Goal: Task Accomplishment & Management: Use online tool/utility

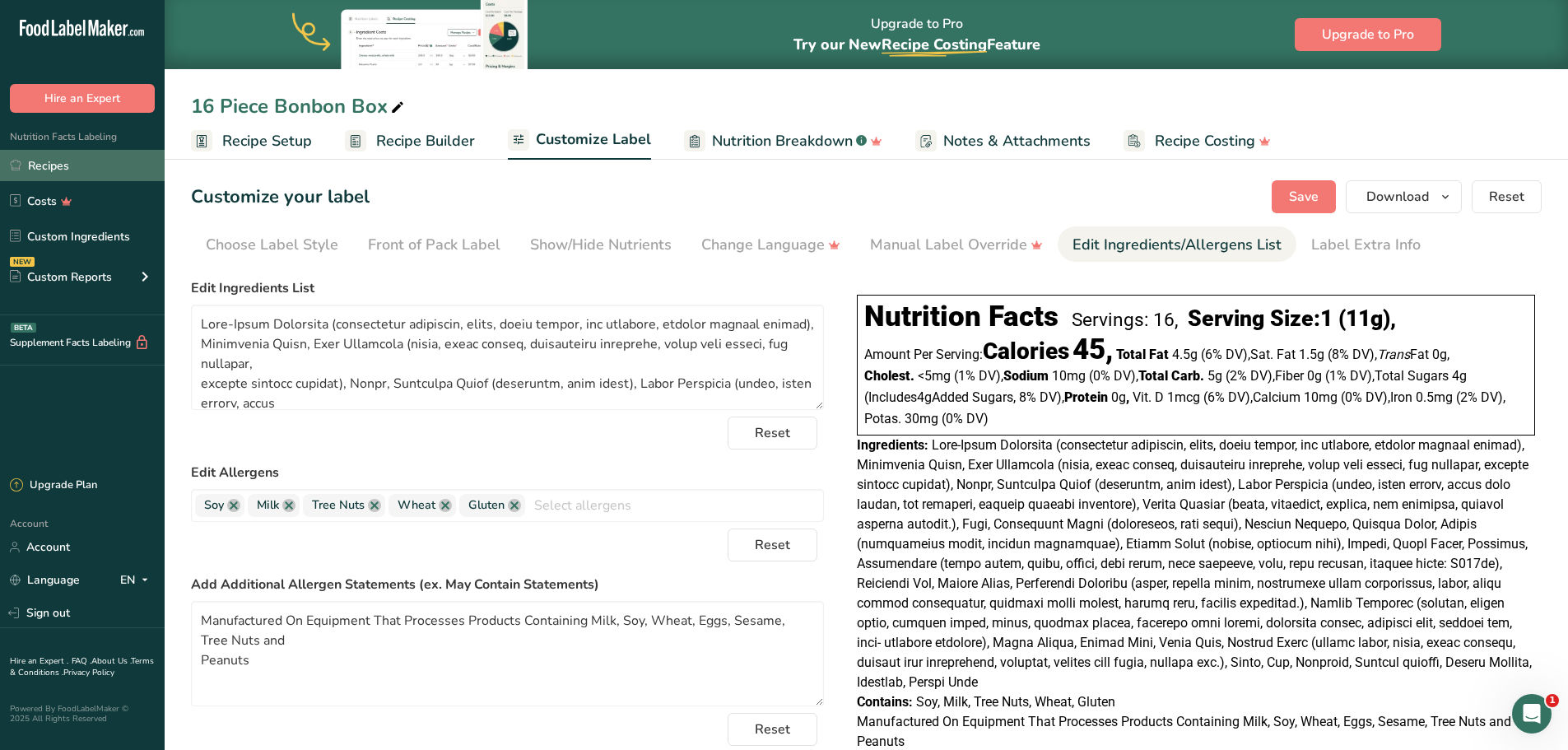
click at [50, 165] on link "Recipes" at bounding box center [82, 166] width 165 height 31
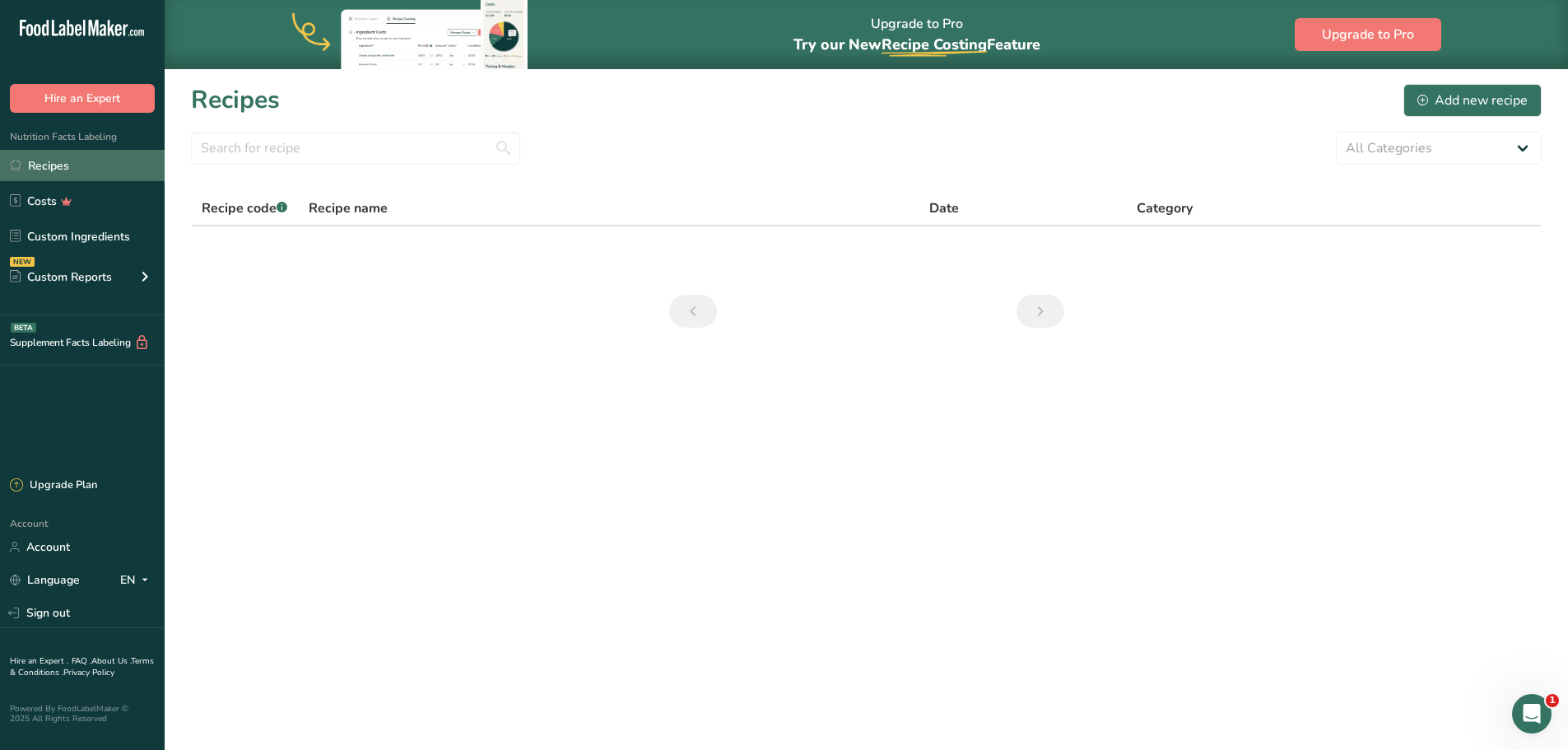
click at [48, 167] on link "Recipes" at bounding box center [82, 166] width 165 height 31
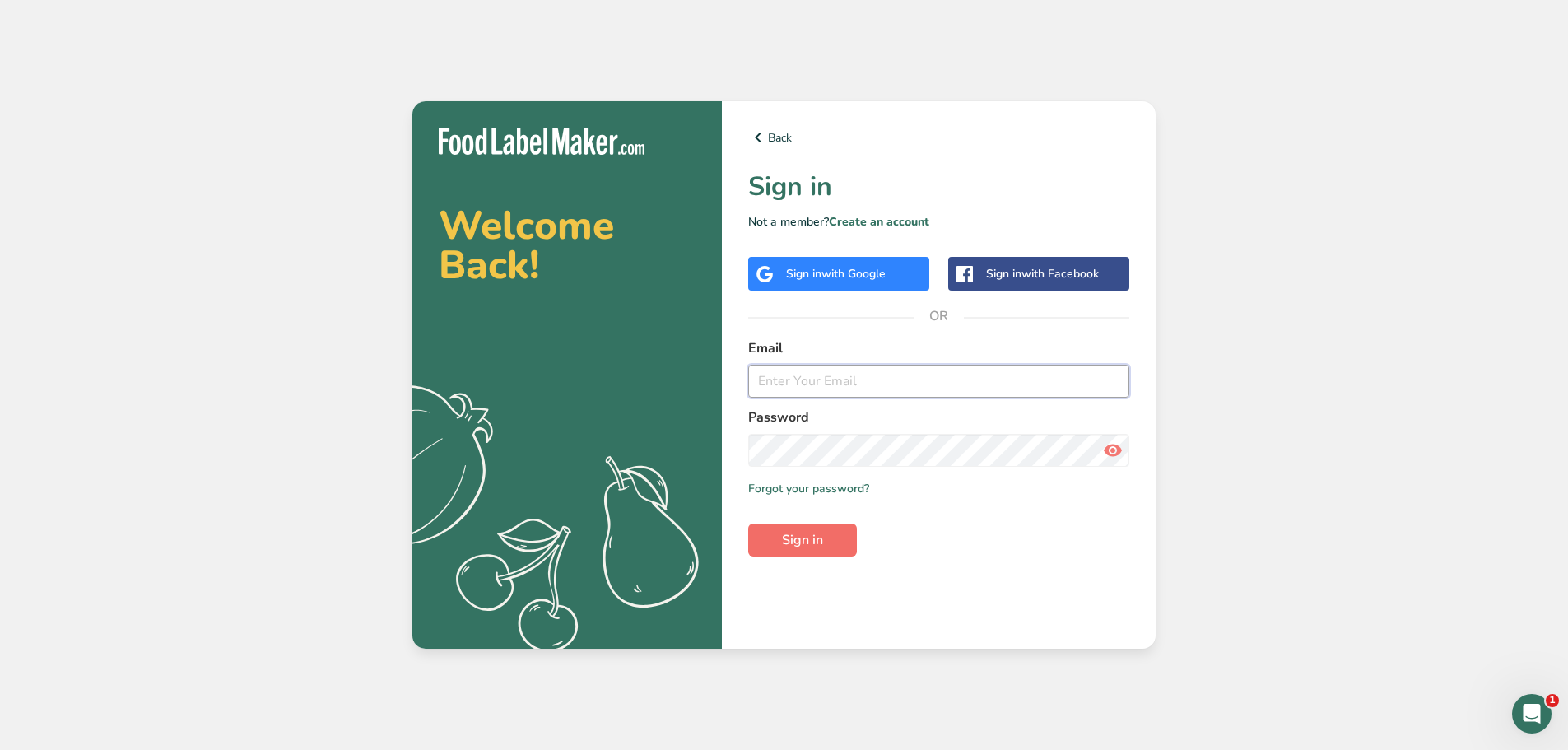
type input "[PERSON_NAME][EMAIL_ADDRESS][DOMAIN_NAME]"
click at [793, 546] on span "Sign in" at bounding box center [802, 540] width 41 height 19
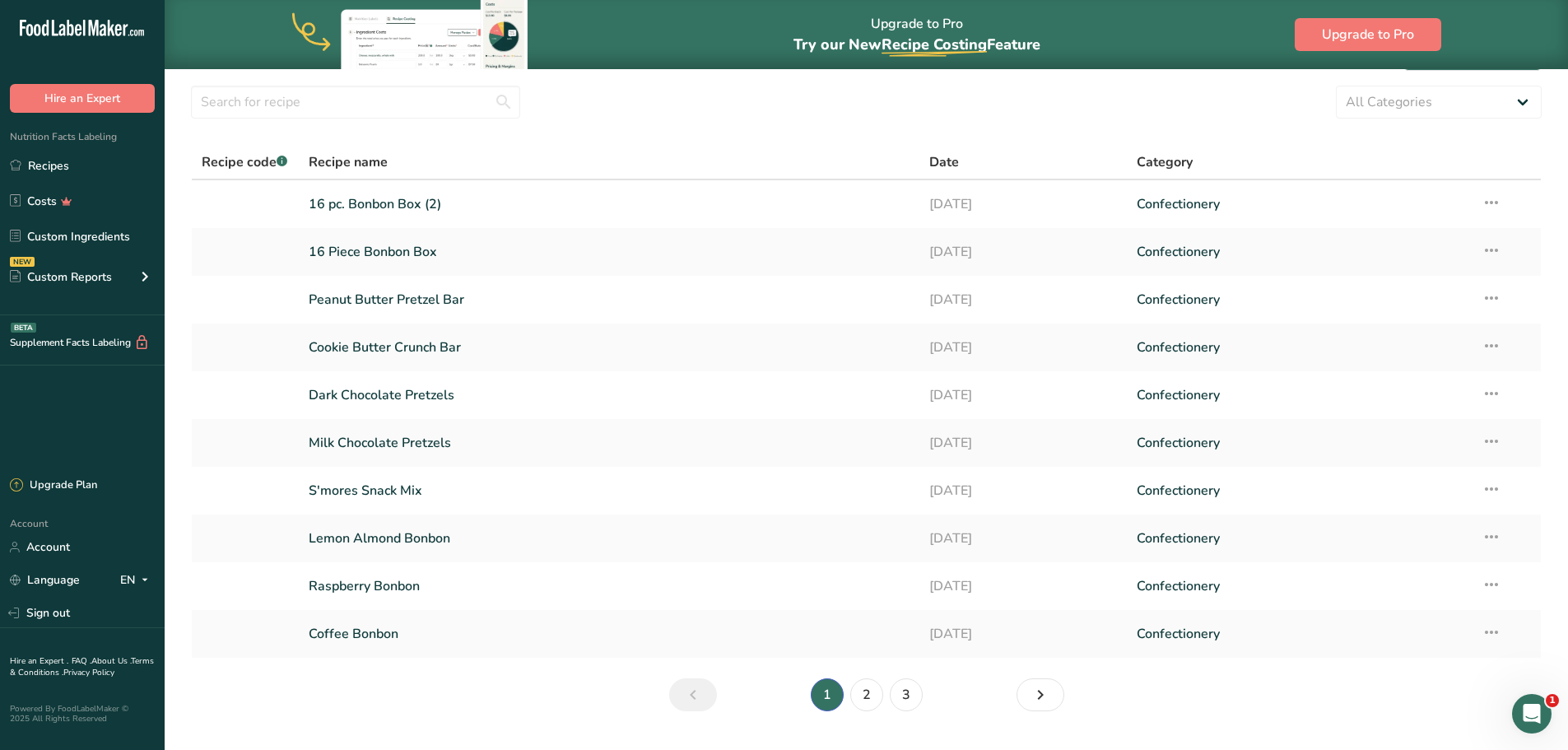
scroll to position [86, 0]
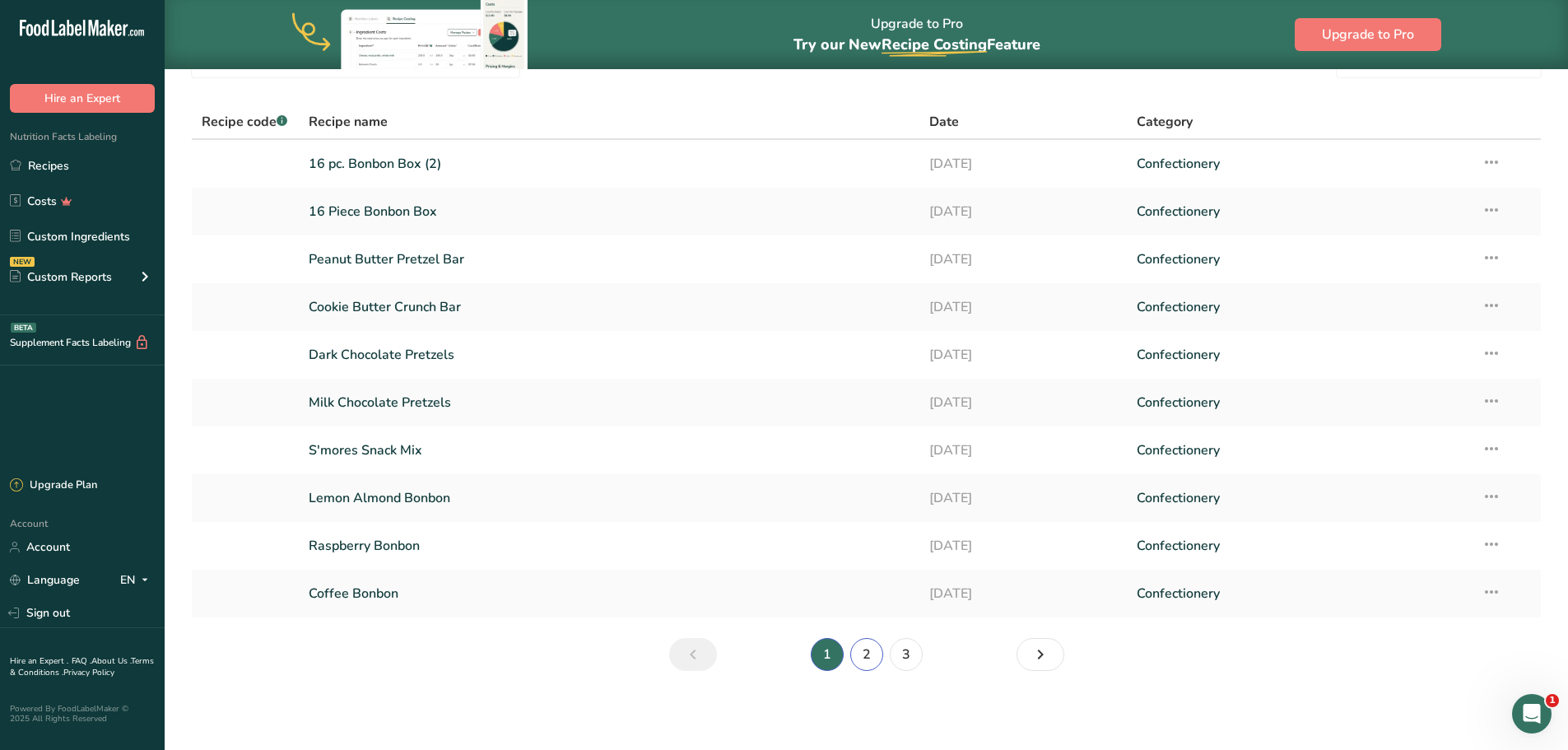
click at [868, 651] on link "2" at bounding box center [867, 654] width 33 height 33
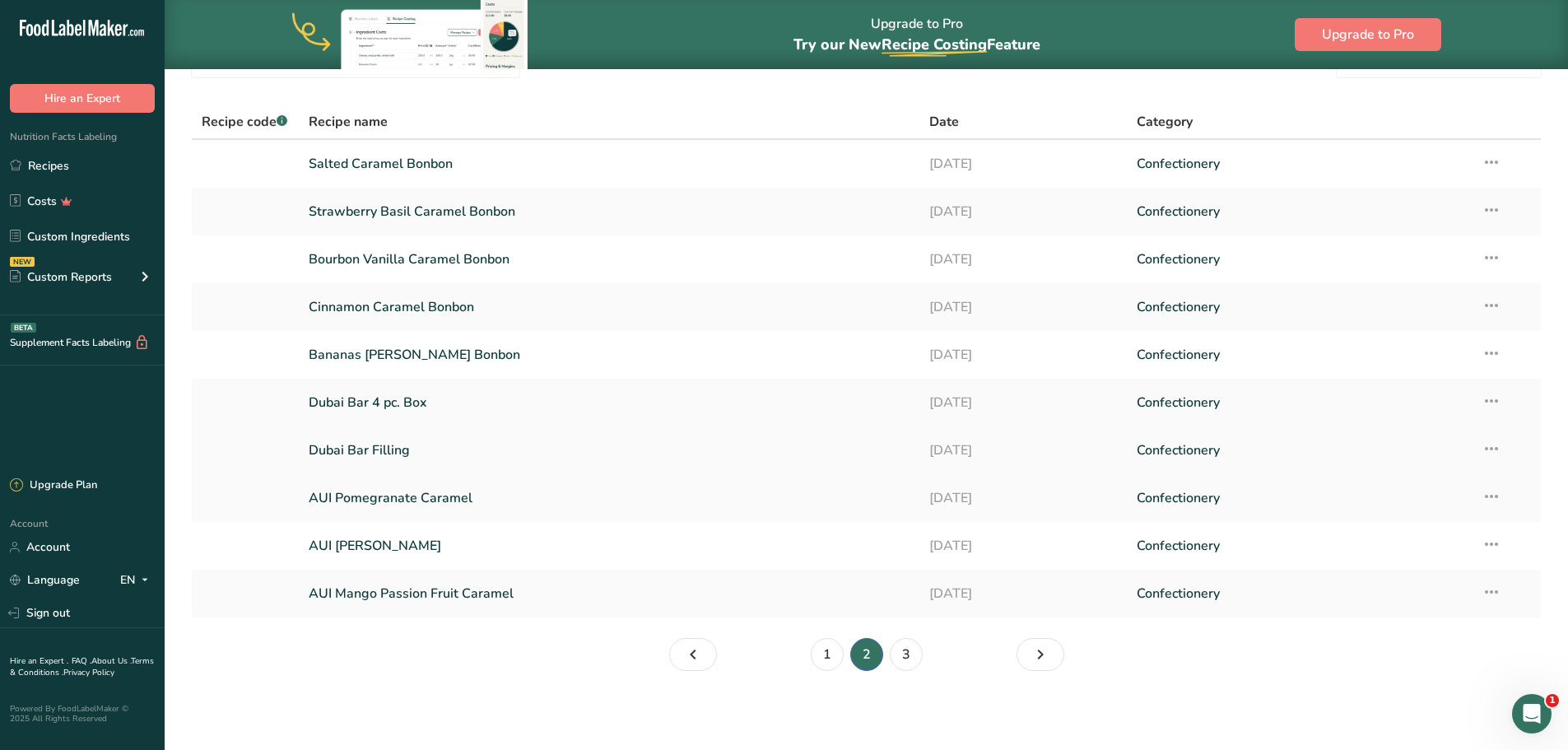
click at [342, 452] on link "Dubai Bar Filling" at bounding box center [609, 451] width 601 height 35
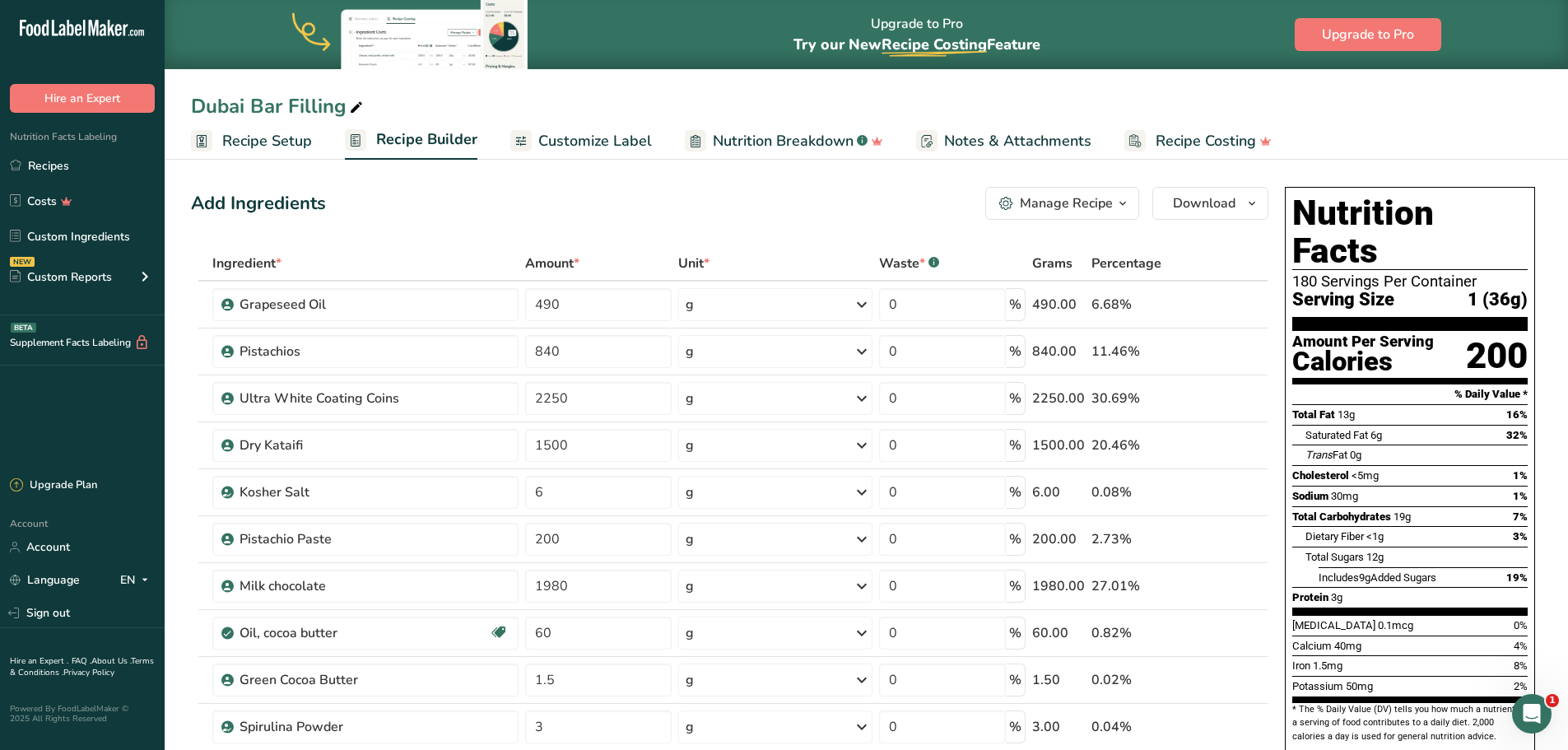
click at [293, 103] on div "Dubai Bar Filling" at bounding box center [278, 106] width 175 height 30
type input "Dubai Style"
click at [303, 108] on icon at bounding box center [307, 108] width 15 height 23
click at [890, 98] on input "Dubai Style Bar" at bounding box center [866, 106] width 1350 height 30
type input "Dubai Style Bar"
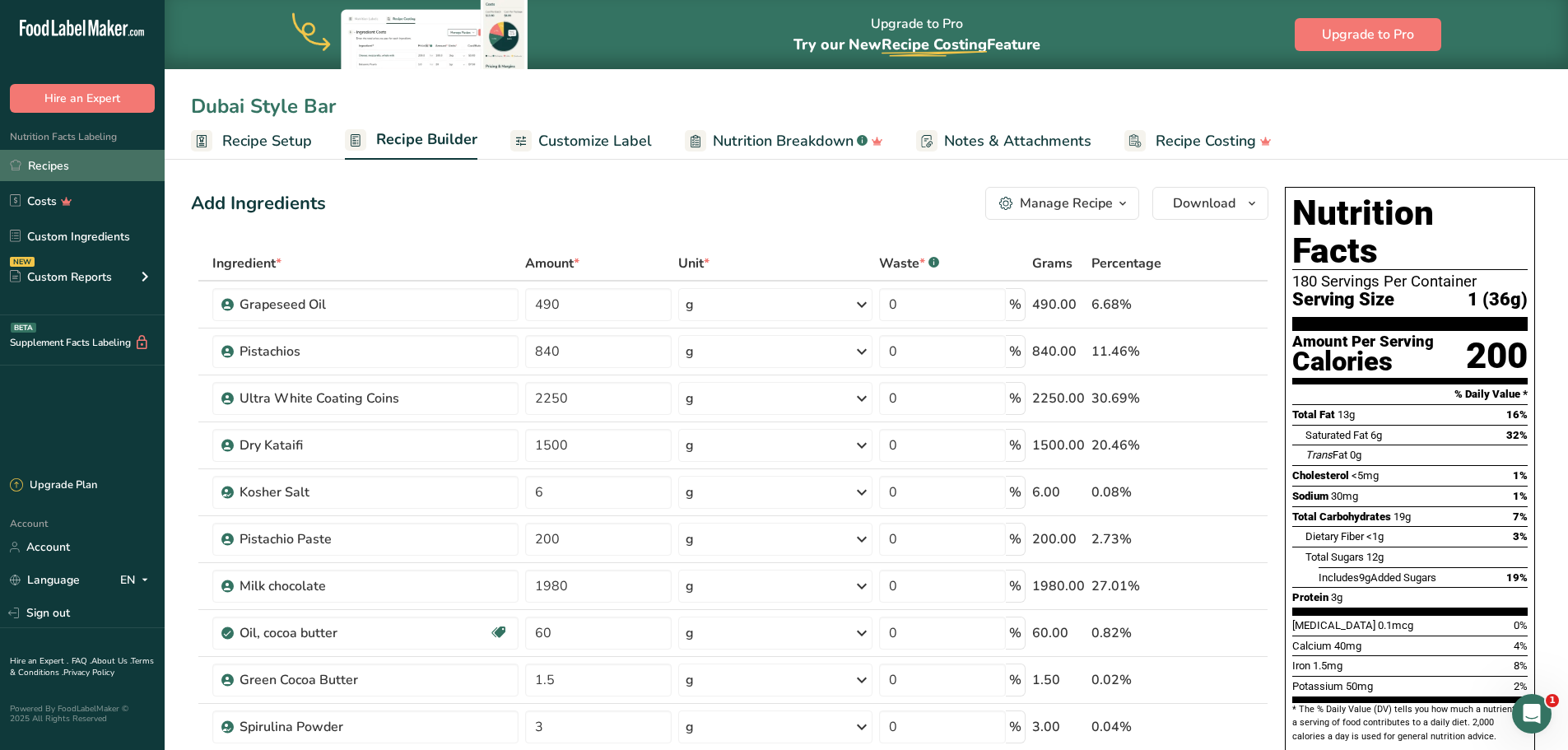
click at [46, 164] on link "Recipes" at bounding box center [82, 166] width 165 height 31
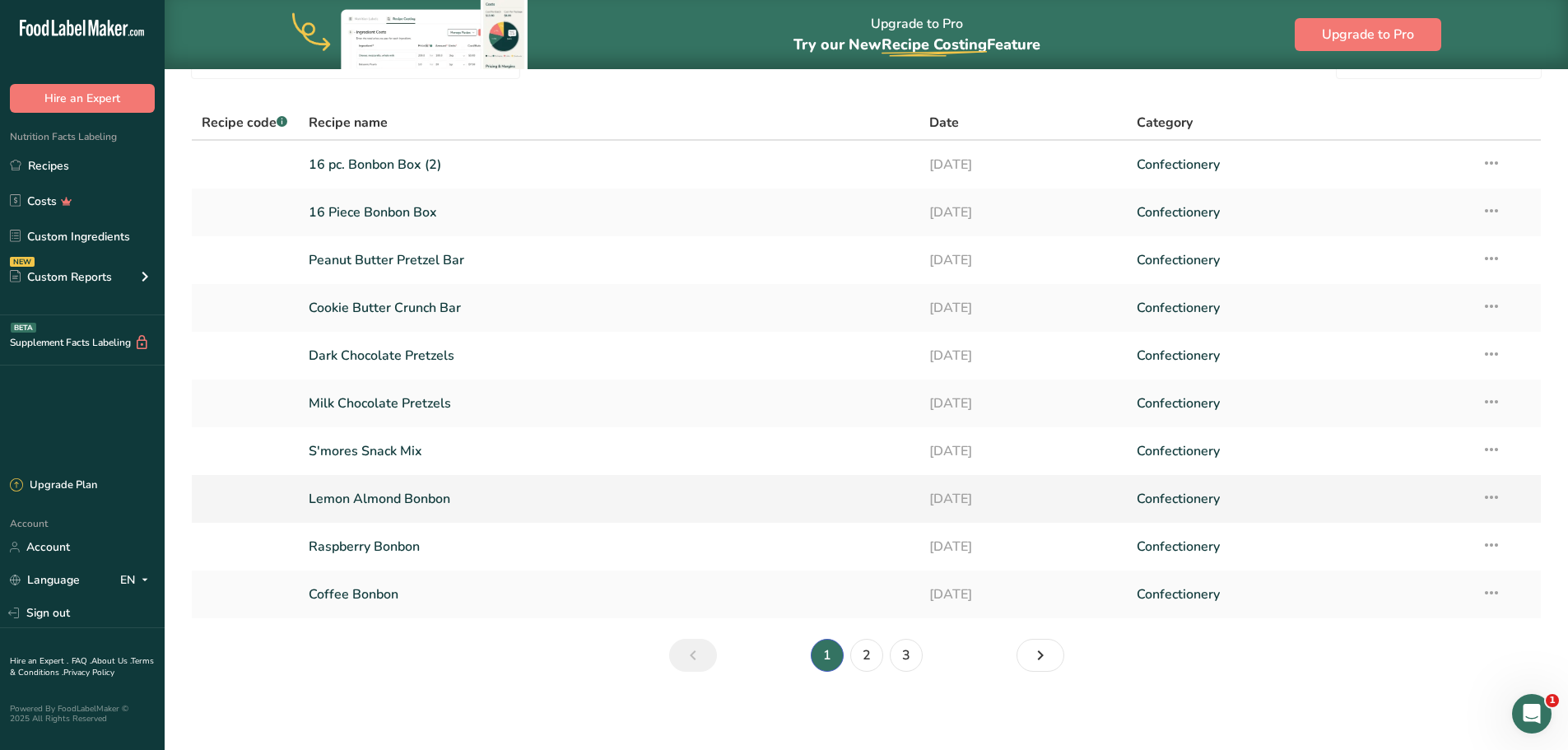
scroll to position [86, 0]
click at [873, 655] on link "2" at bounding box center [867, 654] width 33 height 33
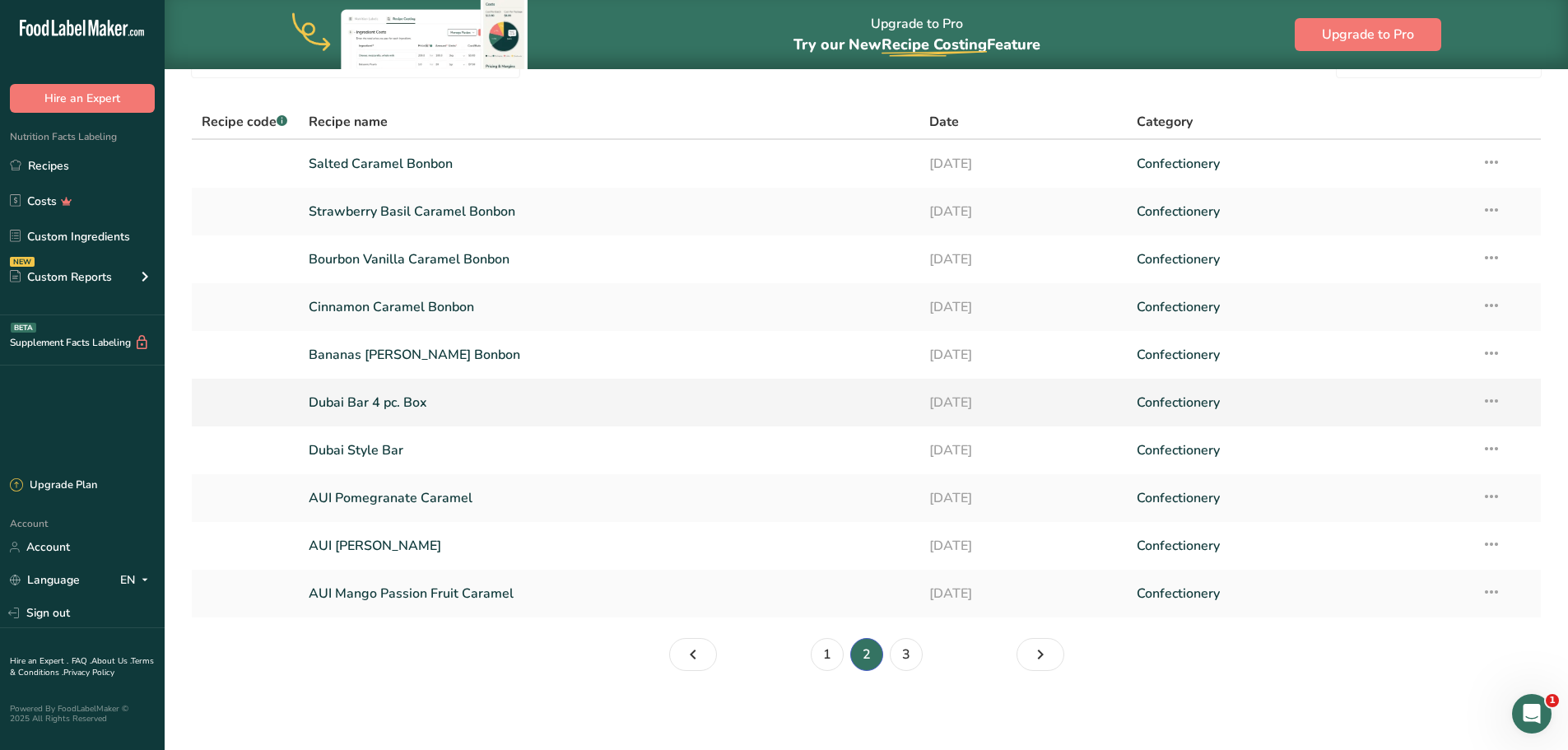
click at [376, 394] on link "Dubai Bar 4 pc. Box" at bounding box center [609, 403] width 601 height 35
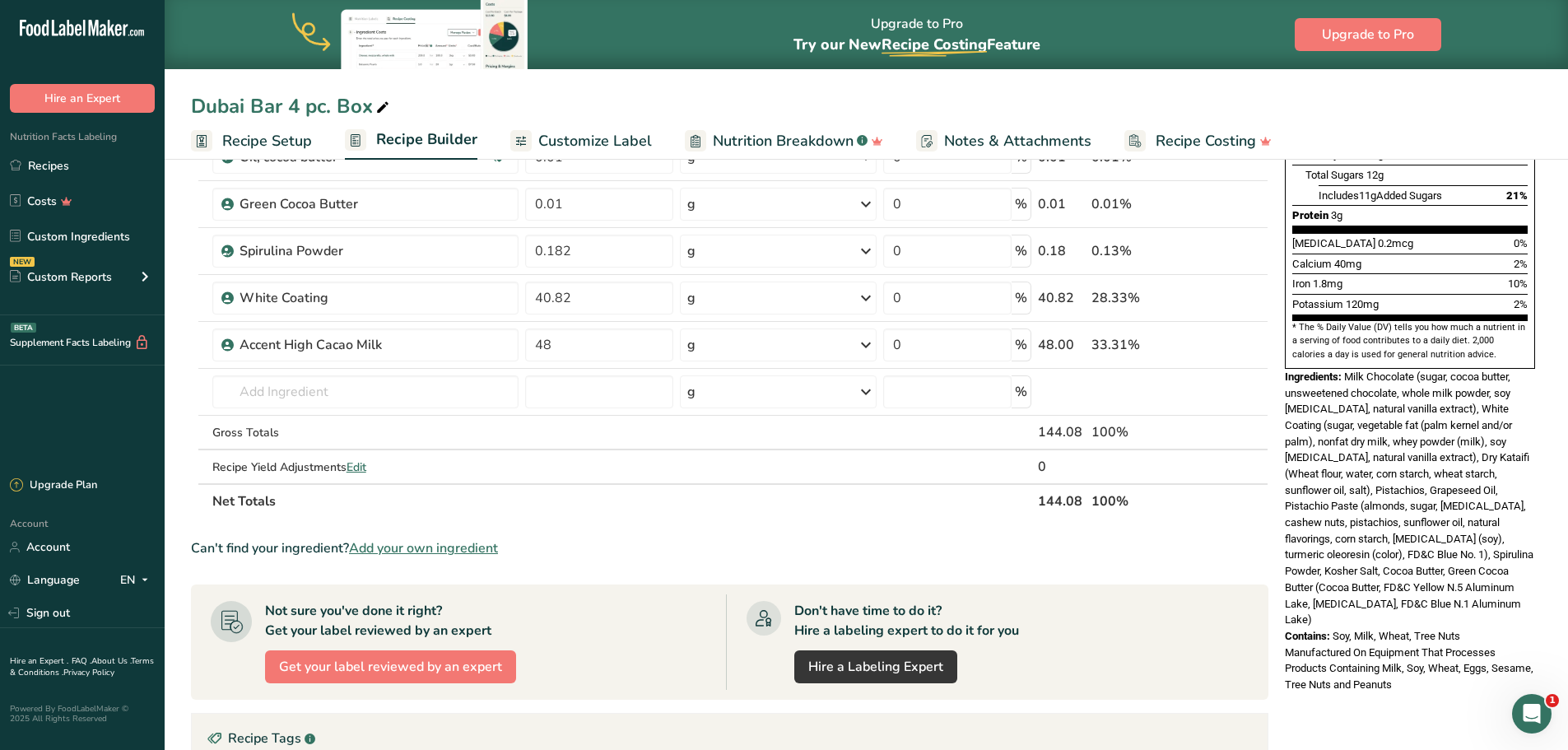
scroll to position [412, 0]
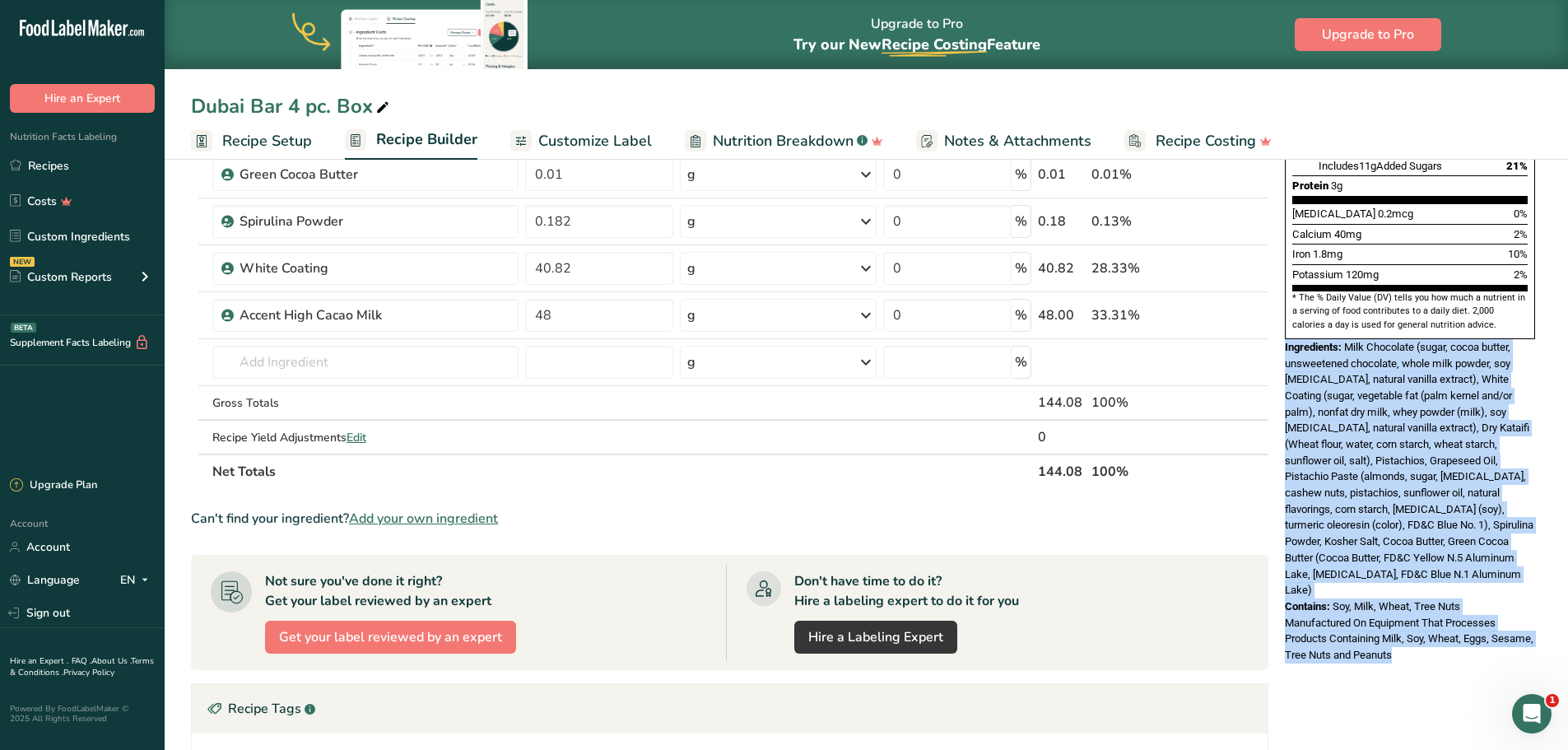
drag, startPoint x: 1446, startPoint y: 601, endPoint x: 1280, endPoint y: 311, distance: 334.1
click at [1280, 311] on div "Nutrition Facts About 4 Servings Per Container Serving Size 1 (36g) Amount Per …" at bounding box center [1410, 219] width 263 height 901
copy div "Ingredients: Milk Chocolate (sugar, cocoa butter, unsweetened chocolate, whole …"
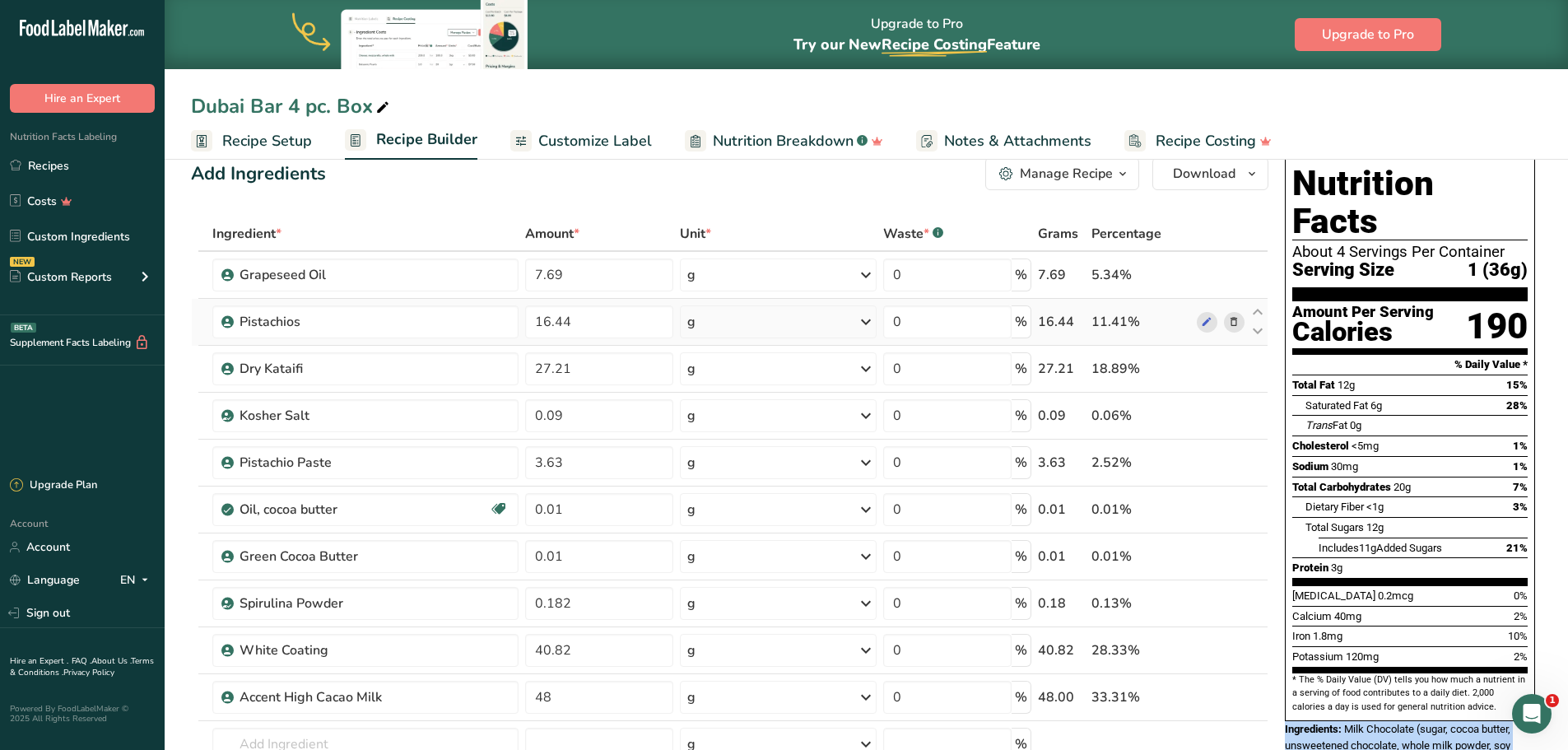
scroll to position [0, 0]
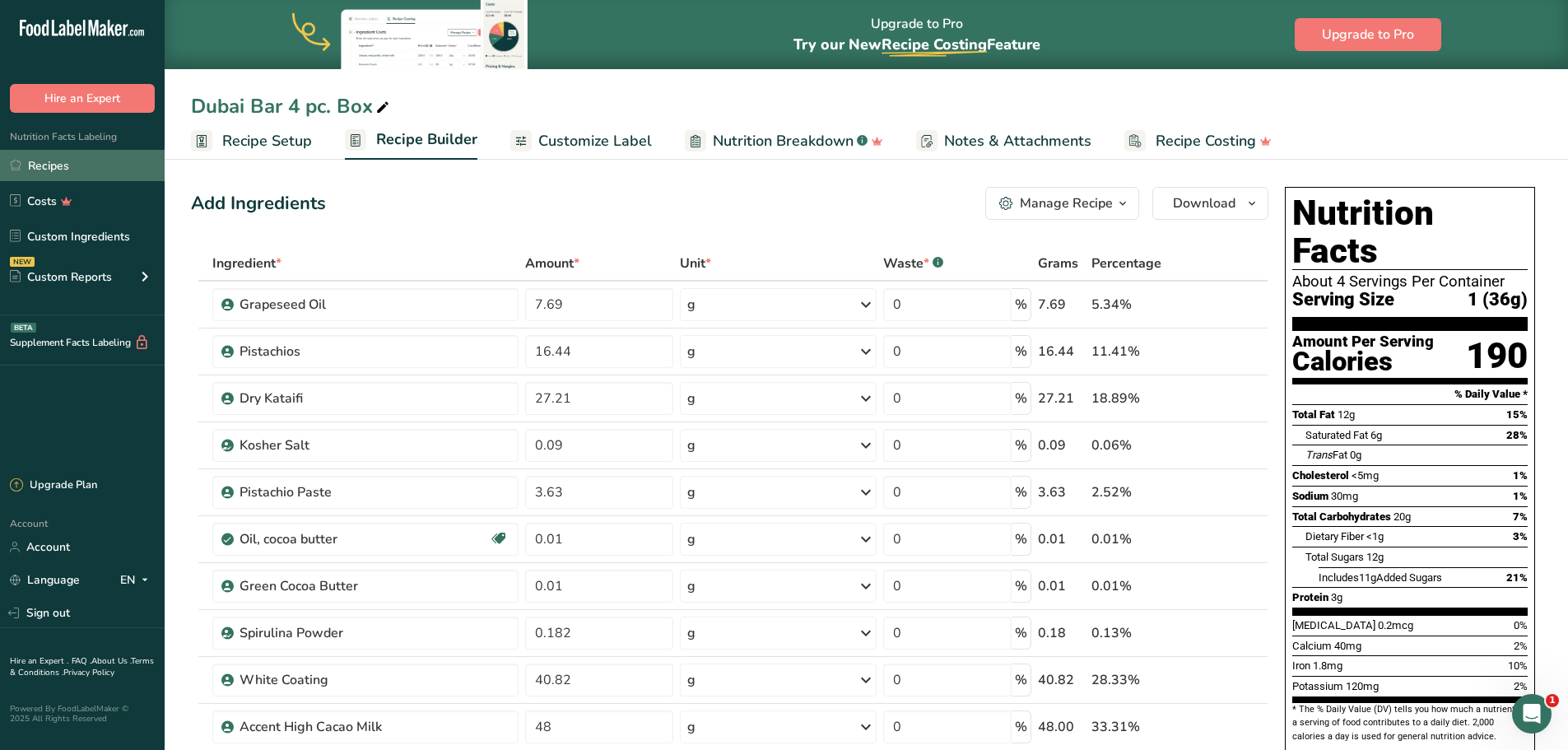
click at [42, 170] on link "Recipes" at bounding box center [82, 166] width 165 height 31
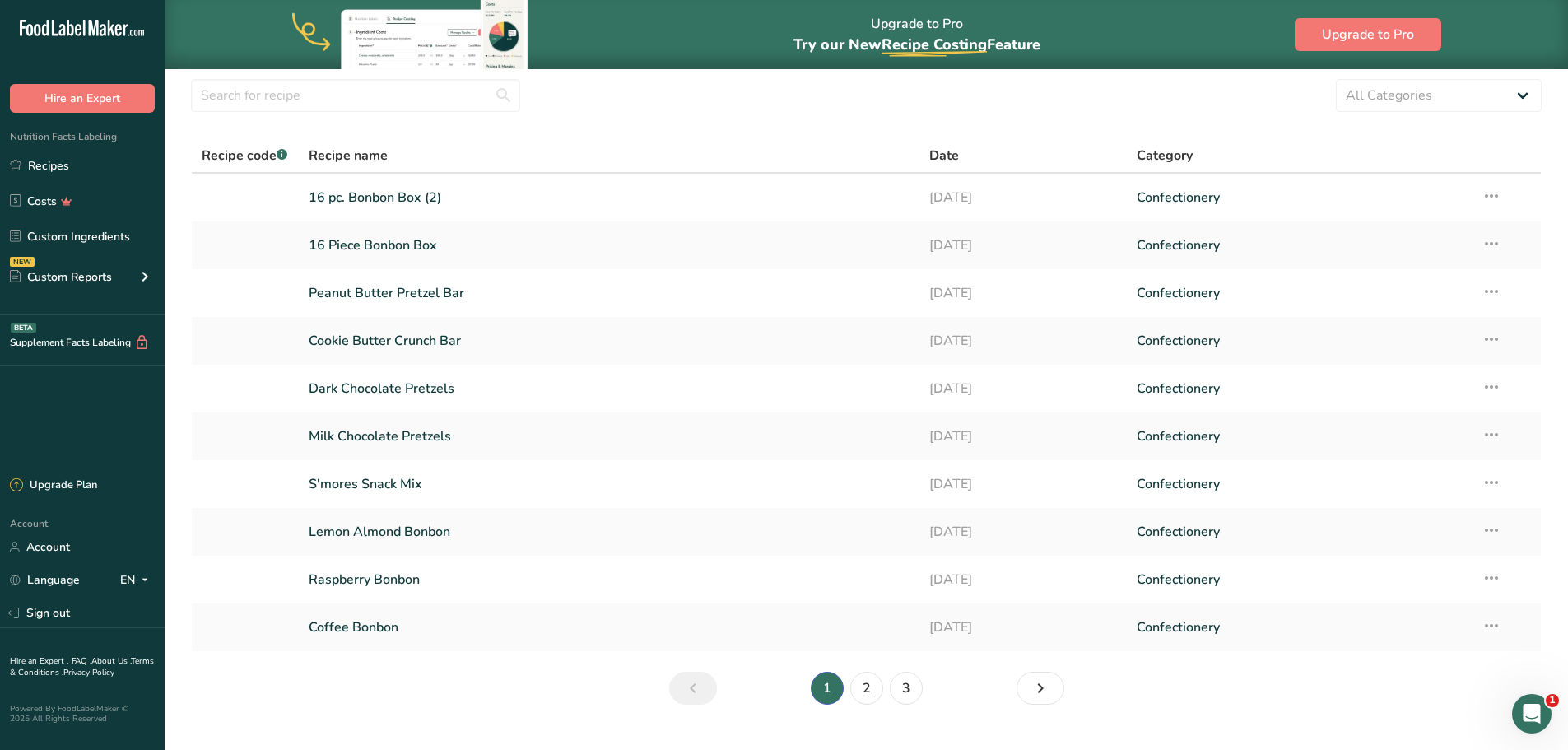
scroll to position [82, 0]
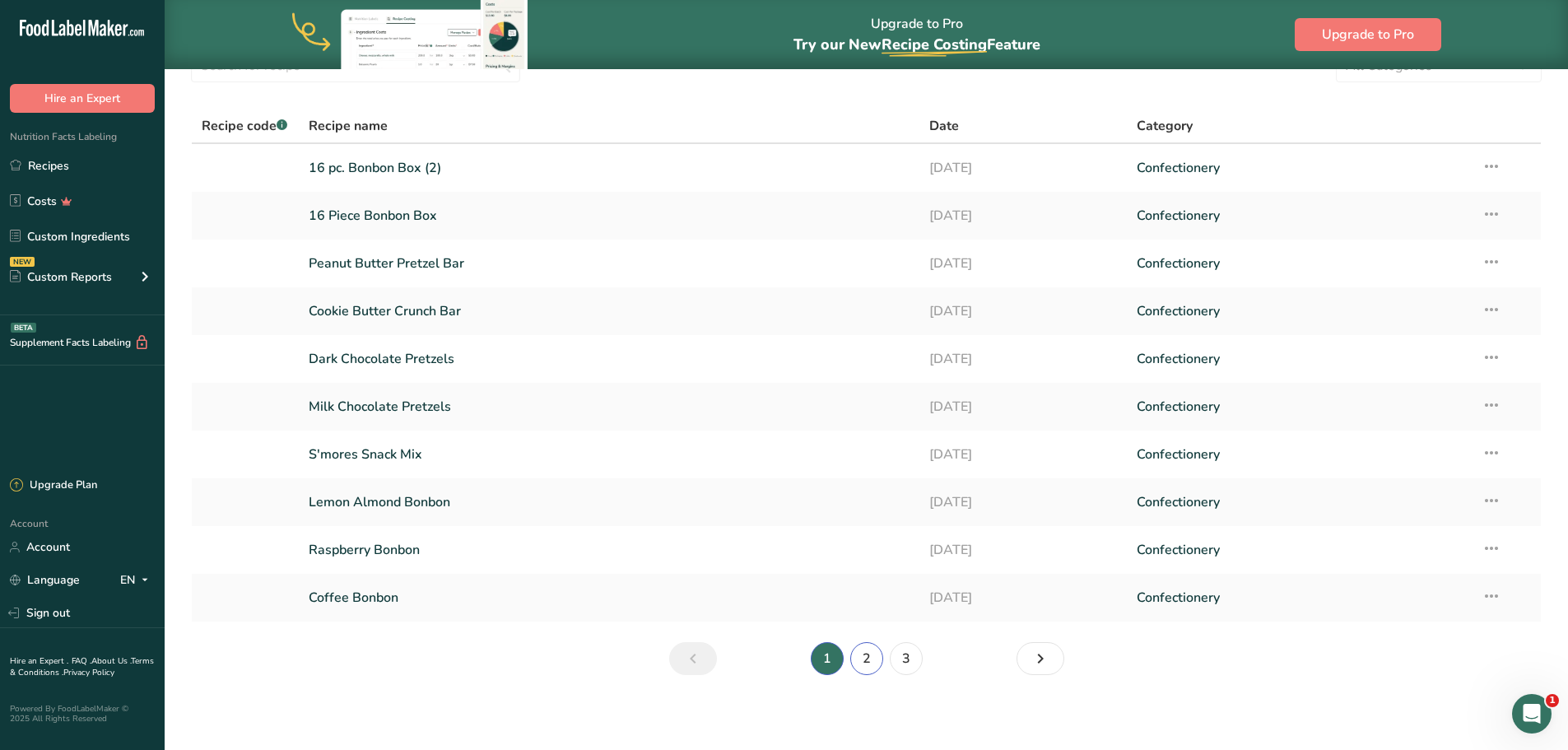
click at [863, 660] on link "2" at bounding box center [867, 659] width 33 height 33
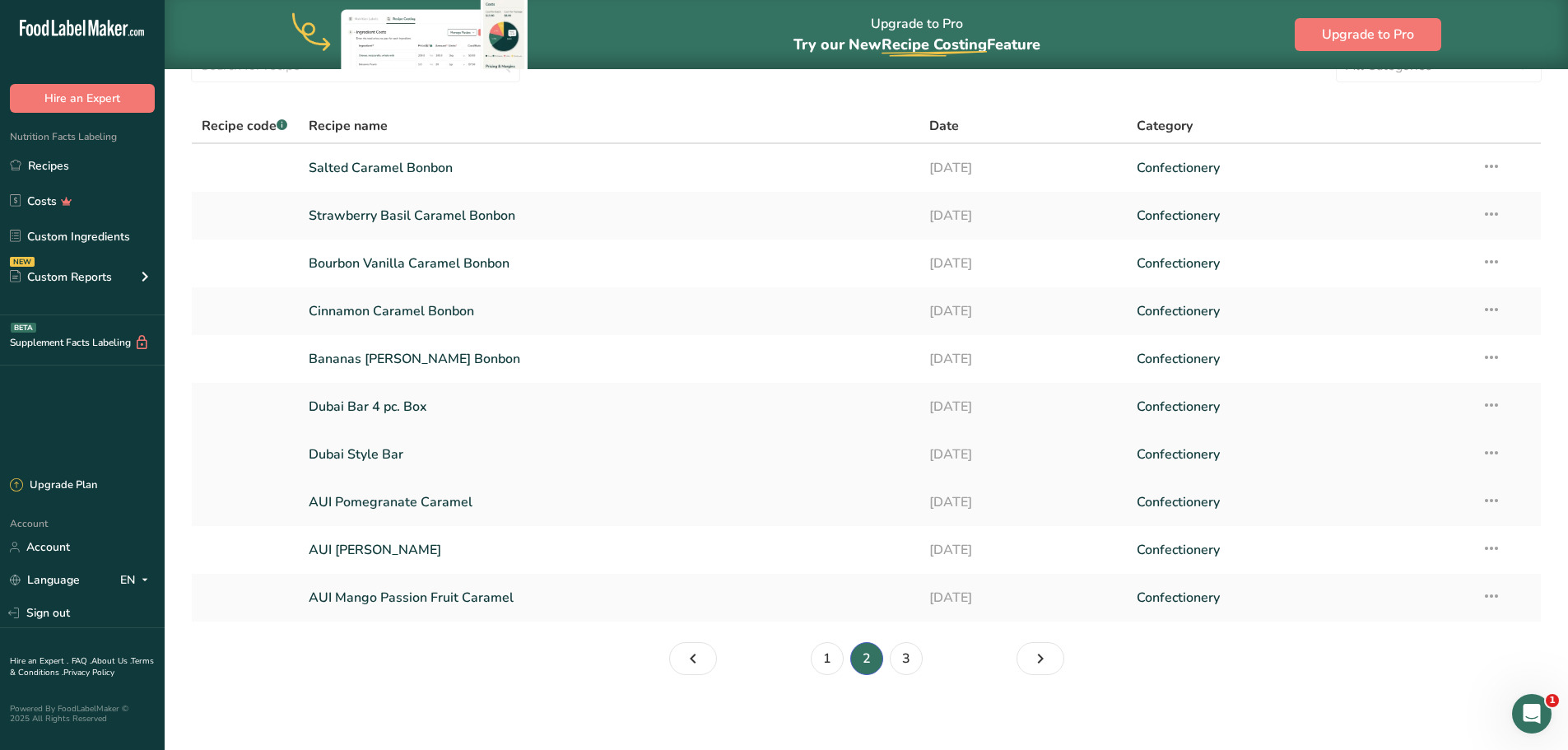
click at [364, 457] on link "Dubai Style Bar" at bounding box center [609, 454] width 601 height 35
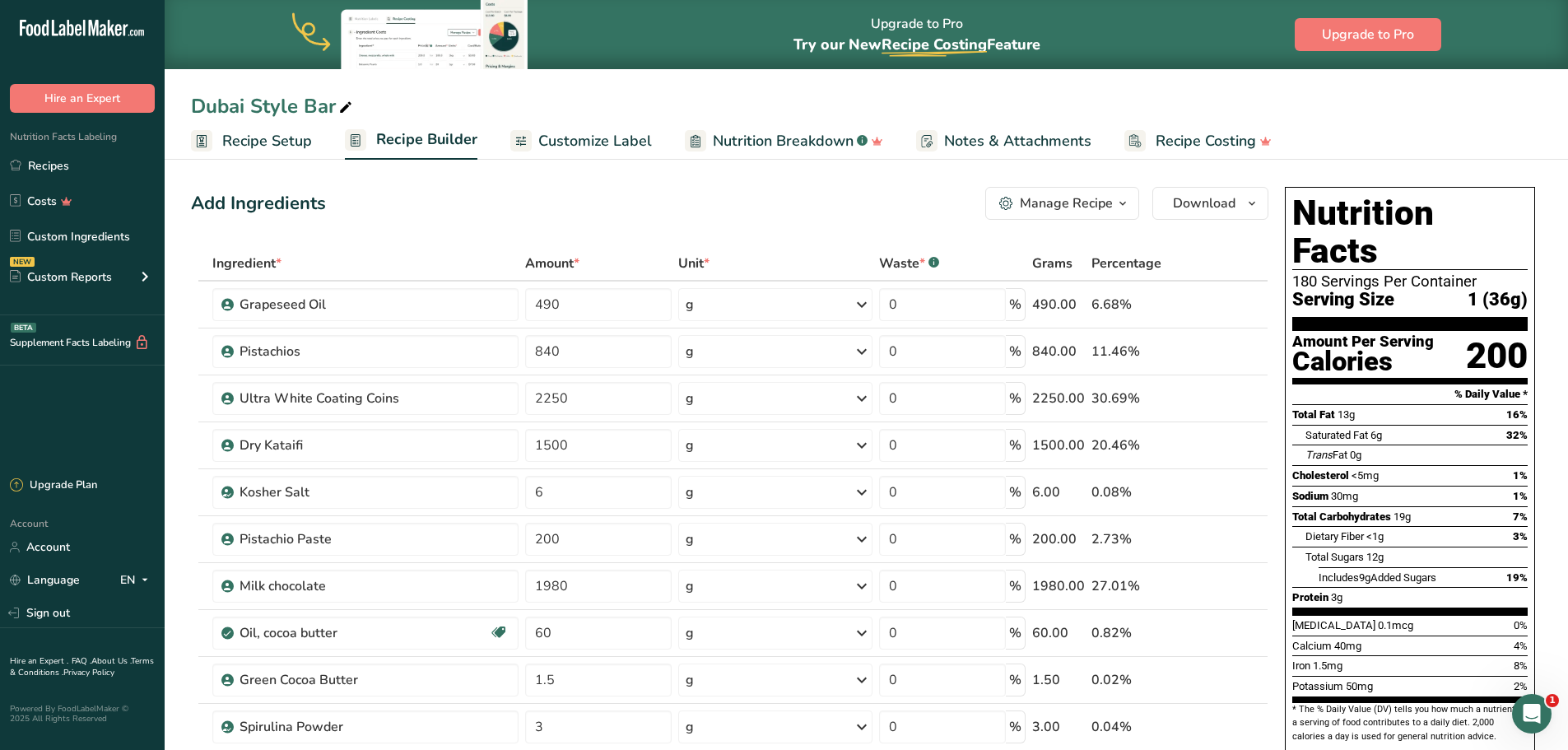
click at [595, 146] on span "Customize Label" at bounding box center [595, 141] width 113 height 22
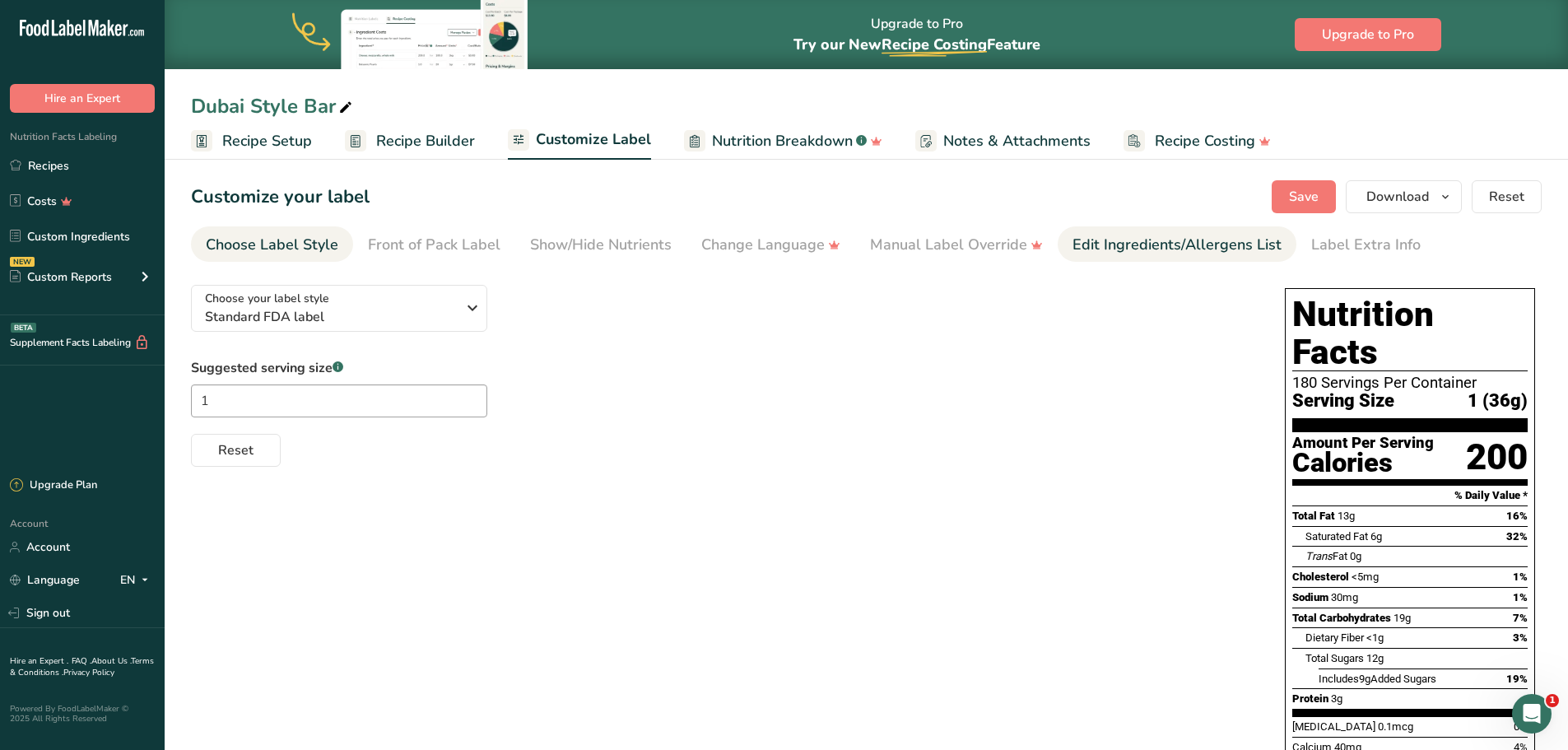
click at [1130, 238] on div "Edit Ingredients/Allergens List" at bounding box center [1177, 244] width 209 height 22
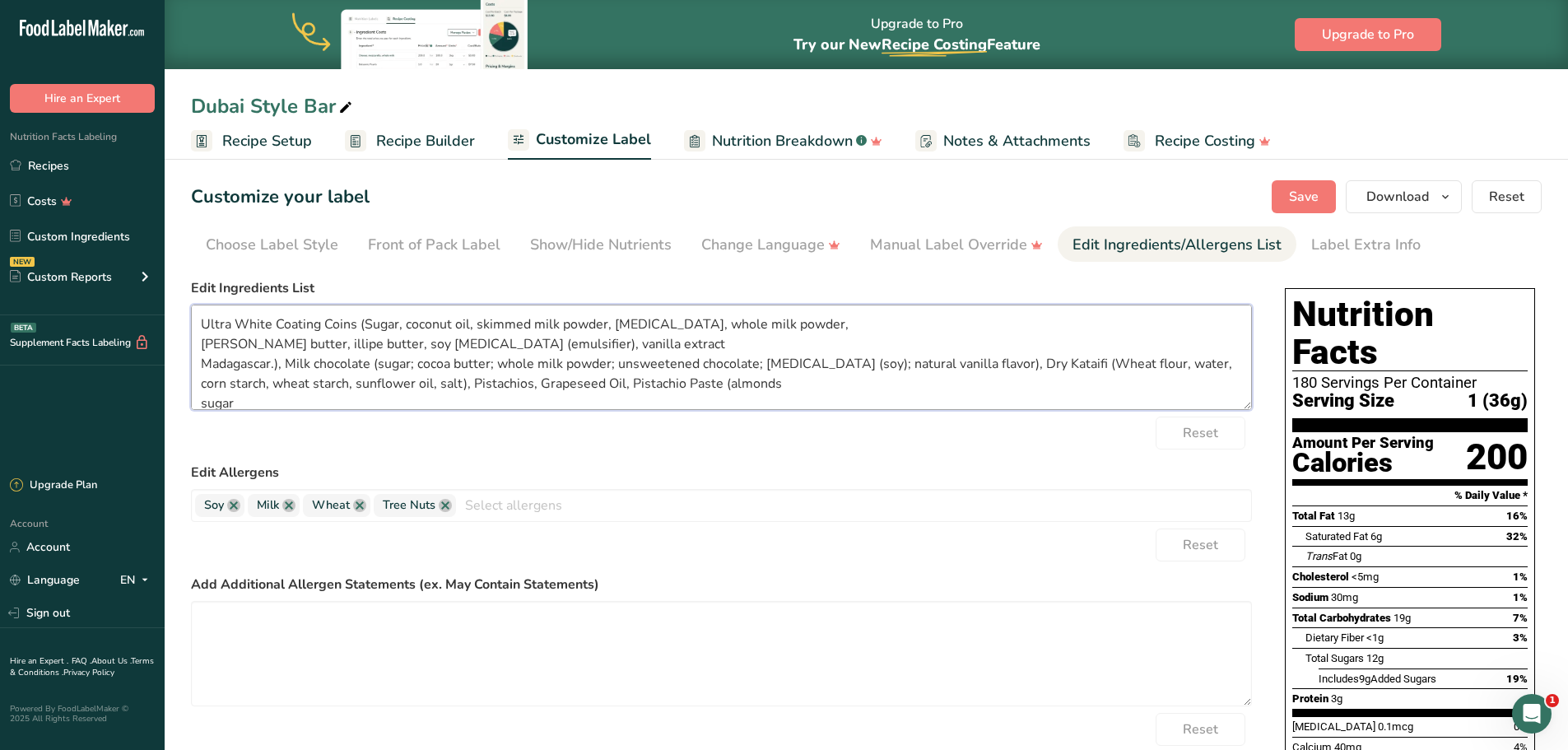
drag, startPoint x: 255, startPoint y: 407, endPoint x: 200, endPoint y: 311, distance: 110.6
click at [200, 311] on textarea "Ultra White Coating Coins (Sugar, coconut oil, skimmed milk powder, [MEDICAL_DA…" at bounding box center [721, 357] width 1061 height 106
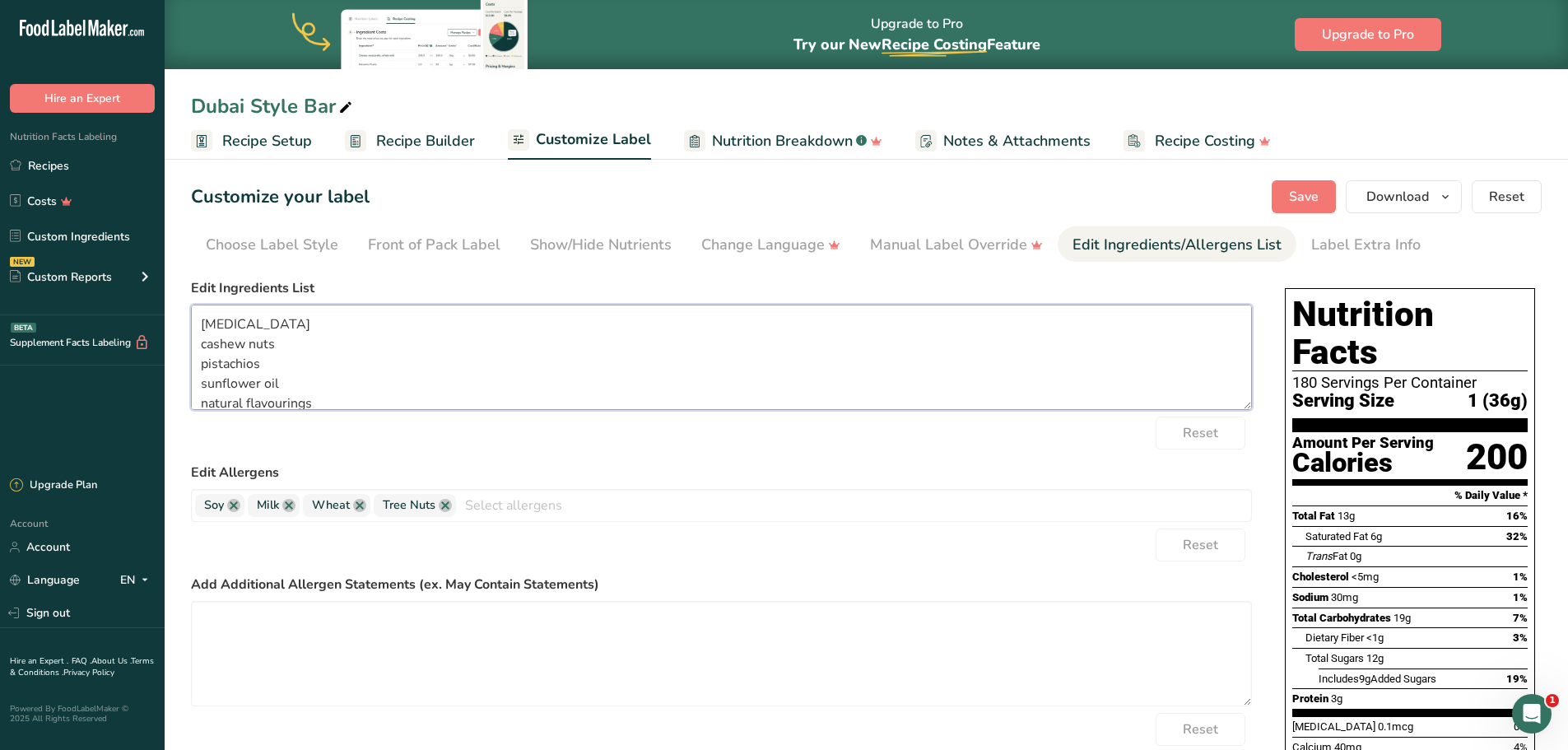
drag, startPoint x: 292, startPoint y: 404, endPoint x: 185, endPoint y: 294, distance: 153.5
click at [185, 294] on section "Customize your label Save Download Choose what to show on your downloaded label…" at bounding box center [866, 689] width 1403 height 1070
type textarea "natural flavourings corn starch [MEDICAL_DATA] (soy) turmeric oleoresin (color)…"
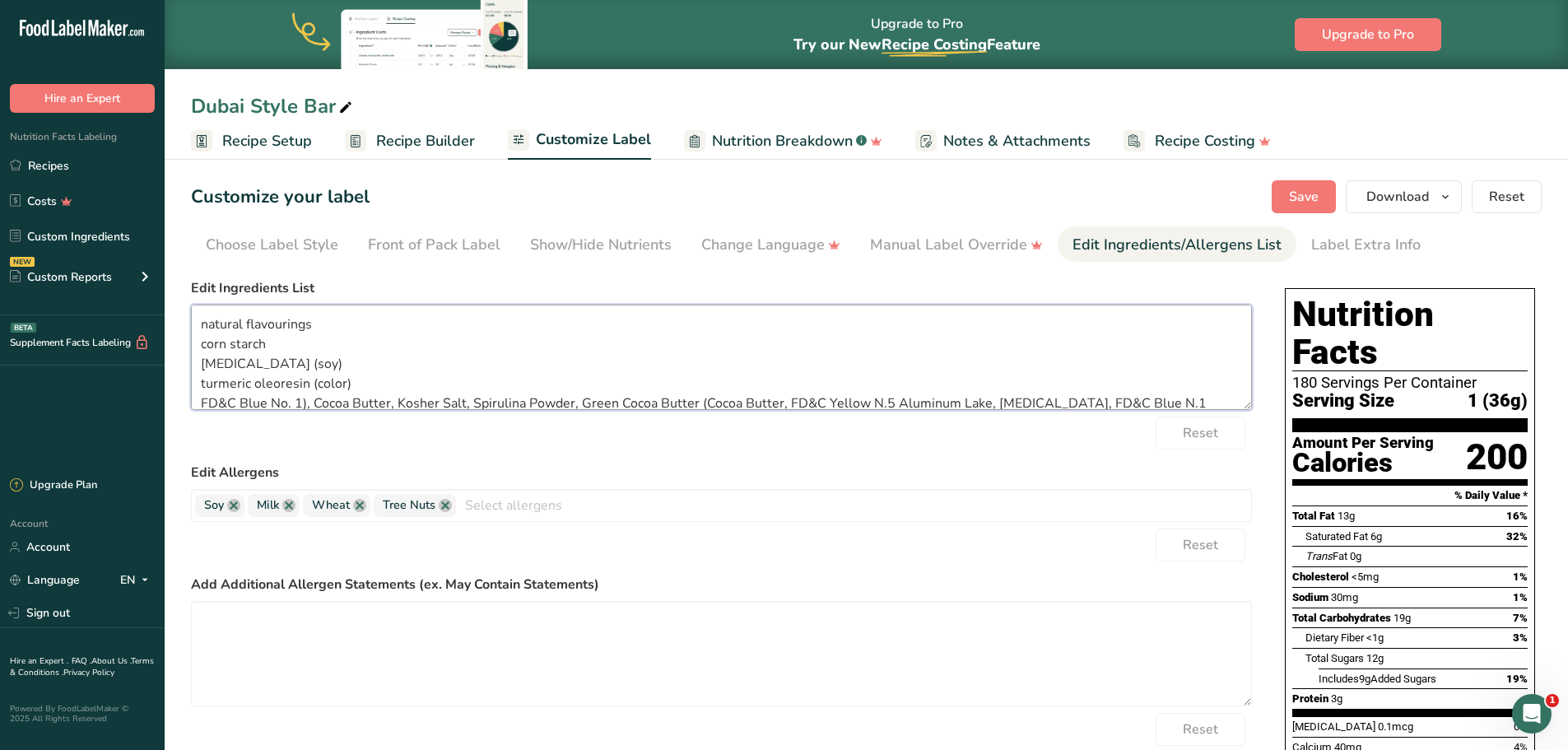
drag, startPoint x: 290, startPoint y: 380, endPoint x: 229, endPoint y: 277, distance: 119.7
click at [232, 277] on div "Choose your label style Standard FDA label USA (FDA) Standard FDA label Tabular…" at bounding box center [721, 543] width 1061 height 543
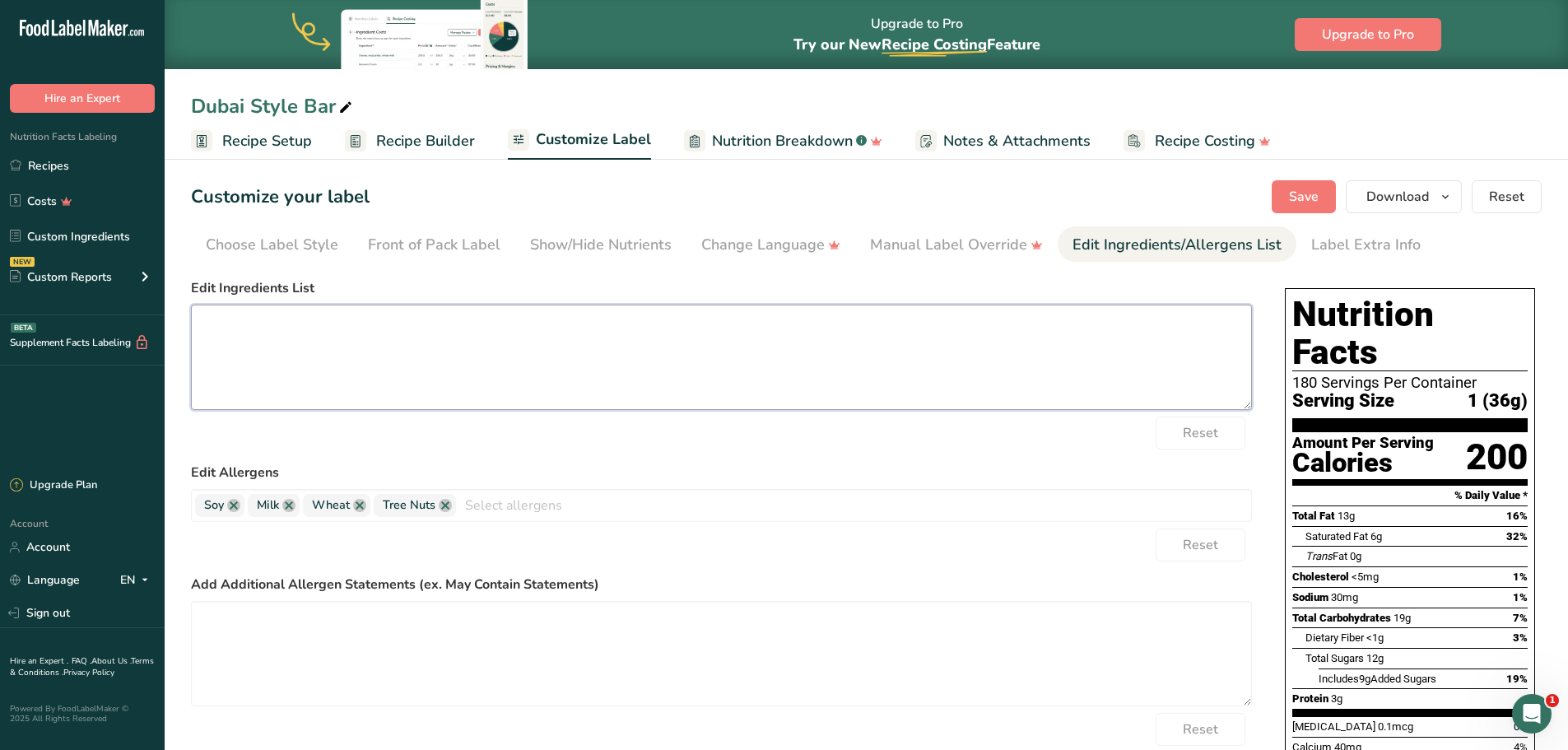
paste textarea "Ingredients: Milk Chocolate (sugar, cocoa butter, unsweetened chocolate, whole …"
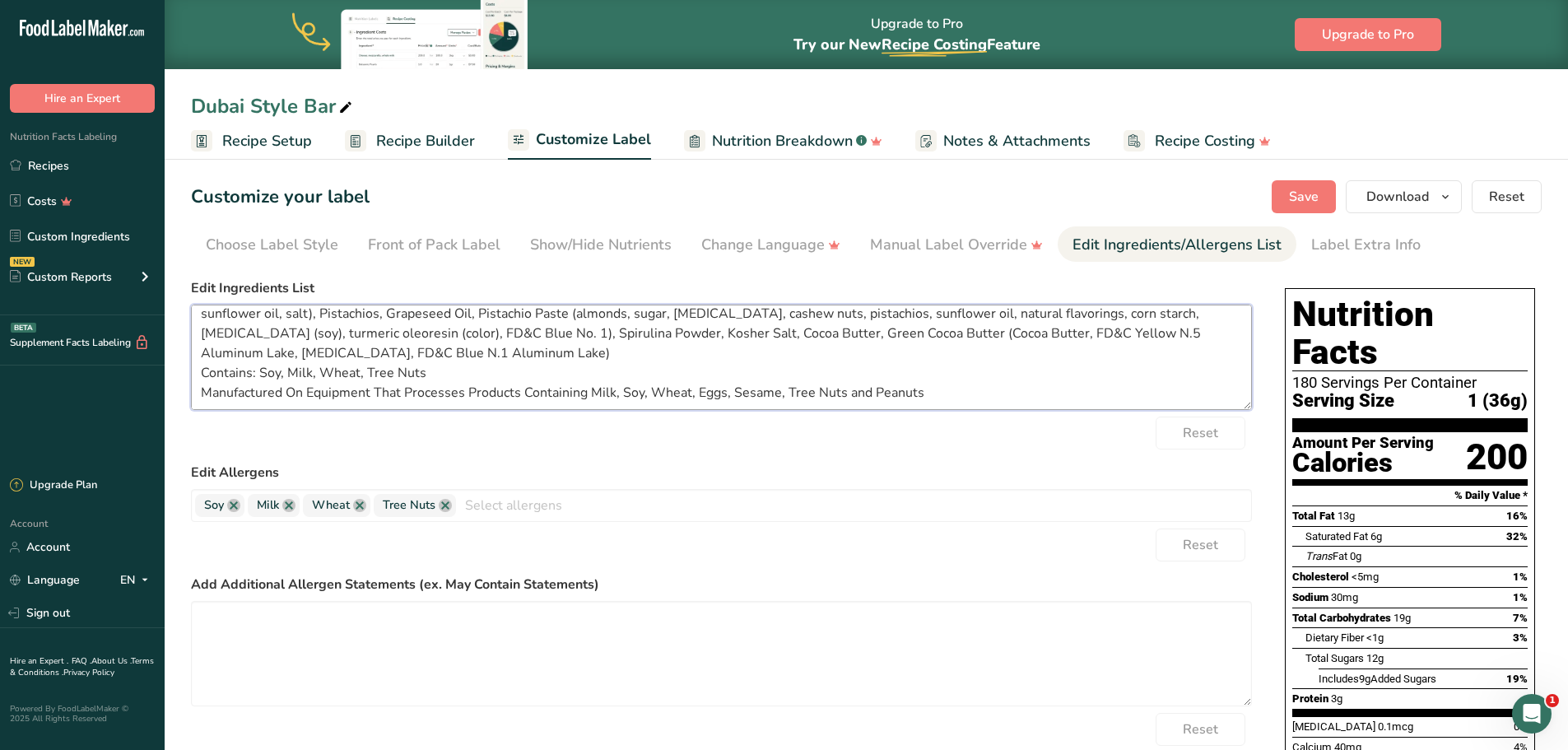
scroll to position [52, 0]
drag, startPoint x: 938, startPoint y: 385, endPoint x: 202, endPoint y: 395, distance: 736.1
click at [202, 395] on textarea "Ingredients: Milk Chocolate (sugar, cocoa butter, unsweetened chocolate, whole …" at bounding box center [721, 357] width 1061 height 106
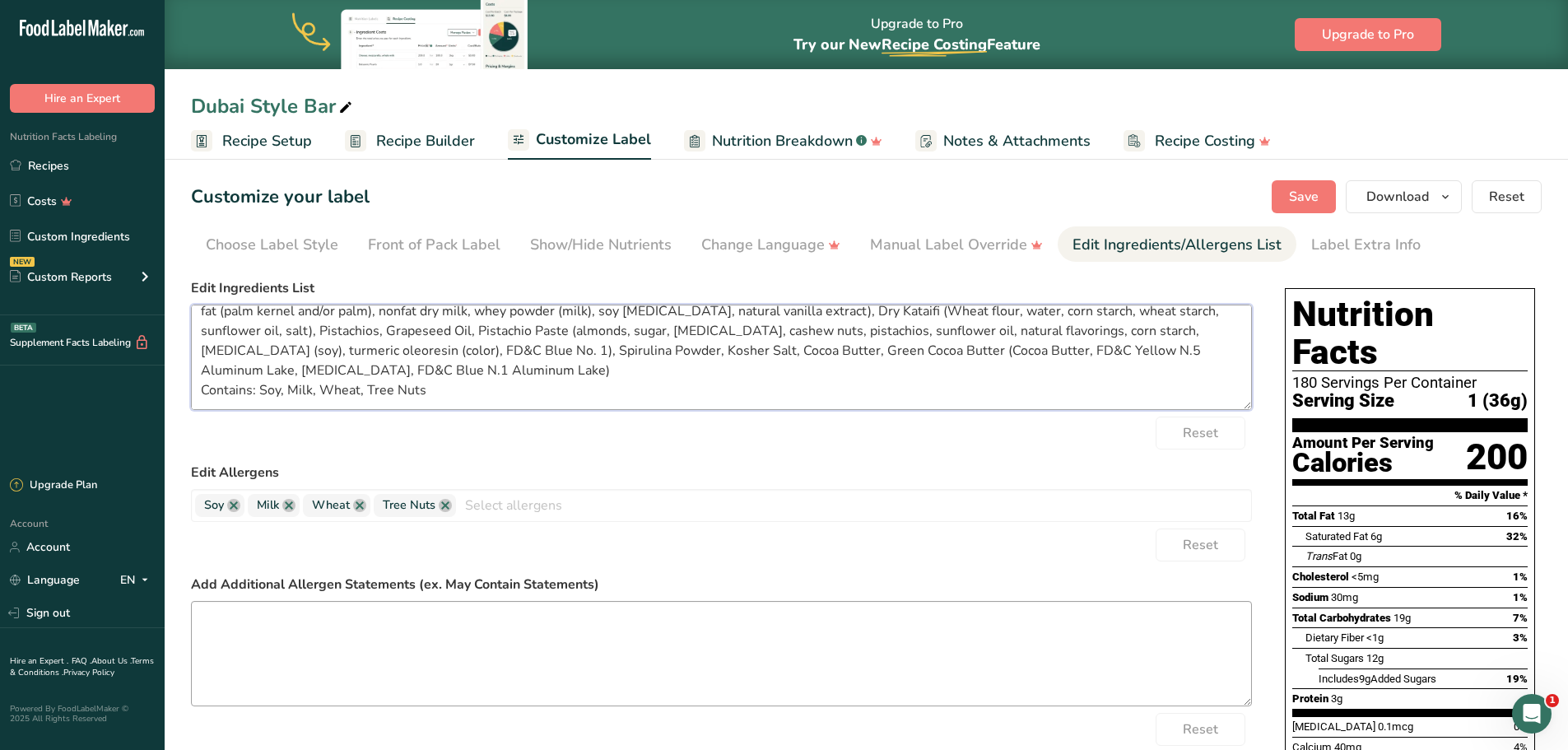
type textarea "Ingredients: Milk Chocolate (sugar, cocoa butter, unsweetened chocolate, whole …"
paste textarea "Manufactured On Equipment That Processes Products Containing Milk, Soy, Wheat, …"
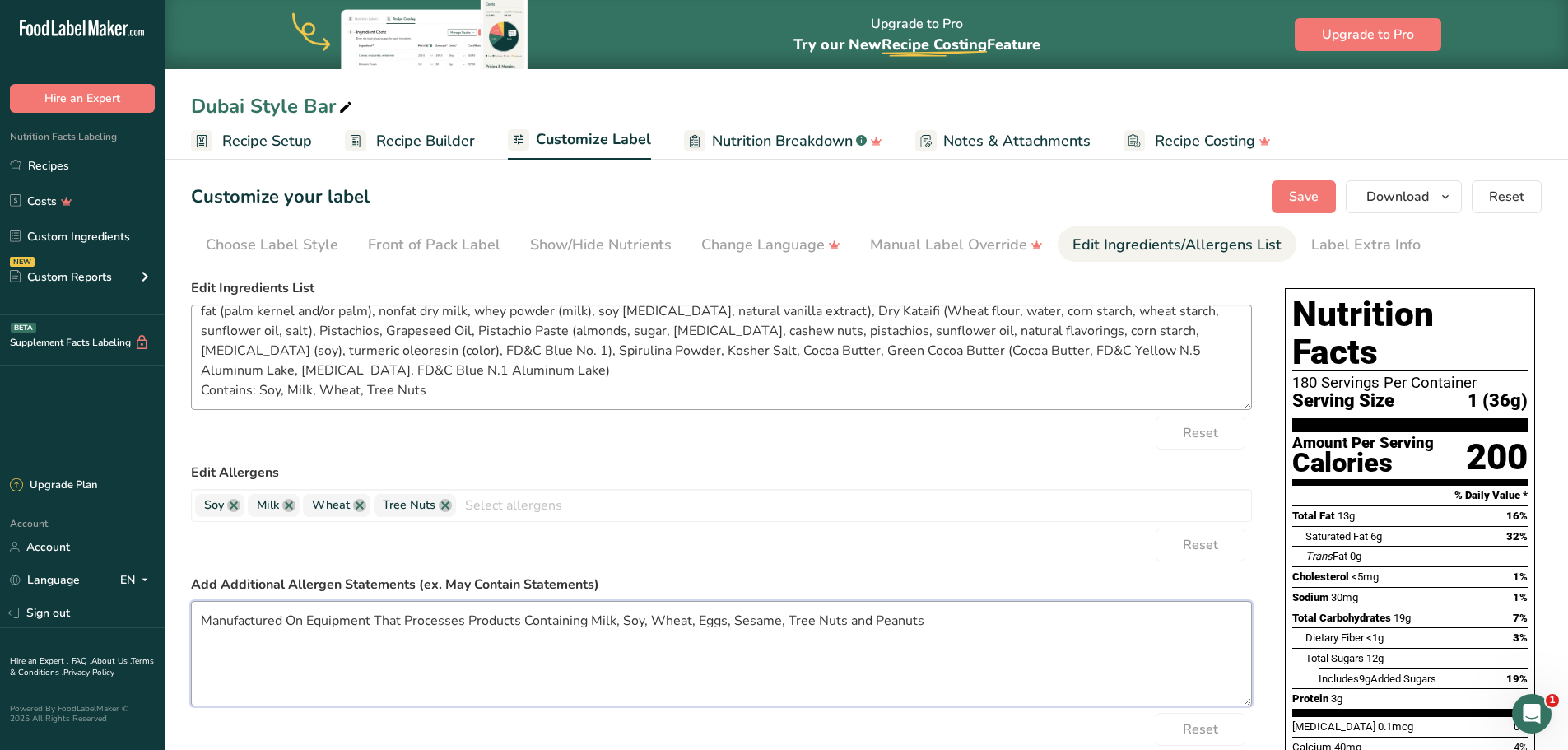
type textarea "Manufactured On Equipment That Processes Products Containing Milk, Soy, Wheat, …"
drag, startPoint x: 435, startPoint y: 373, endPoint x: 261, endPoint y: 375, distance: 174.0
click at [261, 375] on textarea "Ingredients: Milk Chocolate (sugar, cocoa butter, unsweetened chocolate, whole …" at bounding box center [721, 357] width 1061 height 106
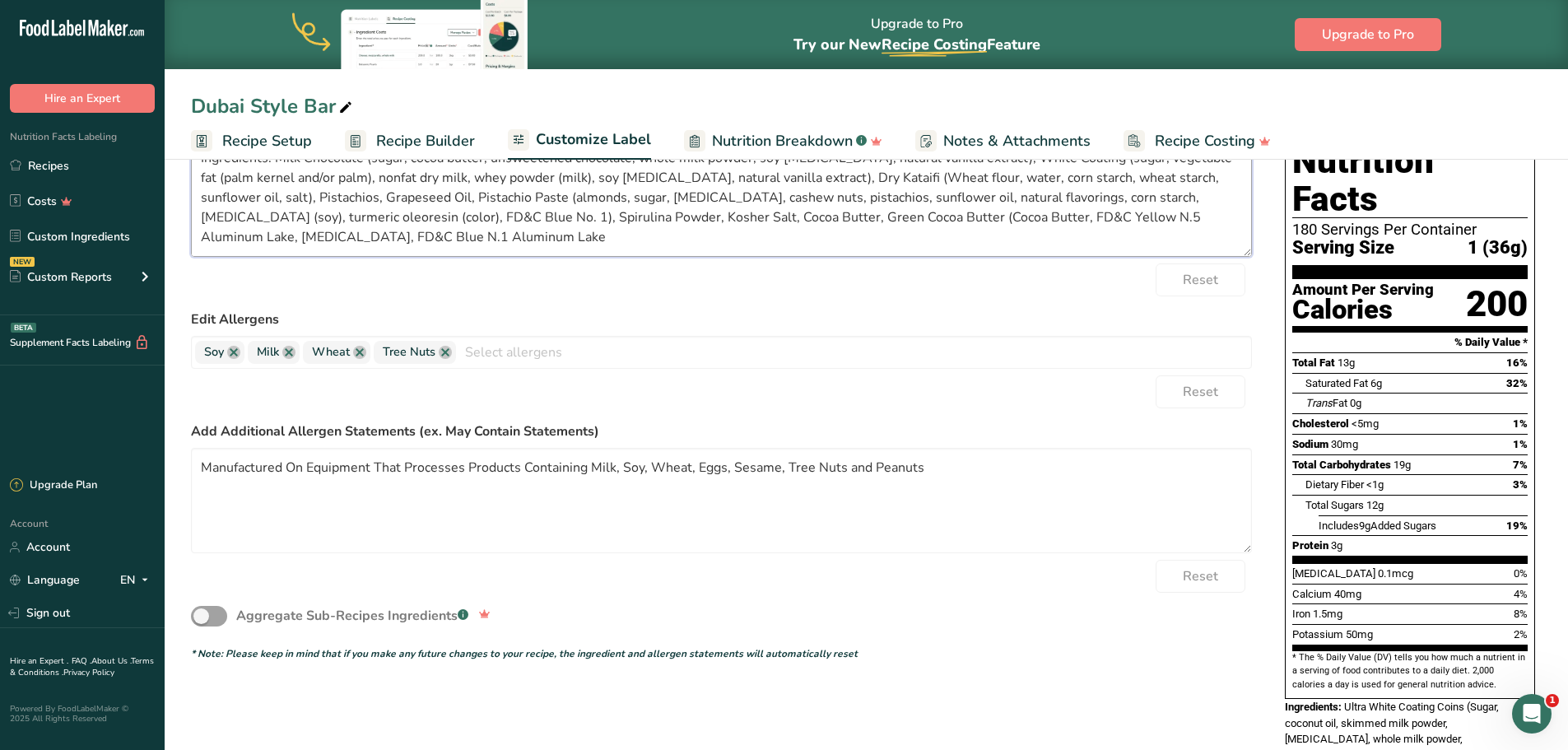
scroll to position [165, 0]
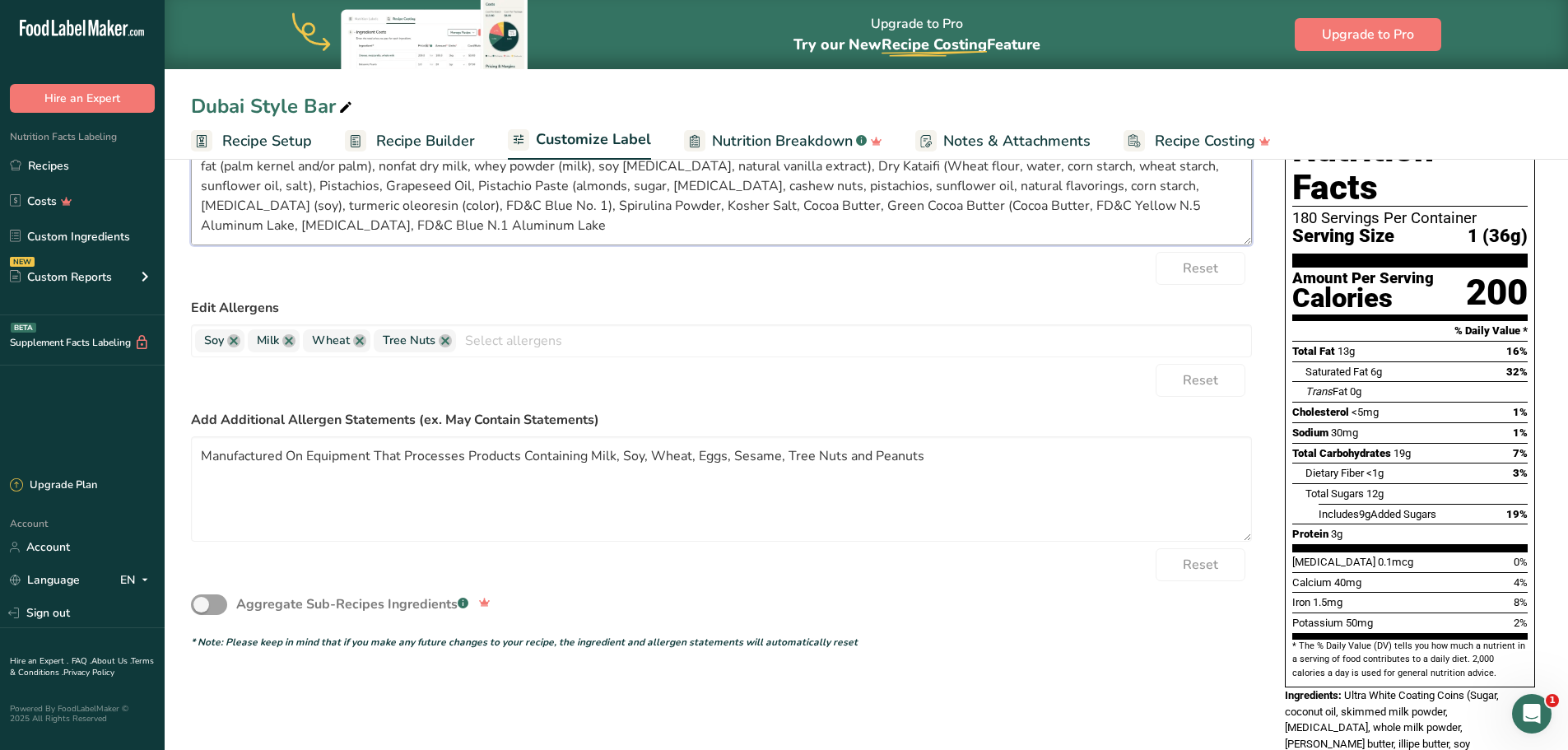
click at [219, 228] on textarea "Ingredients: Milk Chocolate (sugar, cocoa butter, unsweetened chocolate, whole …" at bounding box center [721, 192] width 1061 height 106
paste textarea "Manufactured On Equipment That Processes Products Containing Milk, Soy, Wheat, …"
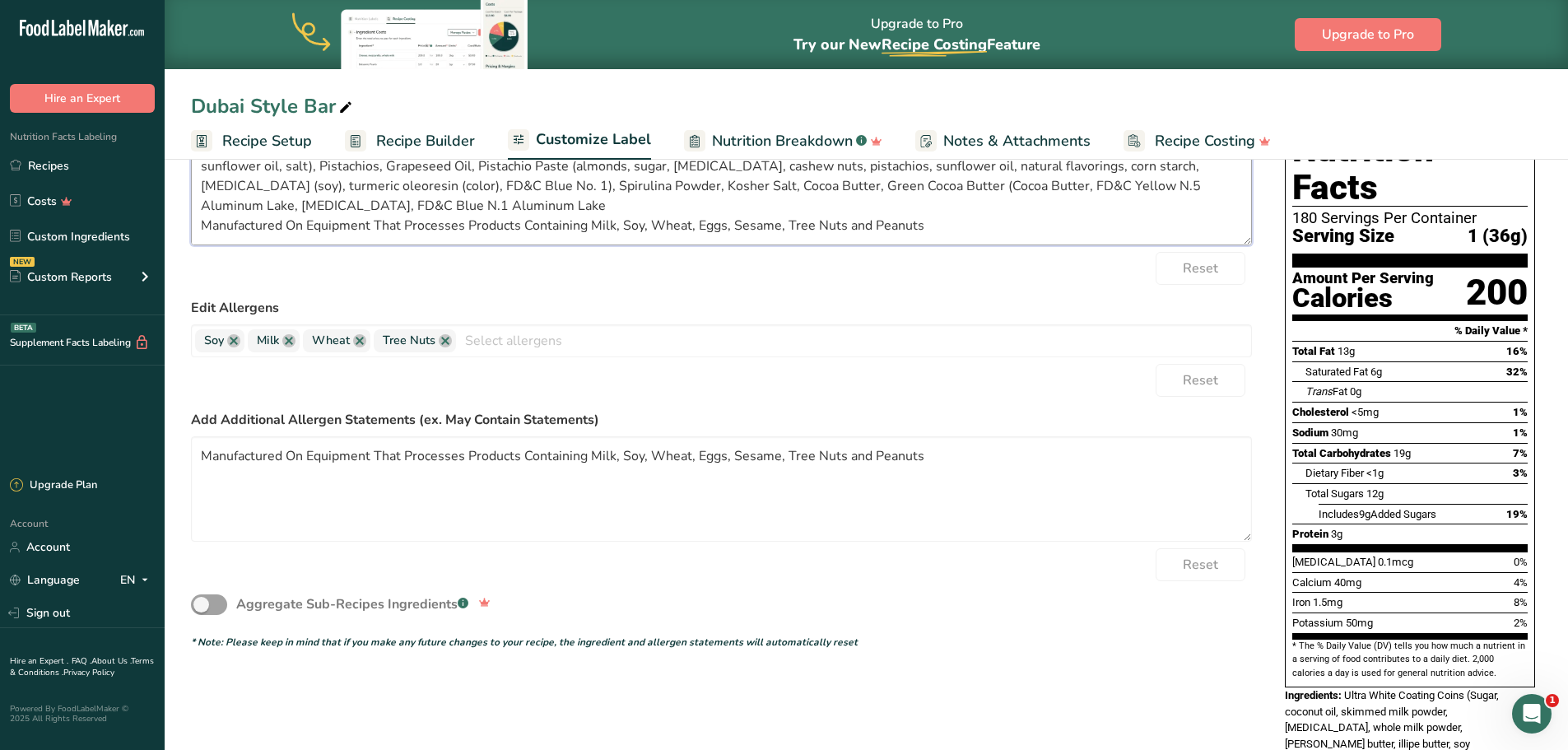
drag, startPoint x: 923, startPoint y: 223, endPoint x: 191, endPoint y: 220, distance: 732.0
click at [191, 220] on textarea "Ingredients: Milk Chocolate (sugar, cocoa butter, unsweetened chocolate, whole …" at bounding box center [721, 192] width 1061 height 106
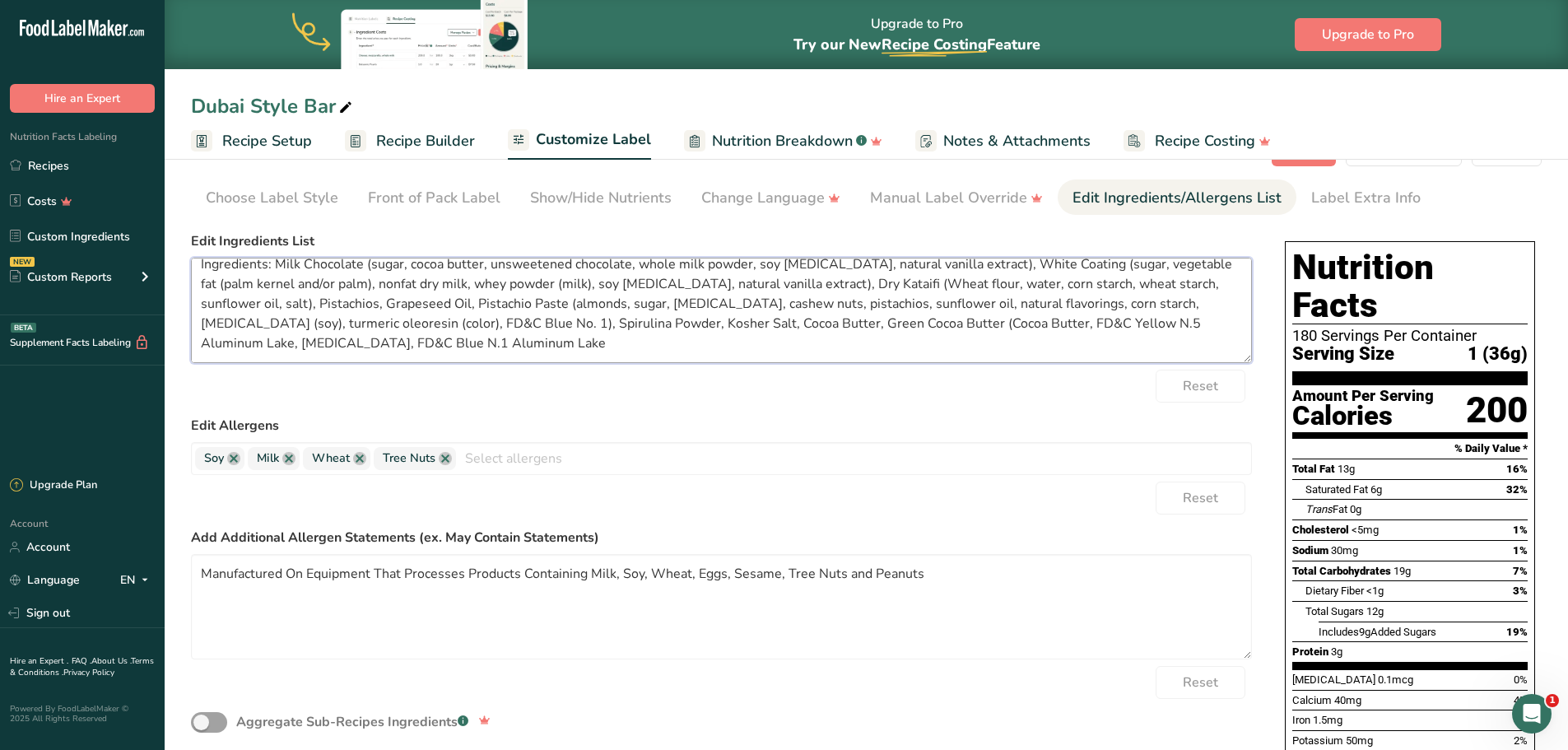
scroll to position [0, 0]
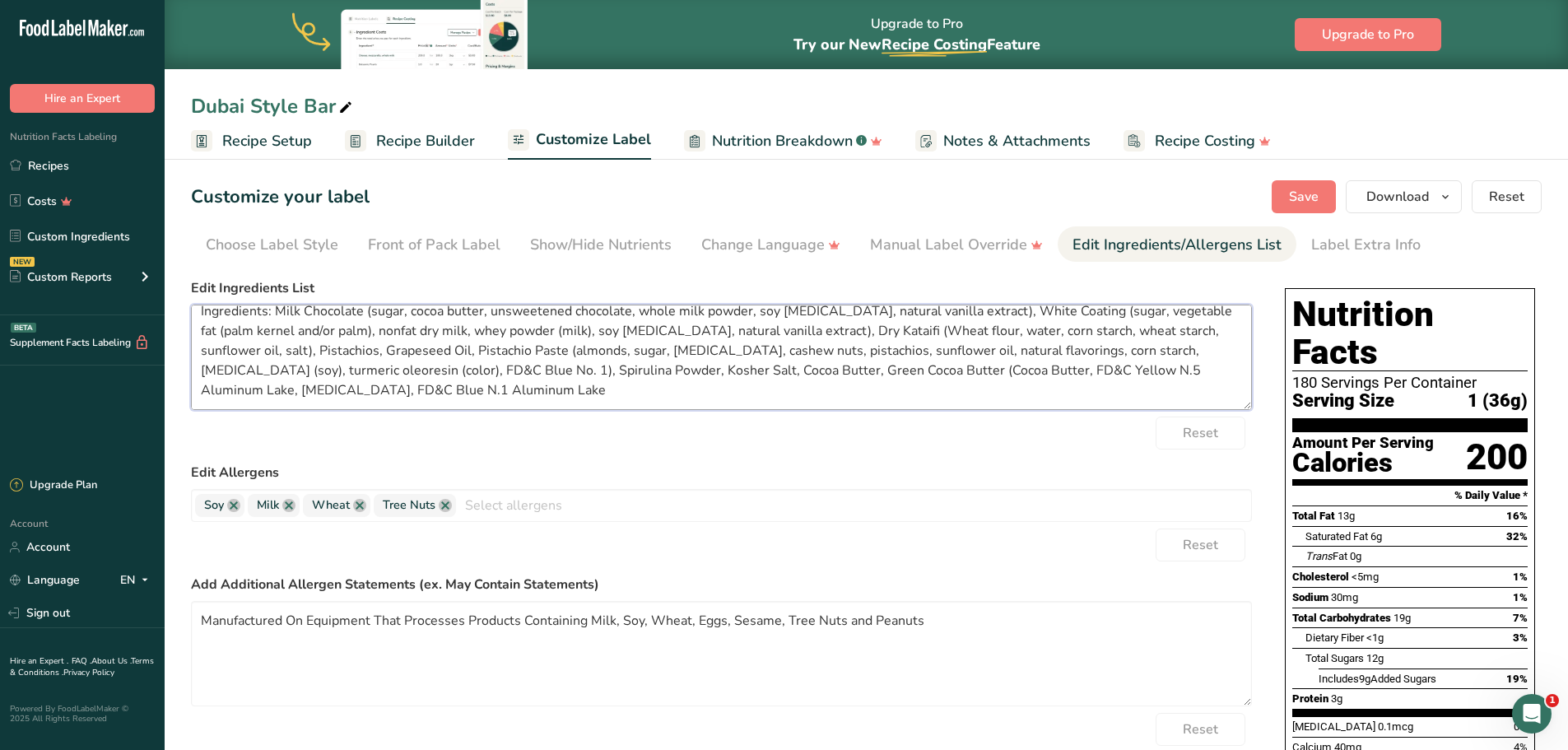
click at [298, 370] on textarea "Ingredients: Milk Chocolate (sugar, cocoa butter, unsweetened chocolate, whole …" at bounding box center [721, 357] width 1061 height 106
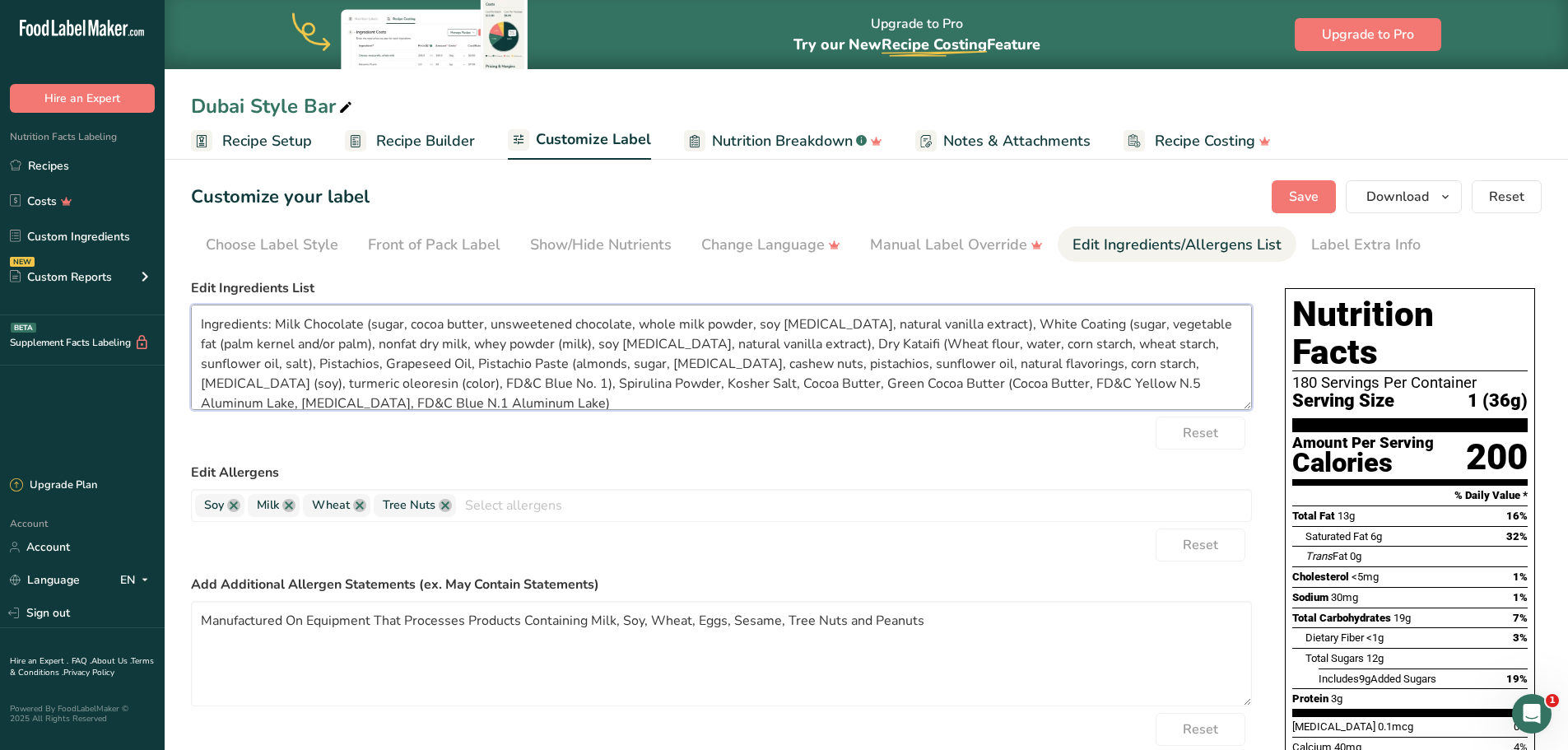
click at [272, 325] on textarea "Ingredients: Milk Chocolate (sugar, cocoa butter, unsweetened chocolate, whole …" at bounding box center [721, 357] width 1061 height 106
click at [1306, 201] on span "Save" at bounding box center [1304, 197] width 30 height 19
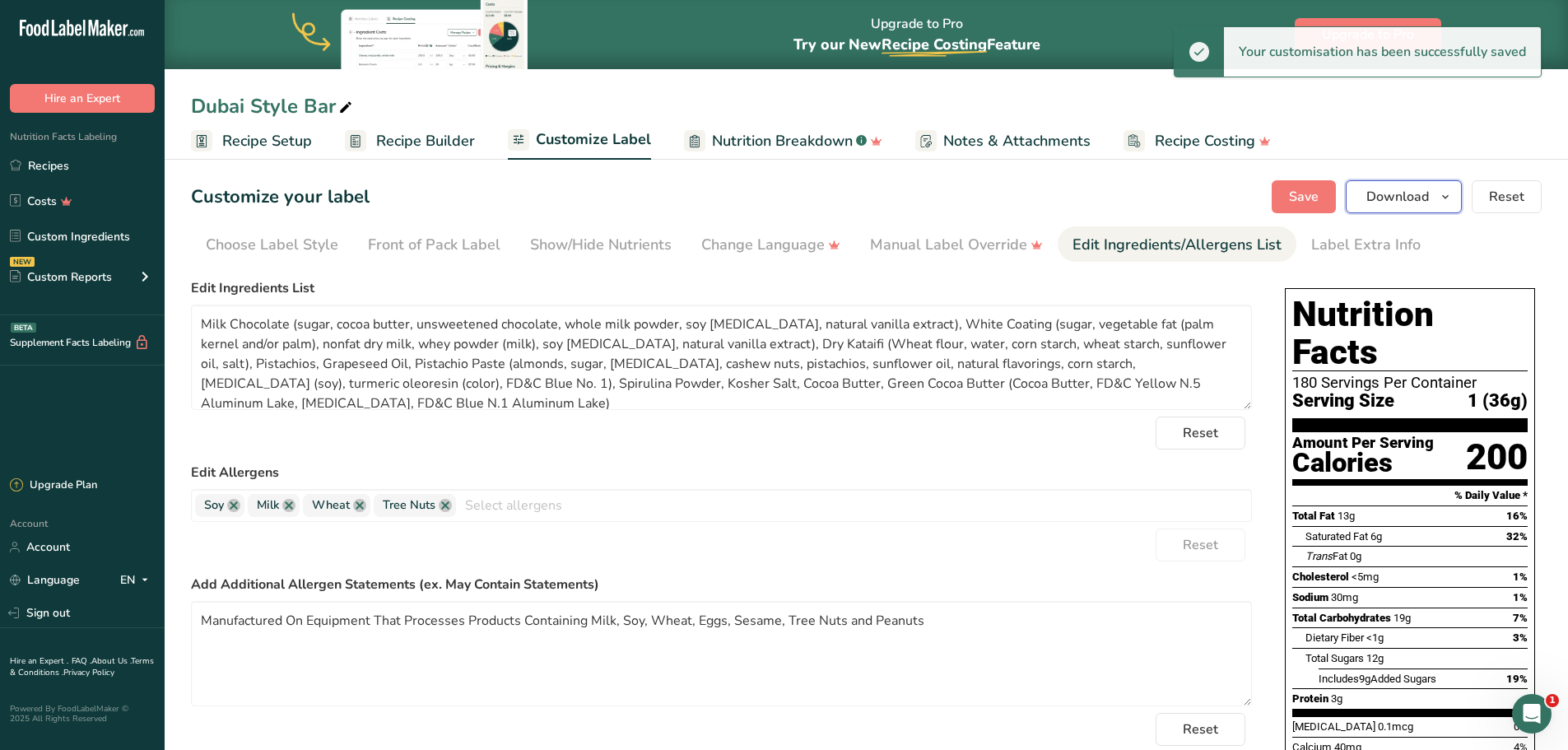
click at [1447, 204] on icon "button" at bounding box center [1445, 197] width 14 height 20
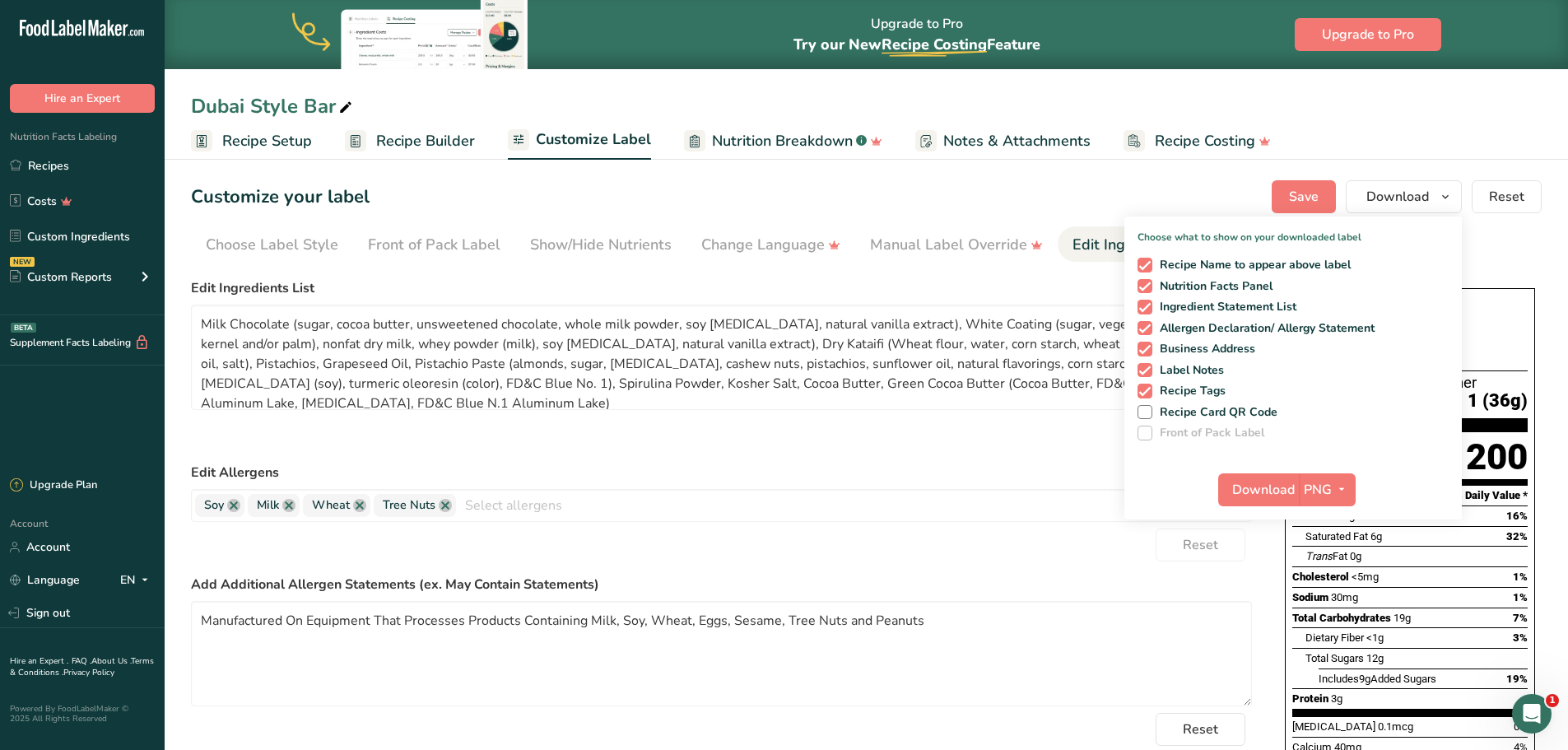
click at [1191, 195] on div "Customize your label Save Download Choose what to show on your downloaded label…" at bounding box center [866, 197] width 1350 height 33
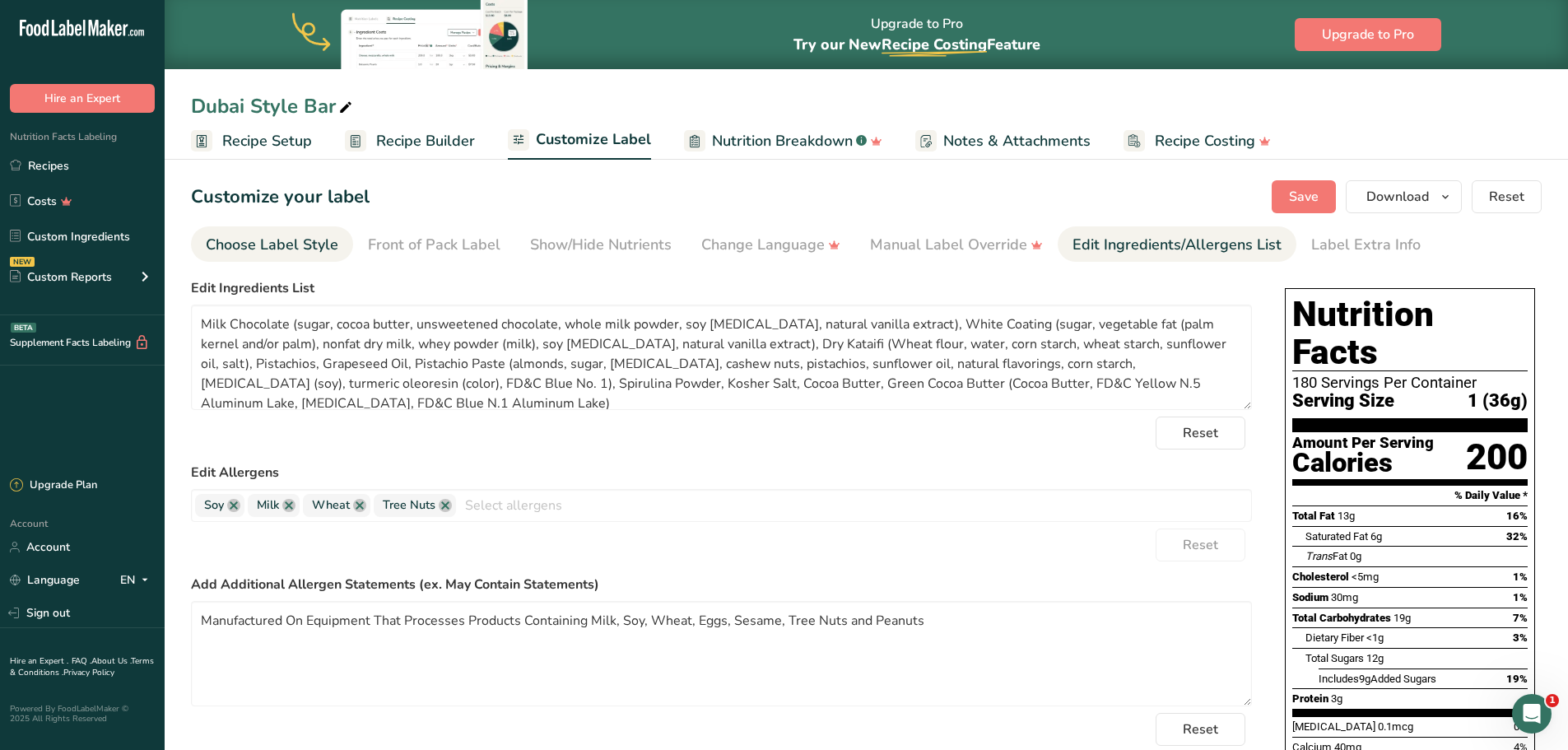
click at [270, 238] on div "Choose Label Style" at bounding box center [271, 244] width 133 height 22
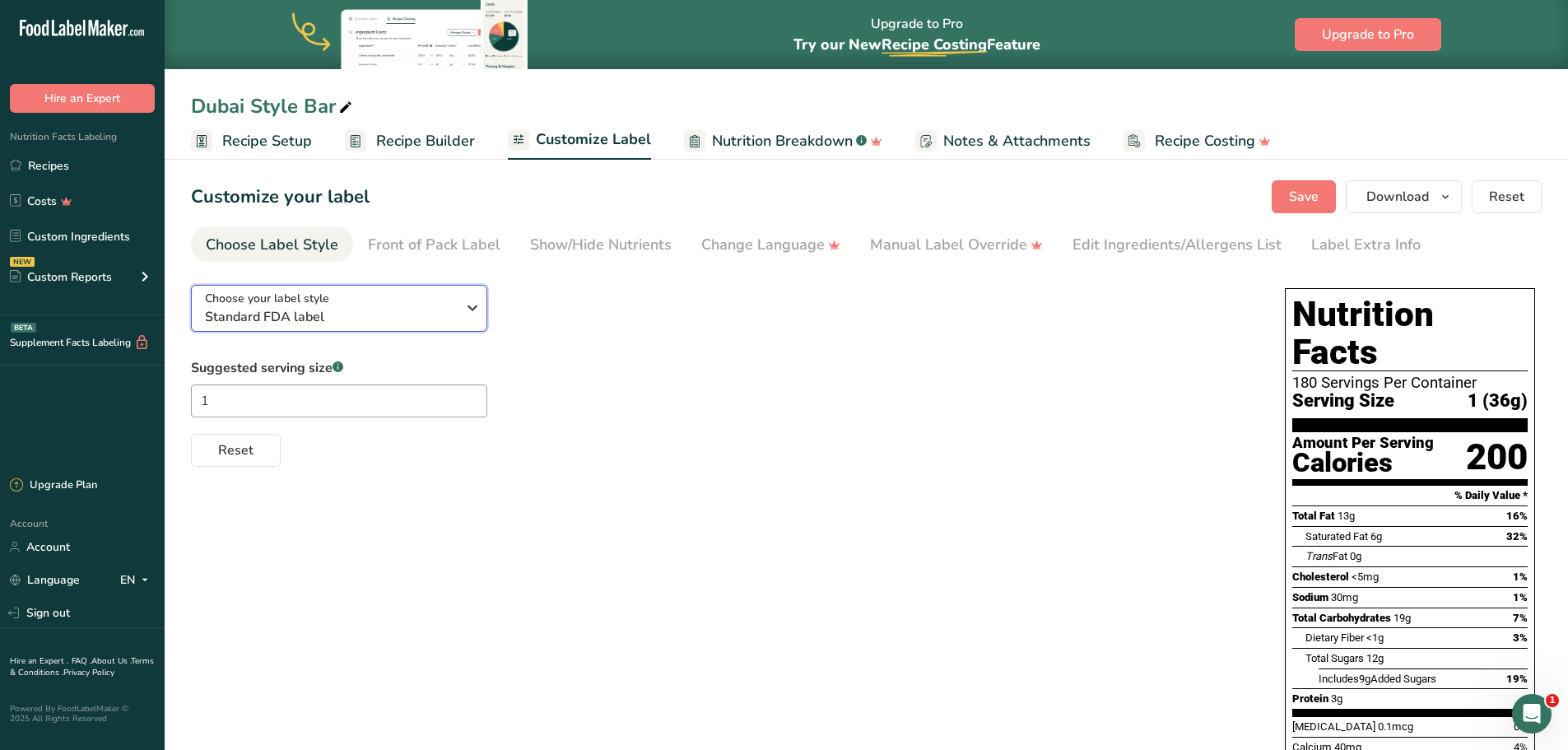
click at [457, 306] on div "Choose your label style Standard FDA label" at bounding box center [337, 308] width 263 height 37
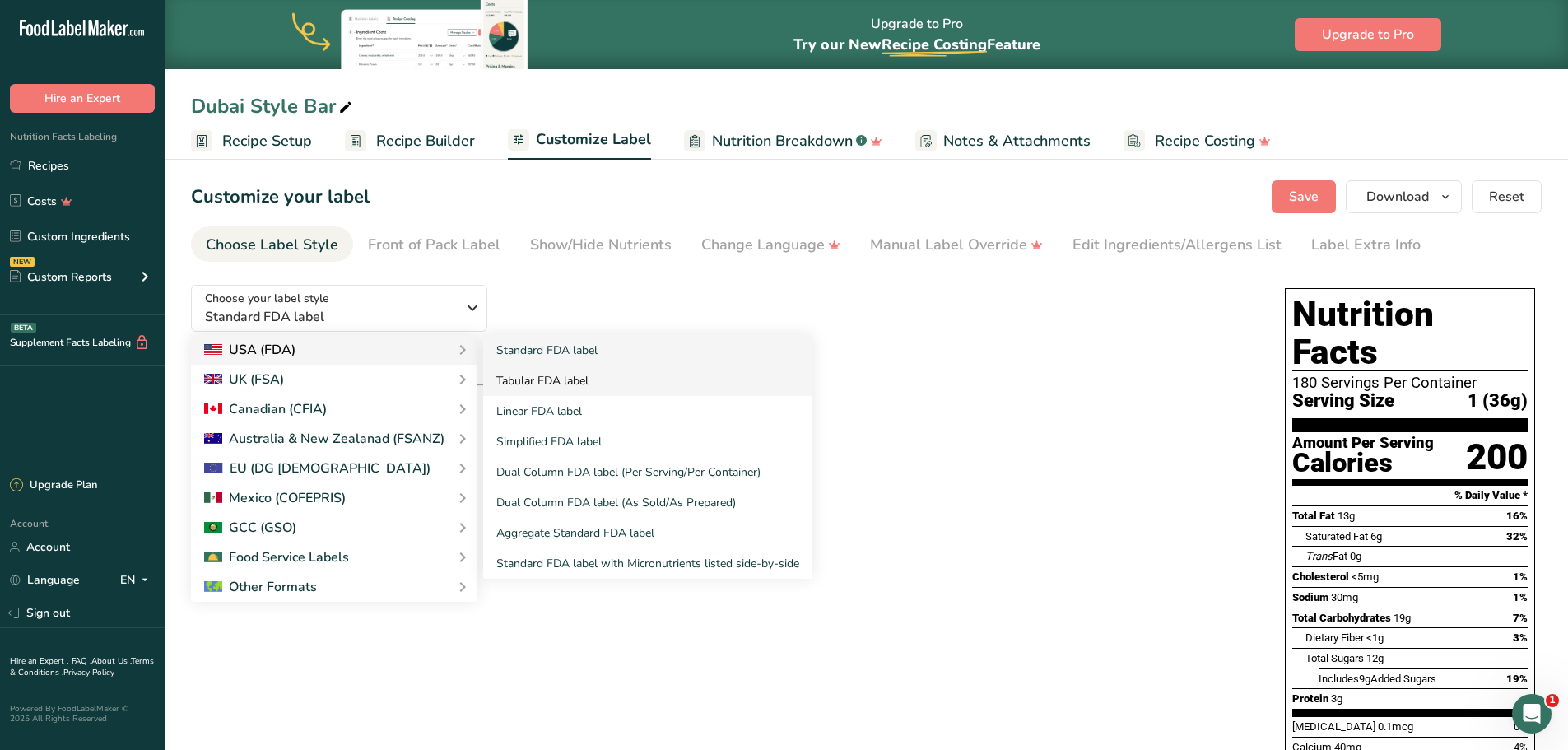
click at [543, 379] on link "Tabular FDA label" at bounding box center [648, 380] width 329 height 30
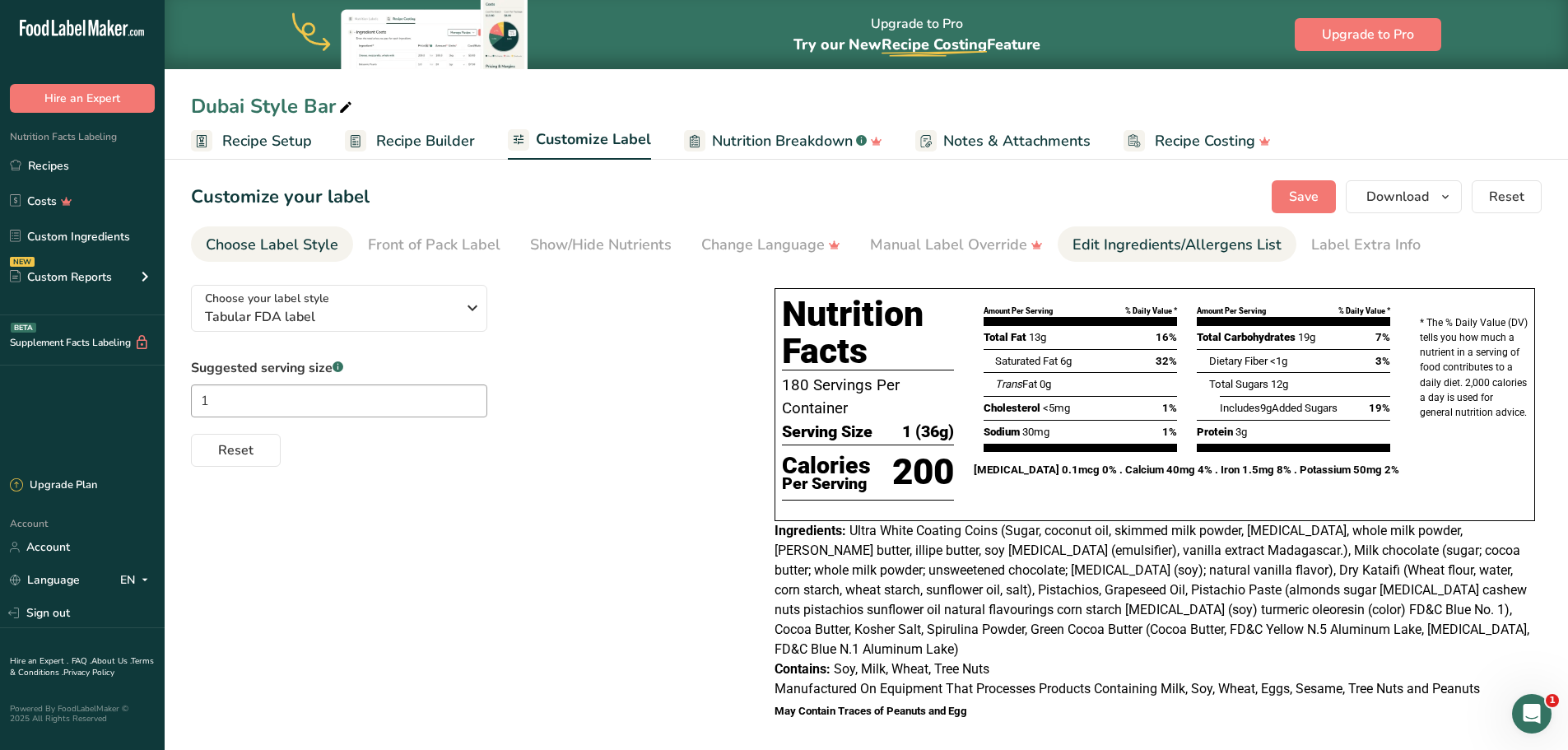
click at [1121, 249] on div "Edit Ingredients/Allergens List" at bounding box center [1177, 244] width 209 height 22
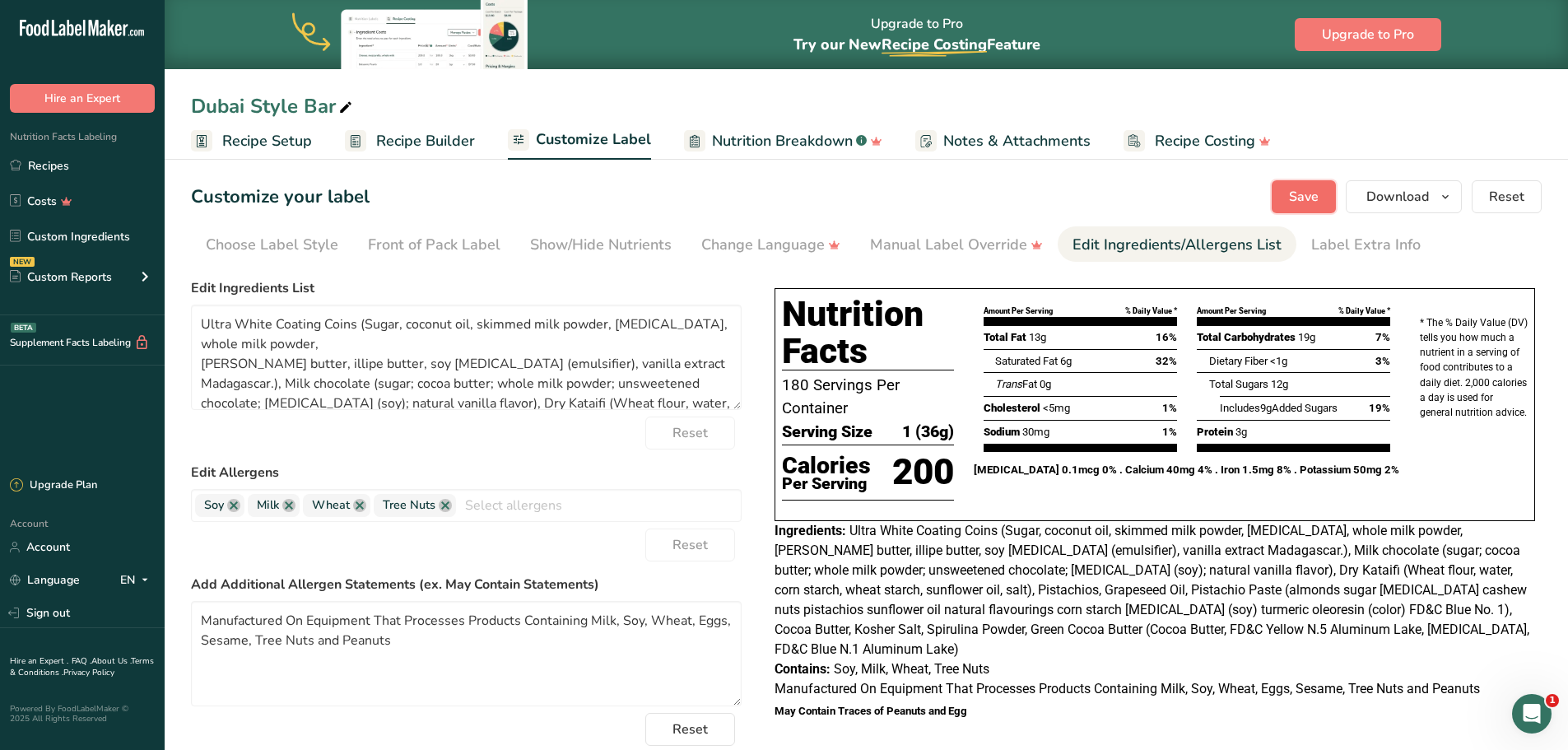
click at [1307, 201] on span "Save" at bounding box center [1304, 197] width 30 height 19
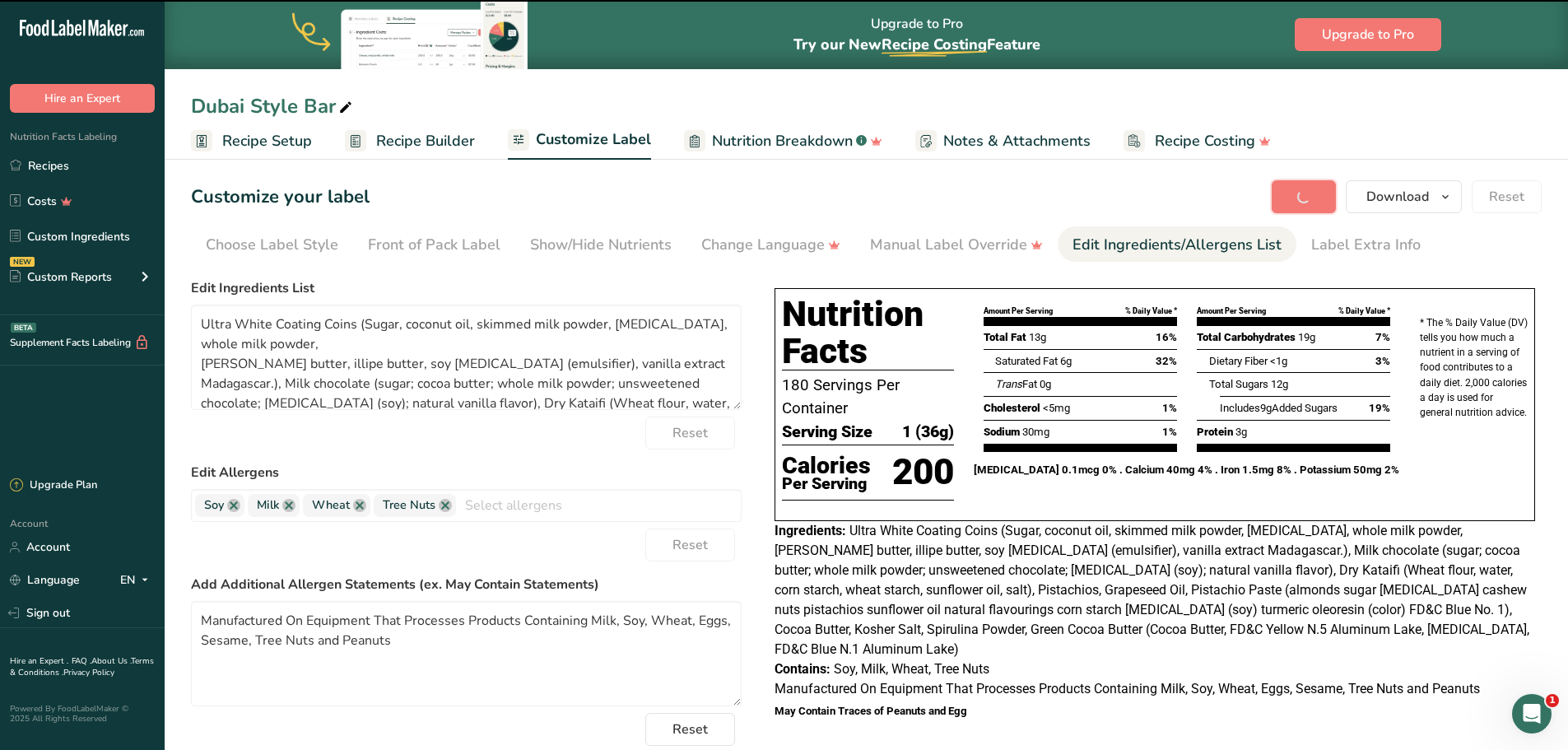
type textarea "Ultra White Coating Coins (Sugar, coconut oil, skimmed milk powder, [MEDICAL_DA…"
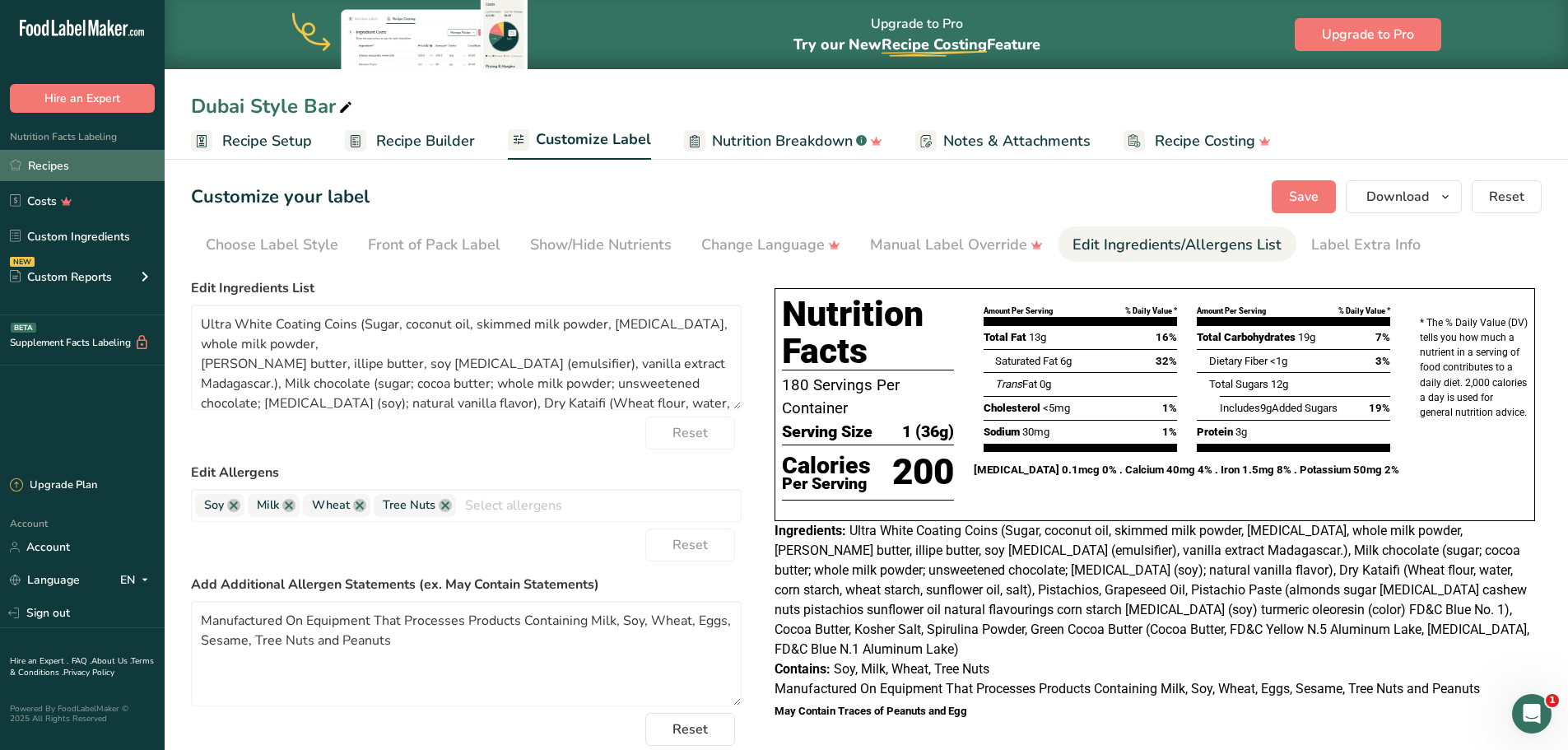
click at [51, 168] on link "Recipes" at bounding box center [82, 166] width 165 height 31
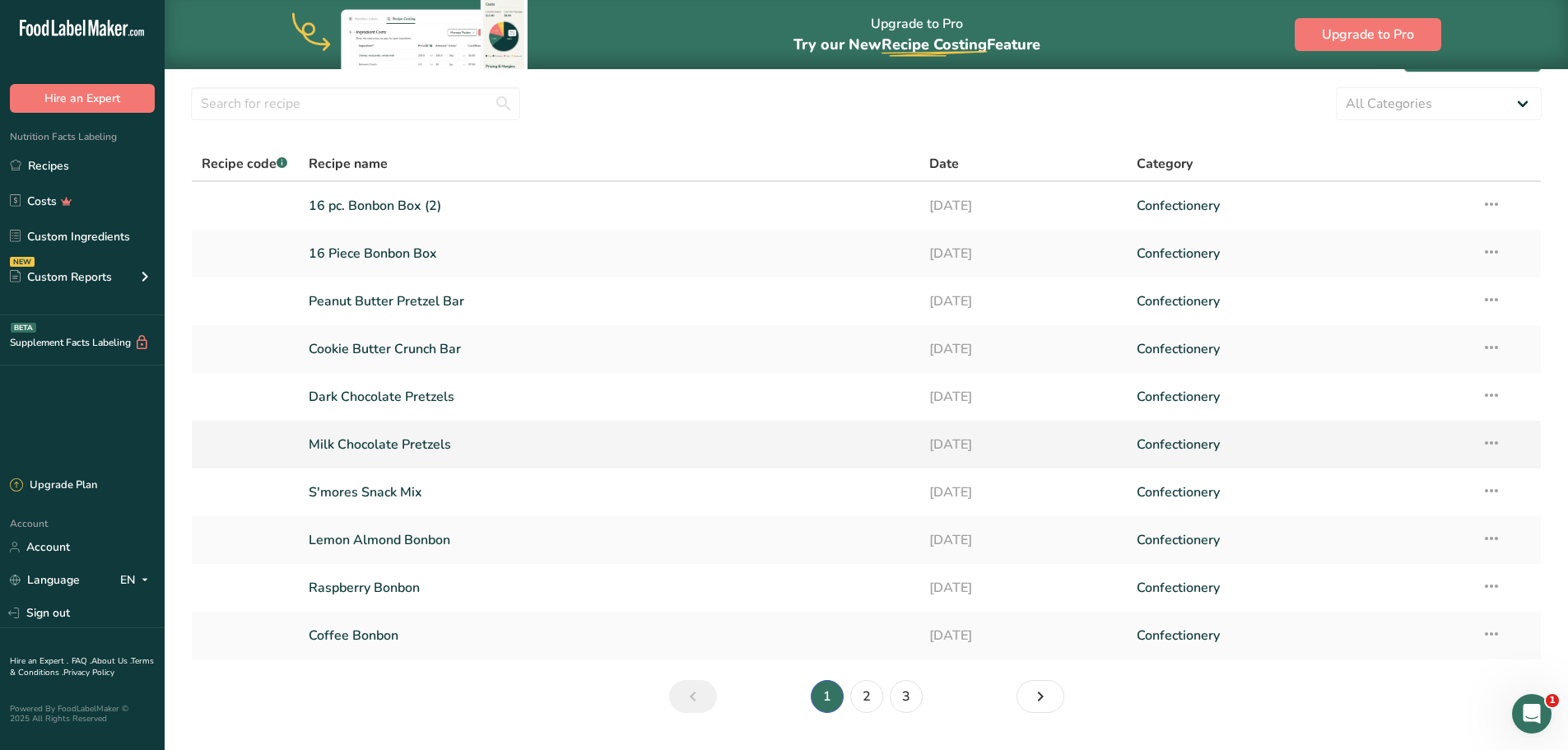
scroll to position [86, 0]
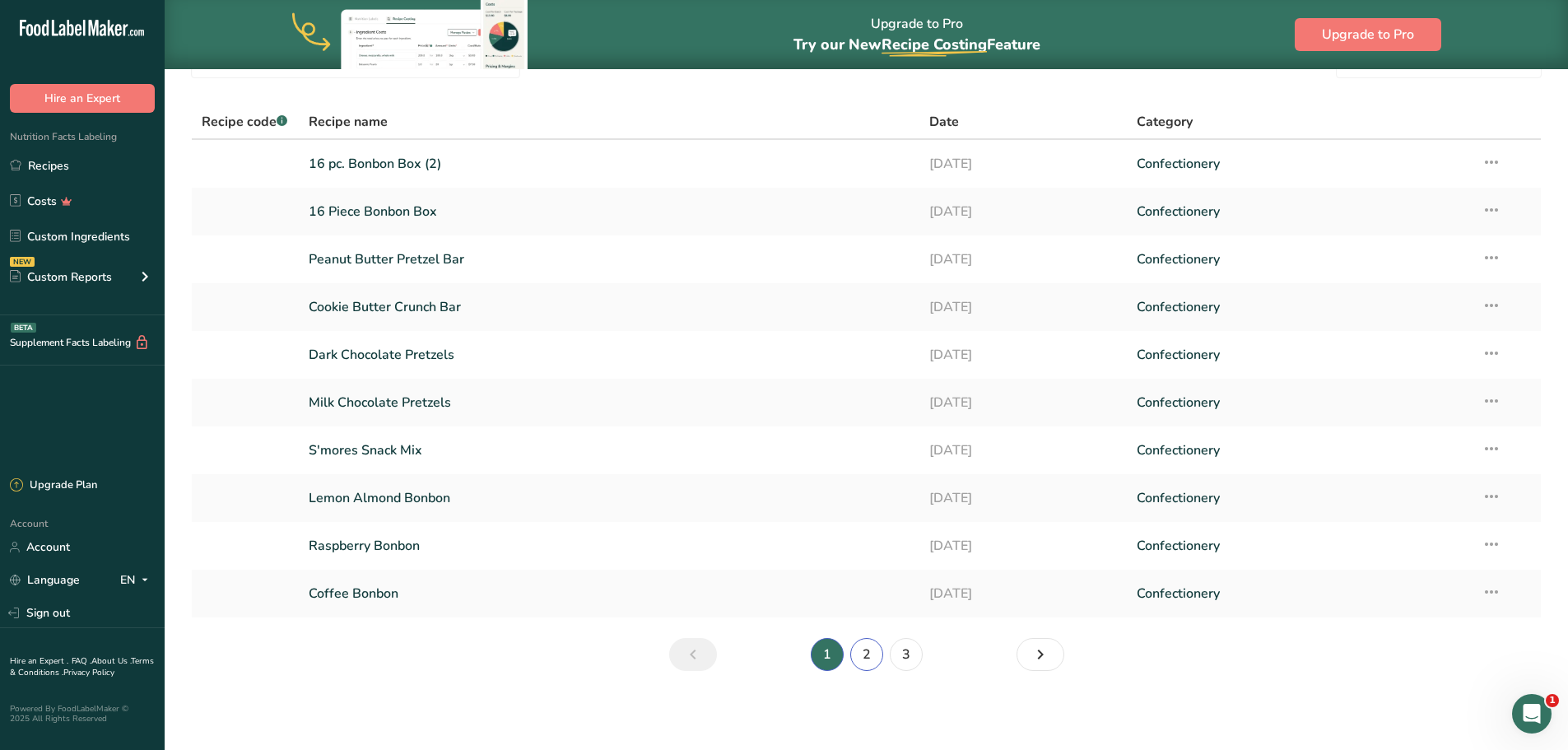
click at [872, 660] on link "2" at bounding box center [867, 654] width 33 height 33
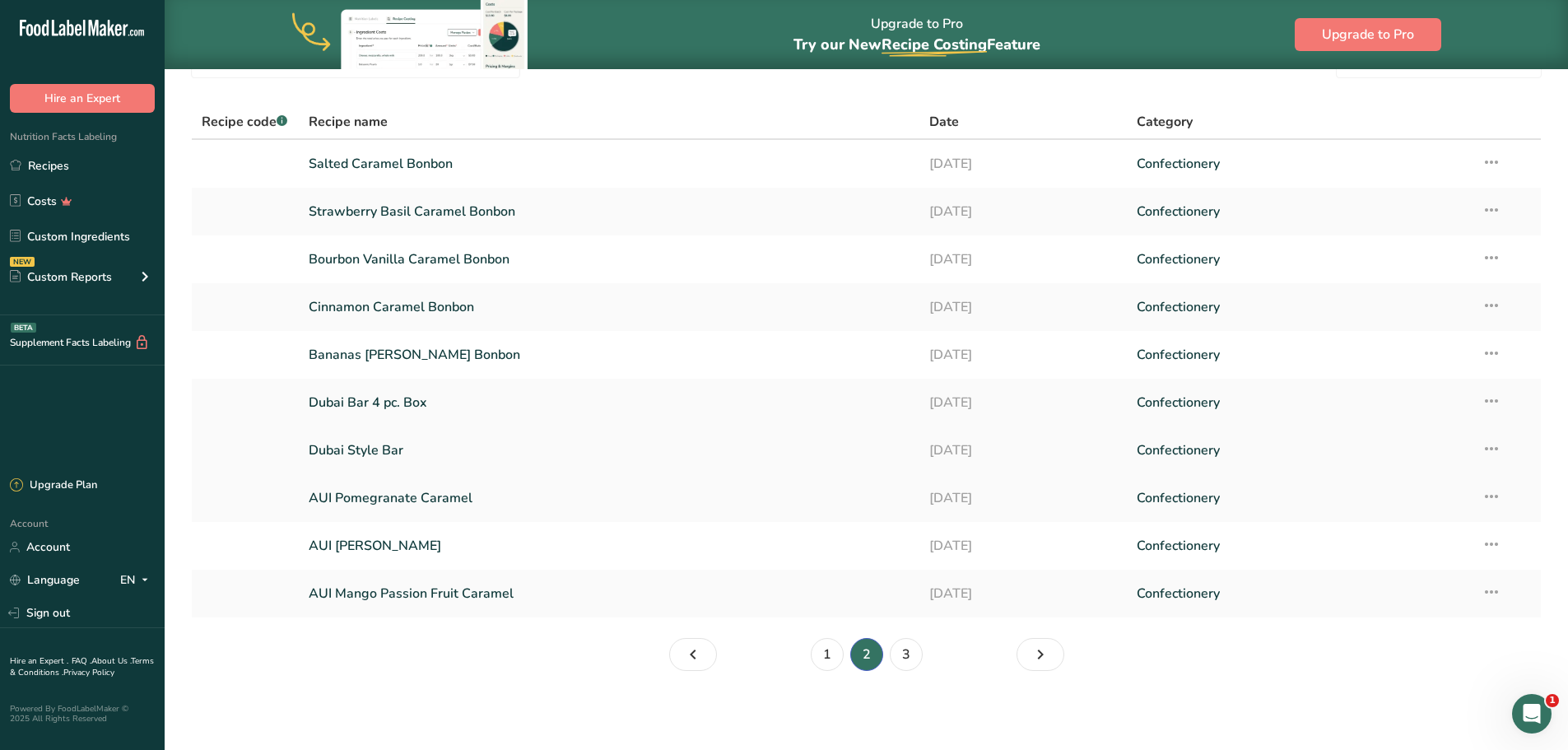
click at [353, 448] on link "Dubai Style Bar" at bounding box center [609, 451] width 601 height 35
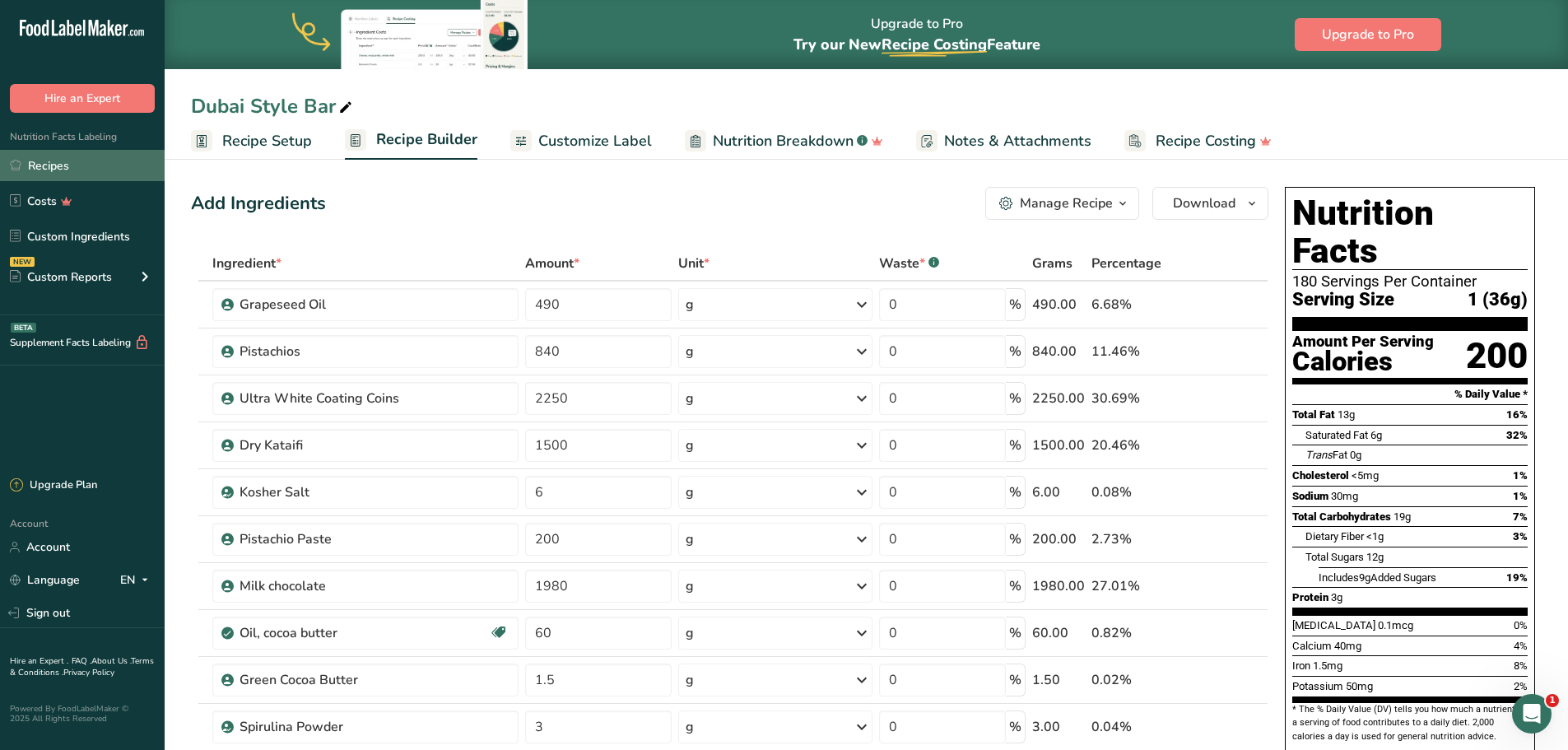
click at [74, 166] on link "Recipes" at bounding box center [82, 166] width 165 height 31
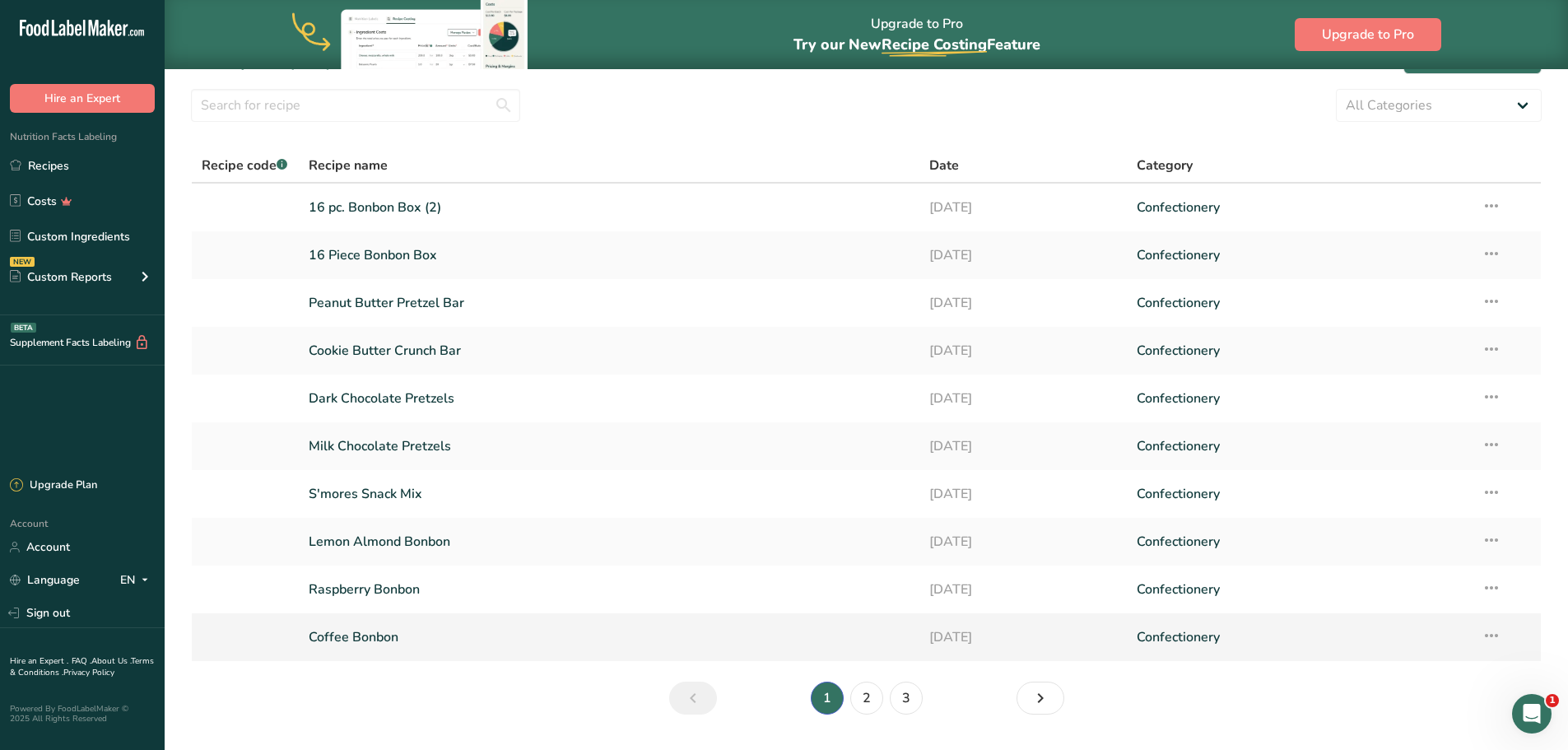
scroll to position [82, 0]
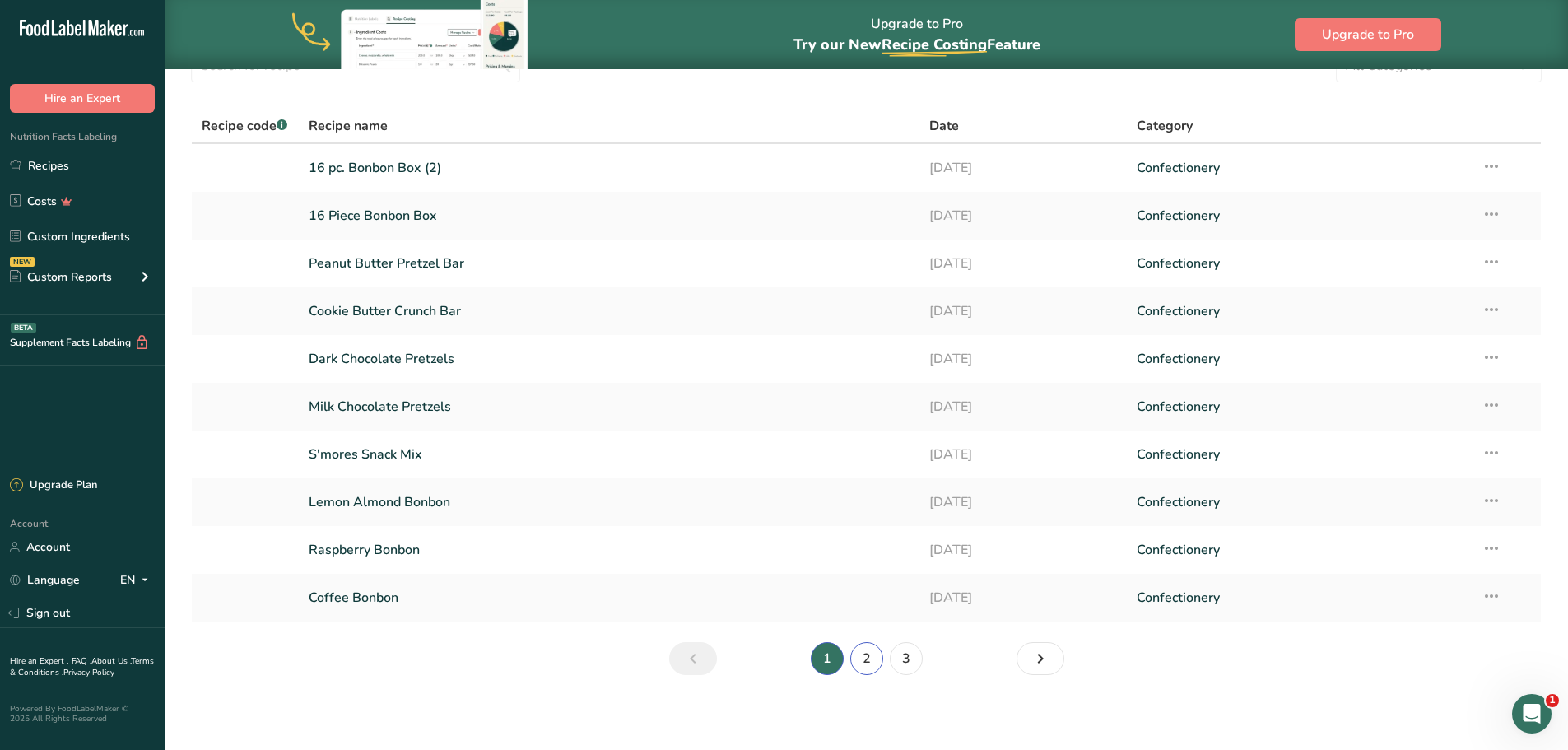
click at [871, 661] on link "2" at bounding box center [867, 659] width 33 height 33
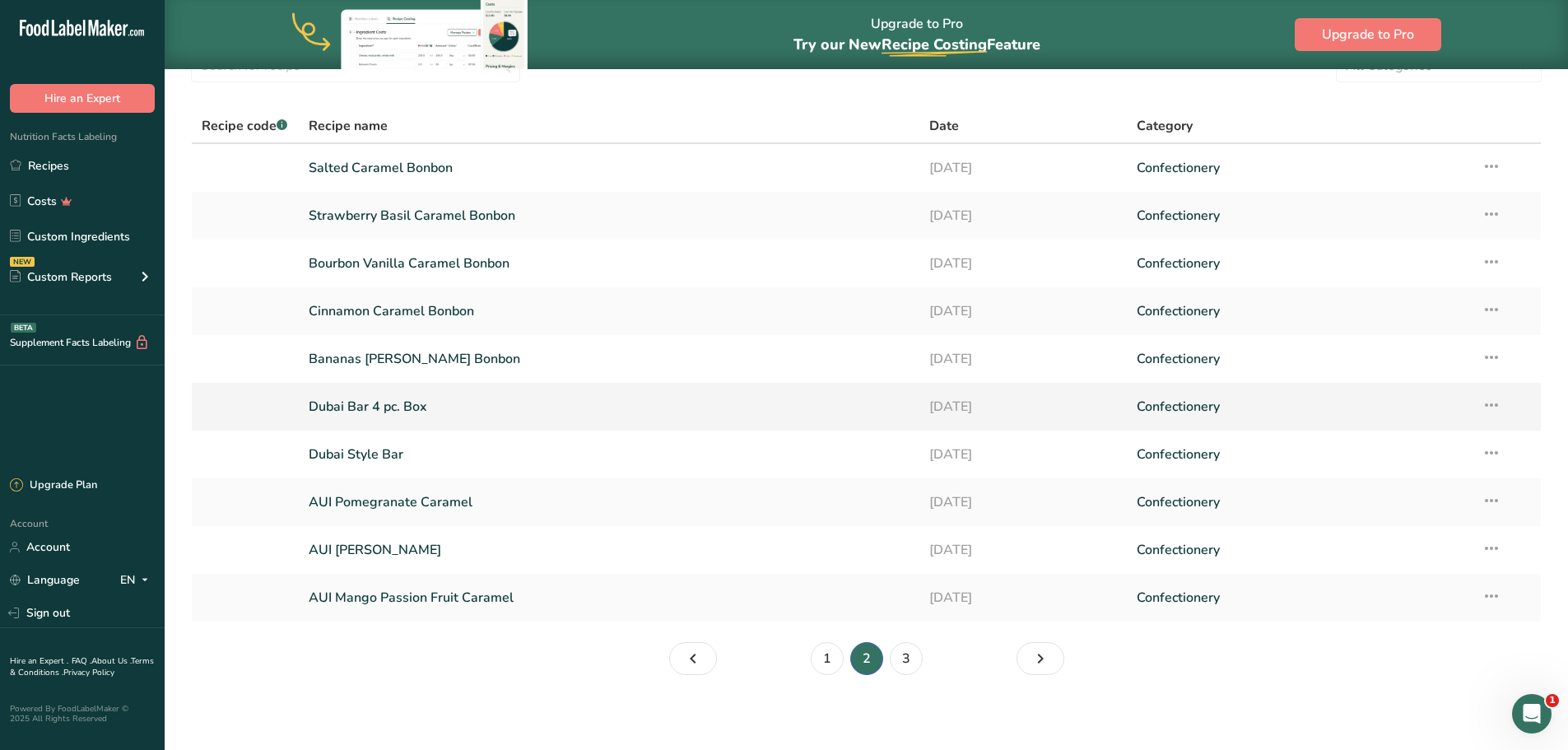
click at [359, 413] on link "Dubai Bar 4 pc. Box" at bounding box center [609, 407] width 601 height 35
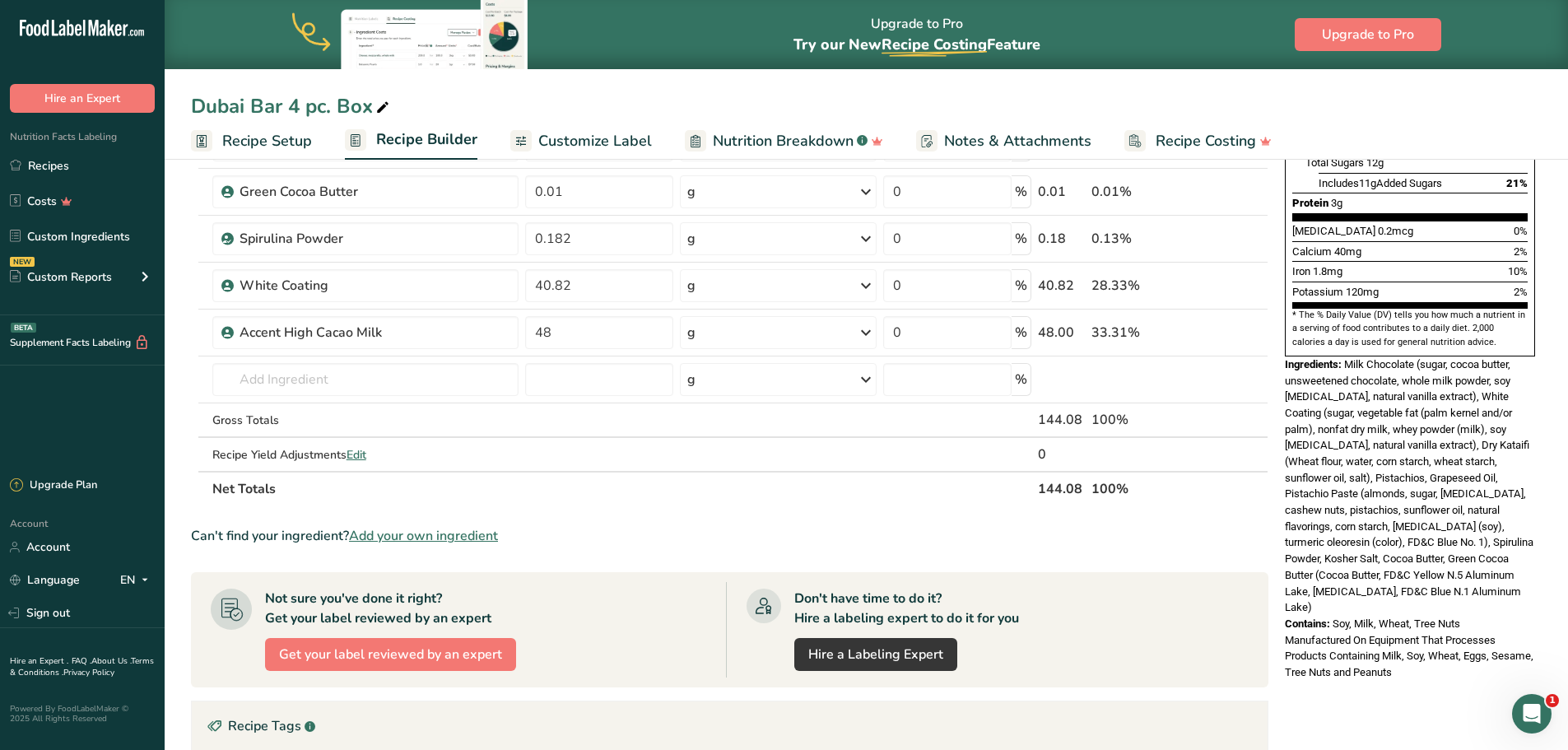
scroll to position [412, 0]
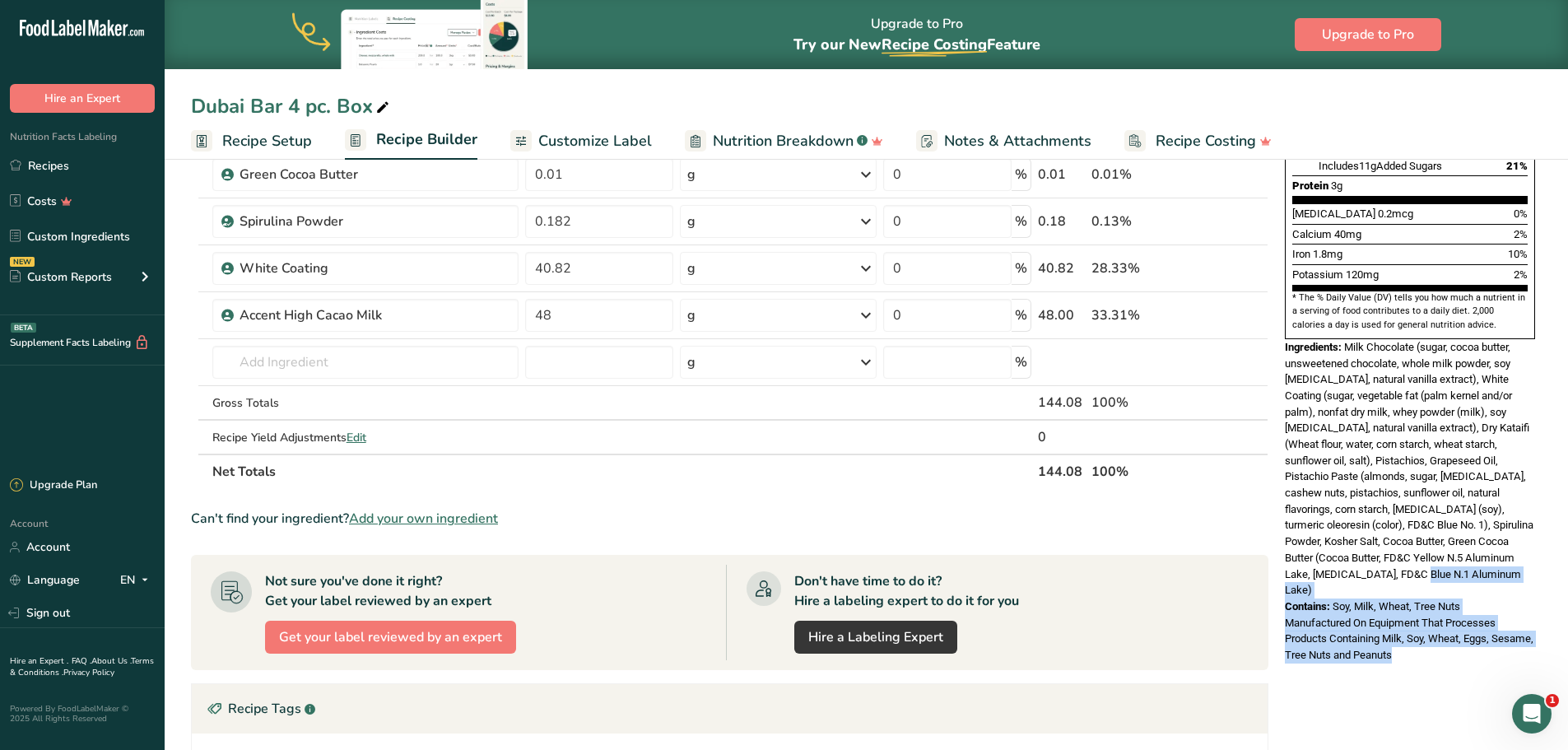
drag, startPoint x: 1456, startPoint y: 605, endPoint x: 1356, endPoint y: 543, distance: 117.7
click at [1359, 541] on div "Nutrition Facts About 4 Servings Per Container Serving Size 1 (36g) Amount Per …" at bounding box center [1410, 219] width 263 height 901
click at [1460, 614] on div "Nutrition Facts About 4 Servings Per Container Serving Size 1 (36g) Amount Per …" at bounding box center [1410, 219] width 263 height 901
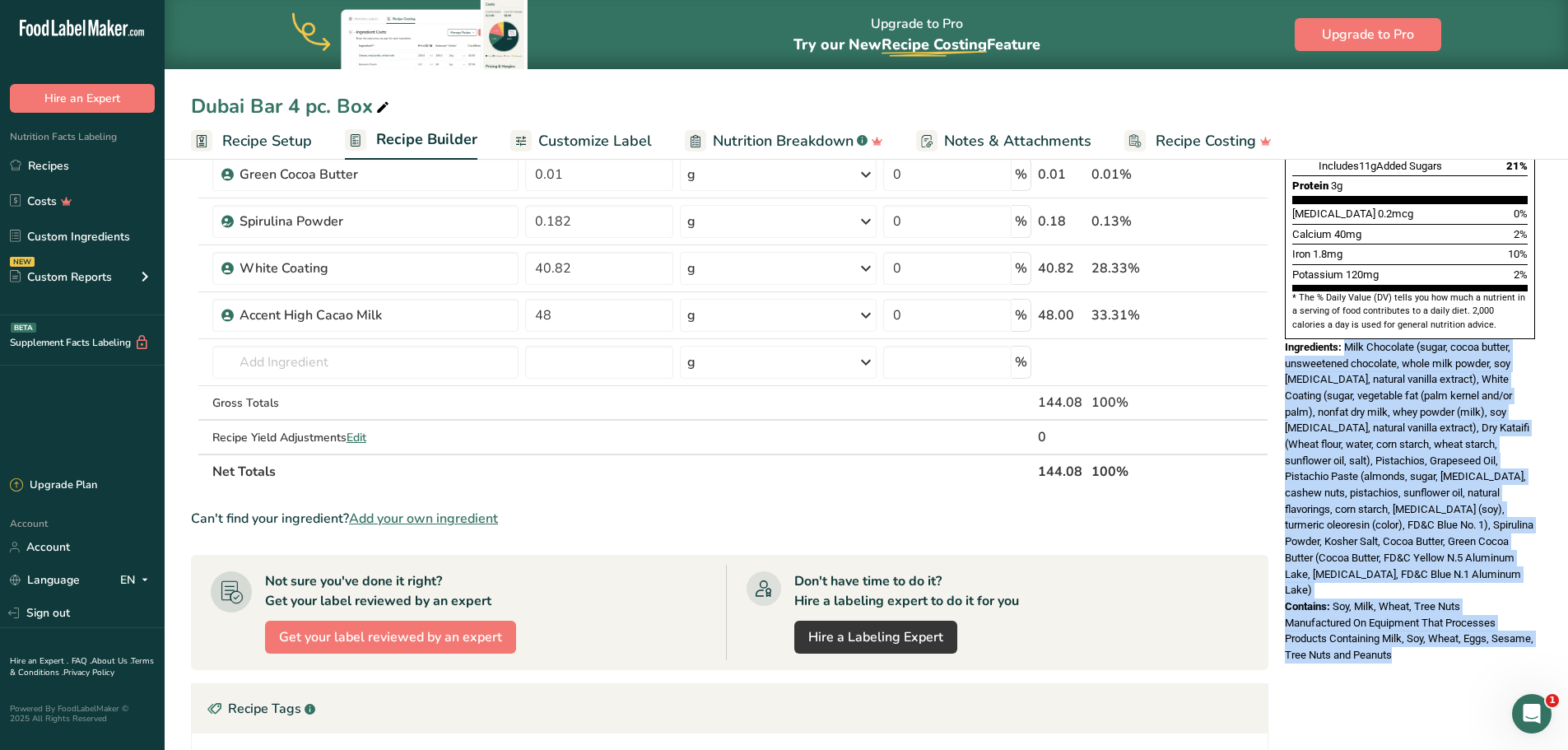
drag, startPoint x: 1454, startPoint y: 602, endPoint x: 1348, endPoint y: 312, distance: 308.8
click at [1348, 312] on div "Nutrition Facts About 4 Servings Per Container Serving Size 1 (36g) Amount Per …" at bounding box center [1410, 219] width 263 height 901
copy div "Milk Chocolate (sugar, cocoa butter, unsweetened chocolate, whole milk powder, …"
click at [44, 167] on link "Recipes" at bounding box center [82, 166] width 165 height 31
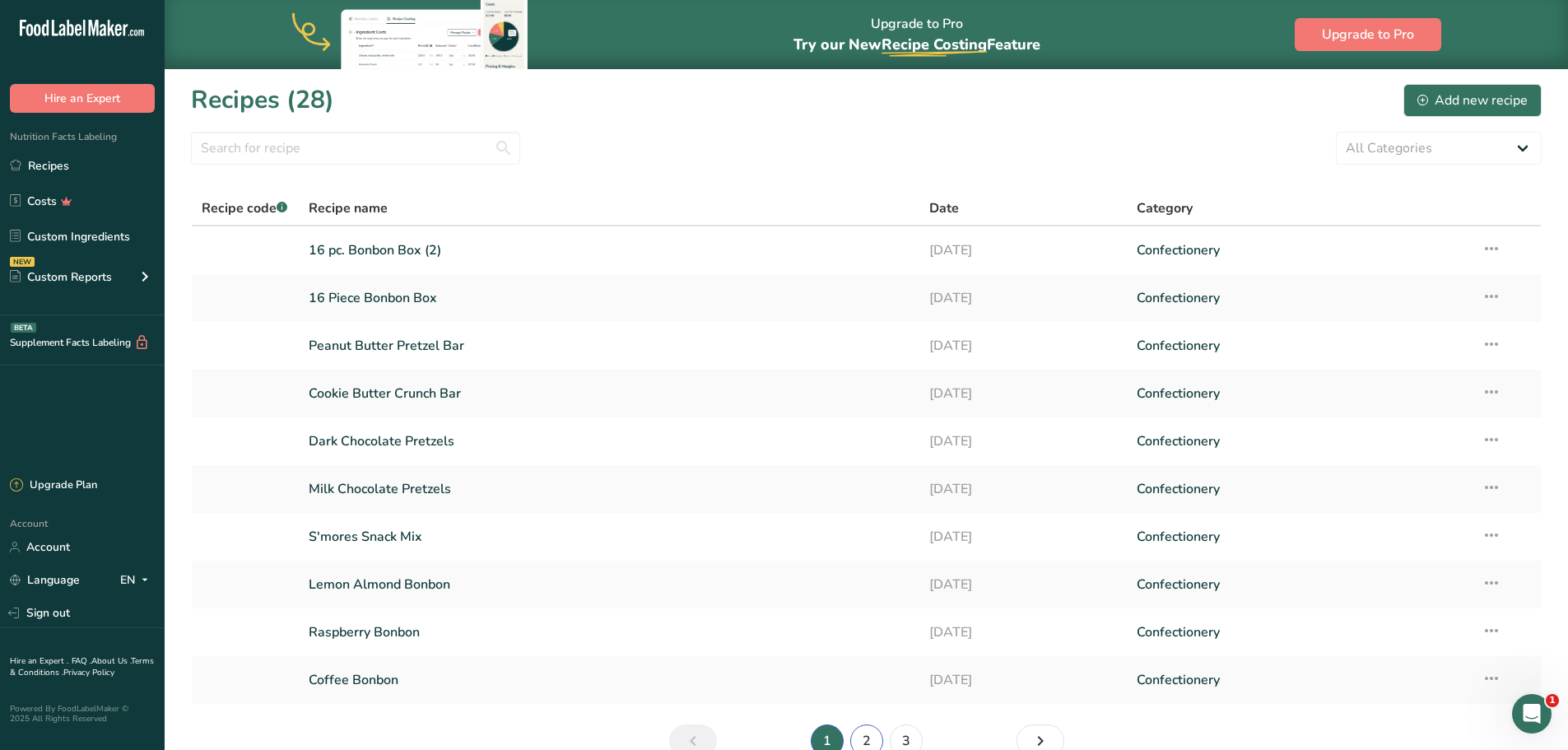
click at [871, 740] on link "2" at bounding box center [867, 741] width 33 height 33
click at [394, 543] on link "Dubai Style Bar" at bounding box center [609, 537] width 601 height 35
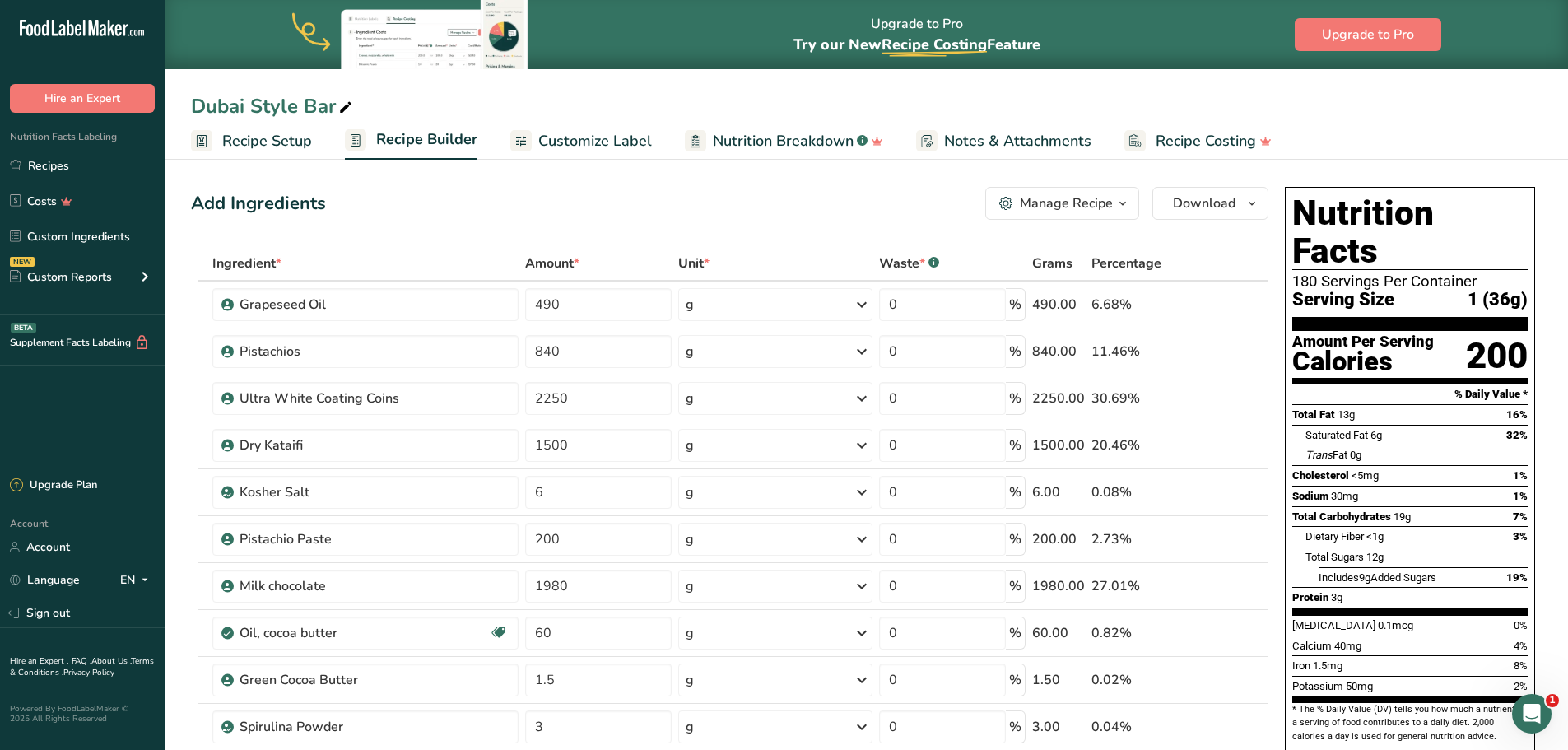
click at [595, 140] on span "Customize Label" at bounding box center [595, 141] width 113 height 22
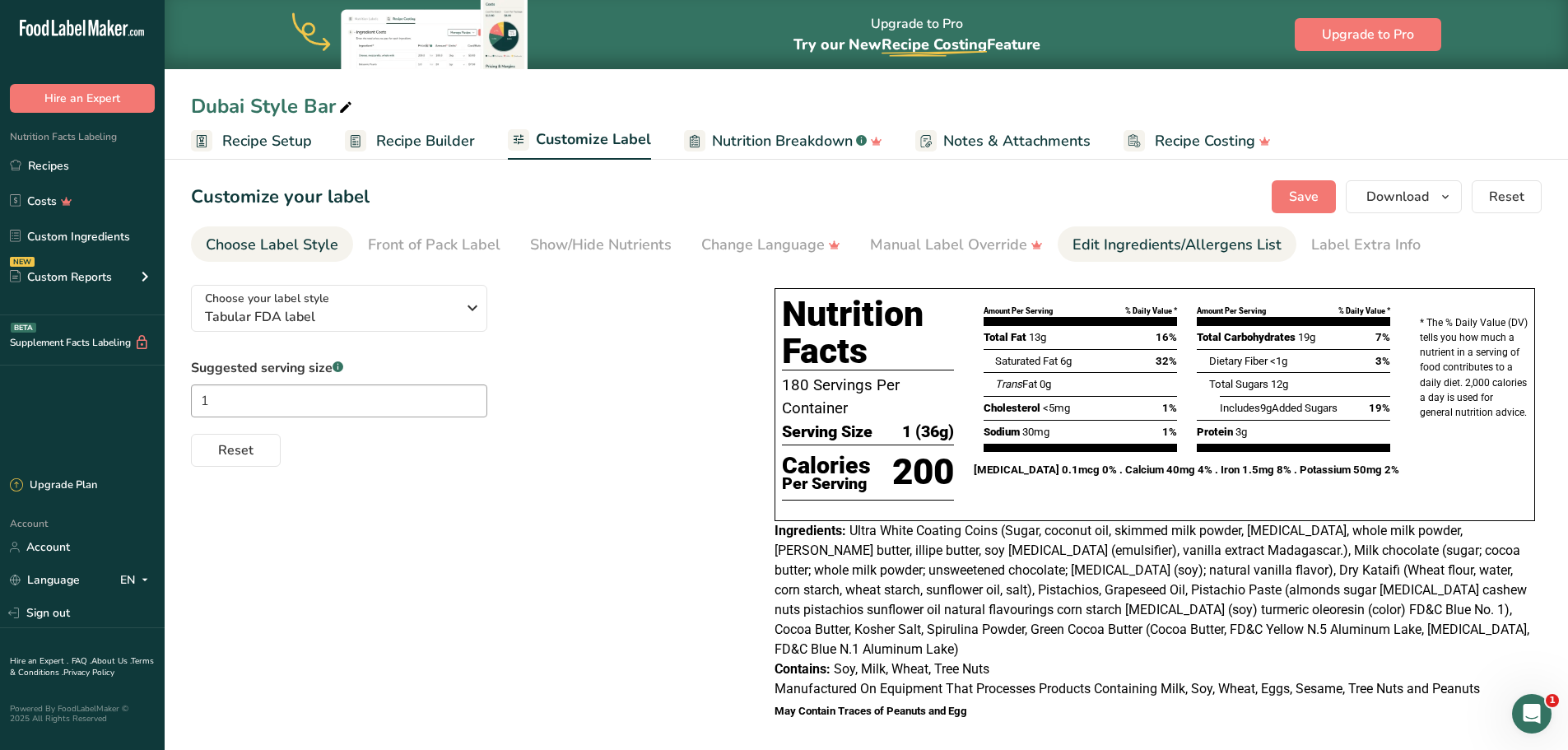
click at [1157, 248] on div "Edit Ingredients/Allergens List" at bounding box center [1177, 244] width 209 height 22
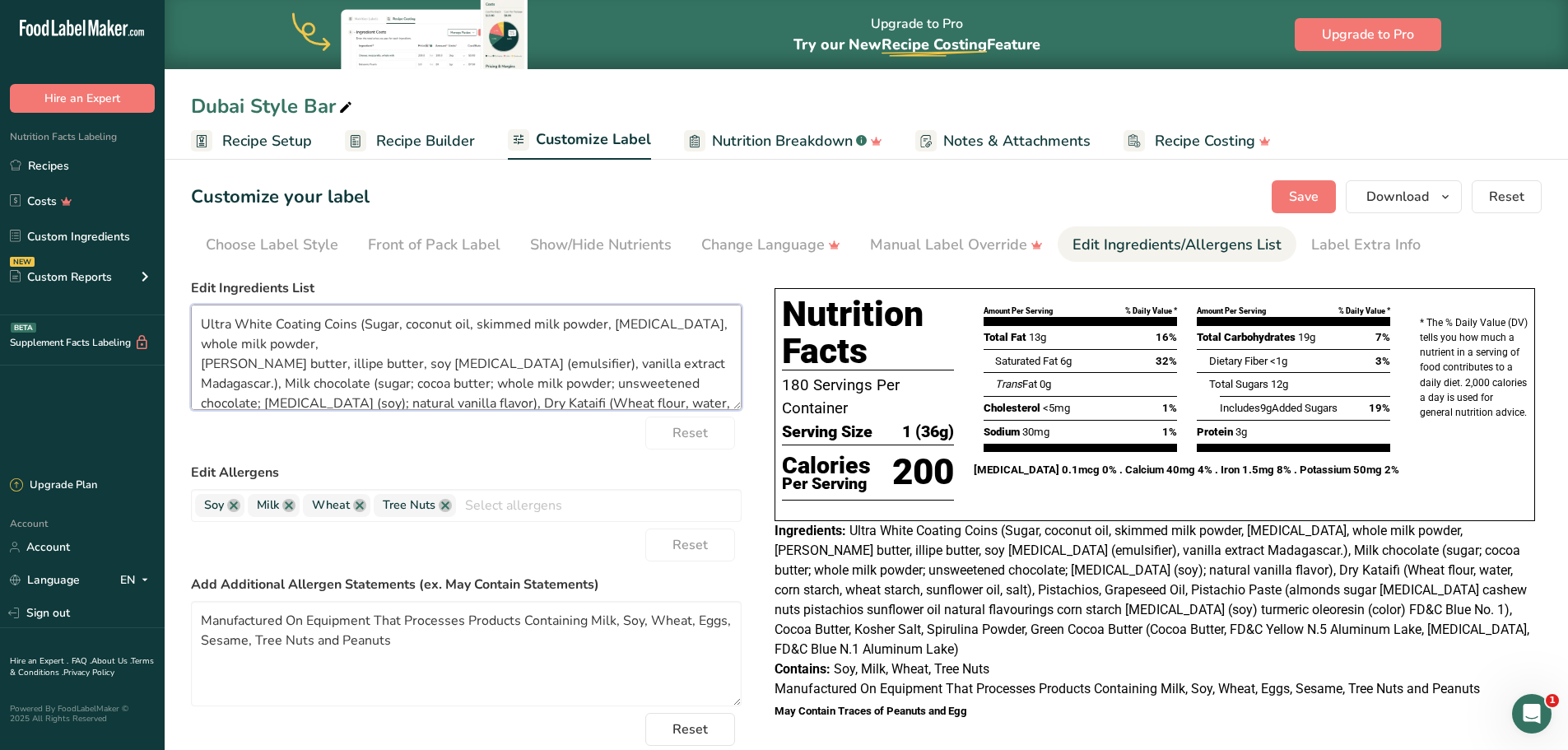
click at [479, 387] on textarea "Ultra White Coating Coins (Sugar, coconut oil, skimmed milk powder, [MEDICAL_DA…" at bounding box center [466, 357] width 550 height 106
drag, startPoint x: 300, startPoint y: 392, endPoint x: 202, endPoint y: 293, distance: 139.3
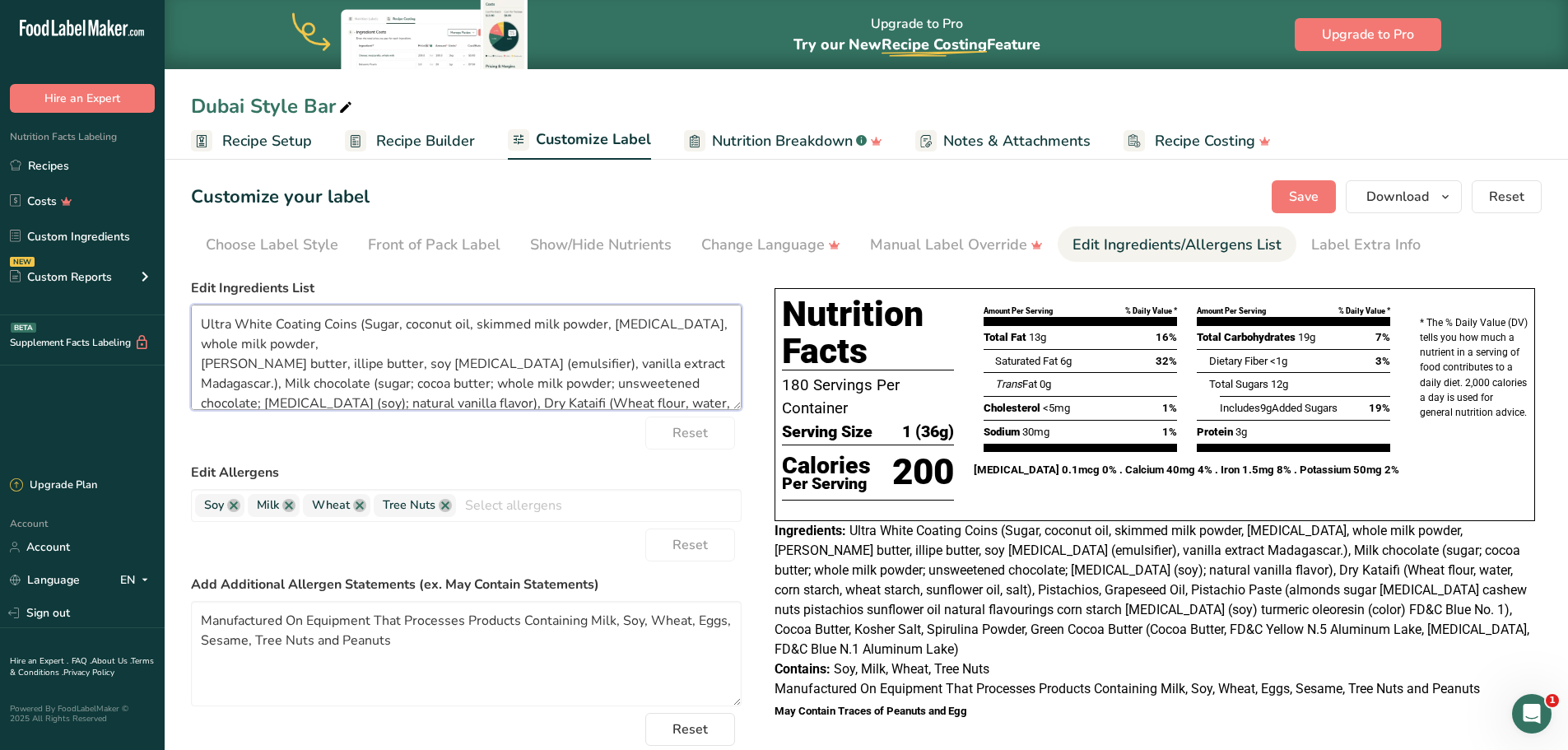
click at [202, 293] on div "Edit Ingredients List Ultra White Coating Coins (Sugar, coconut oil, skimmed mi…" at bounding box center [466, 344] width 550 height 132
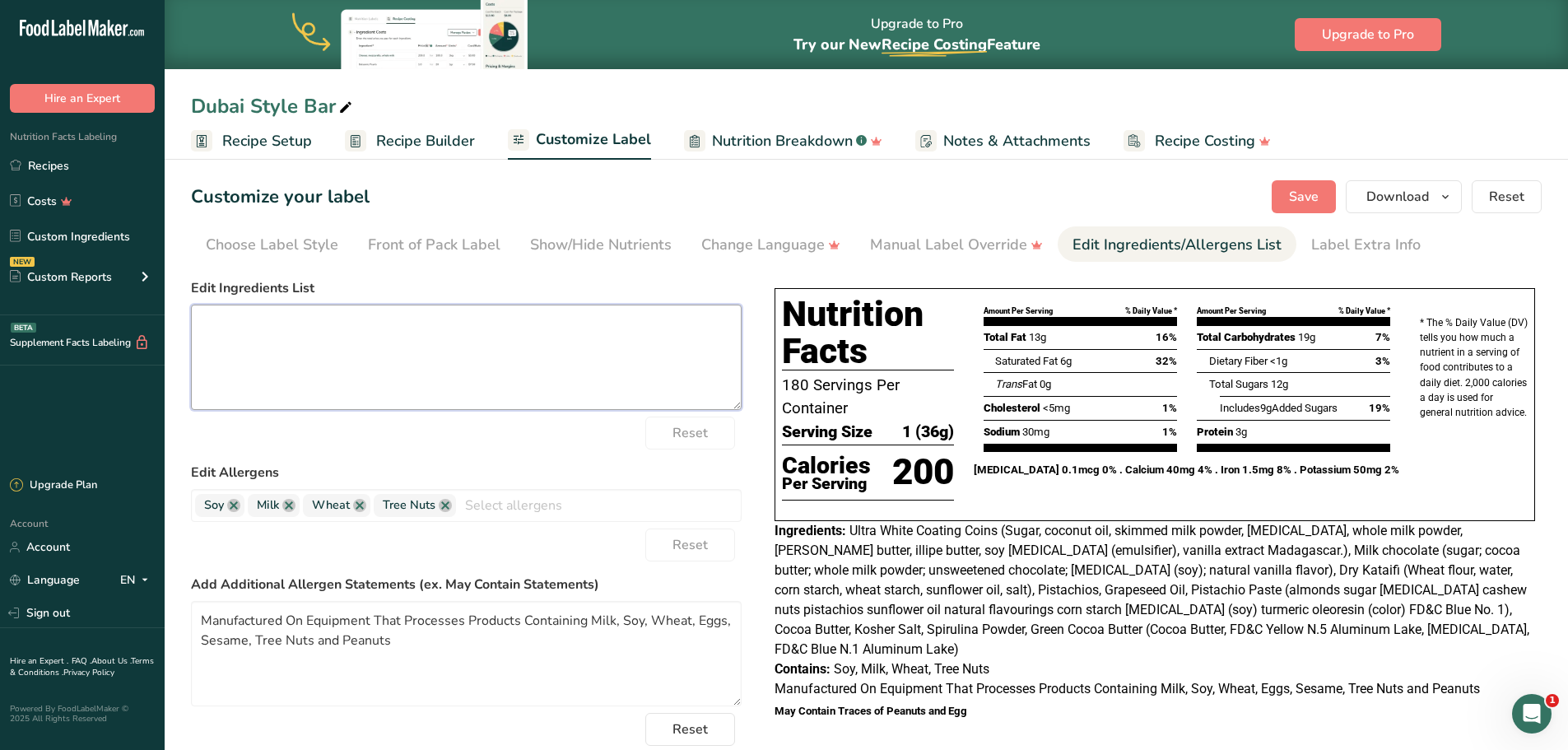
paste textarea "Milk Chocolate (sugar, cocoa butter, unsweetened chocolate, whole milk powder, …"
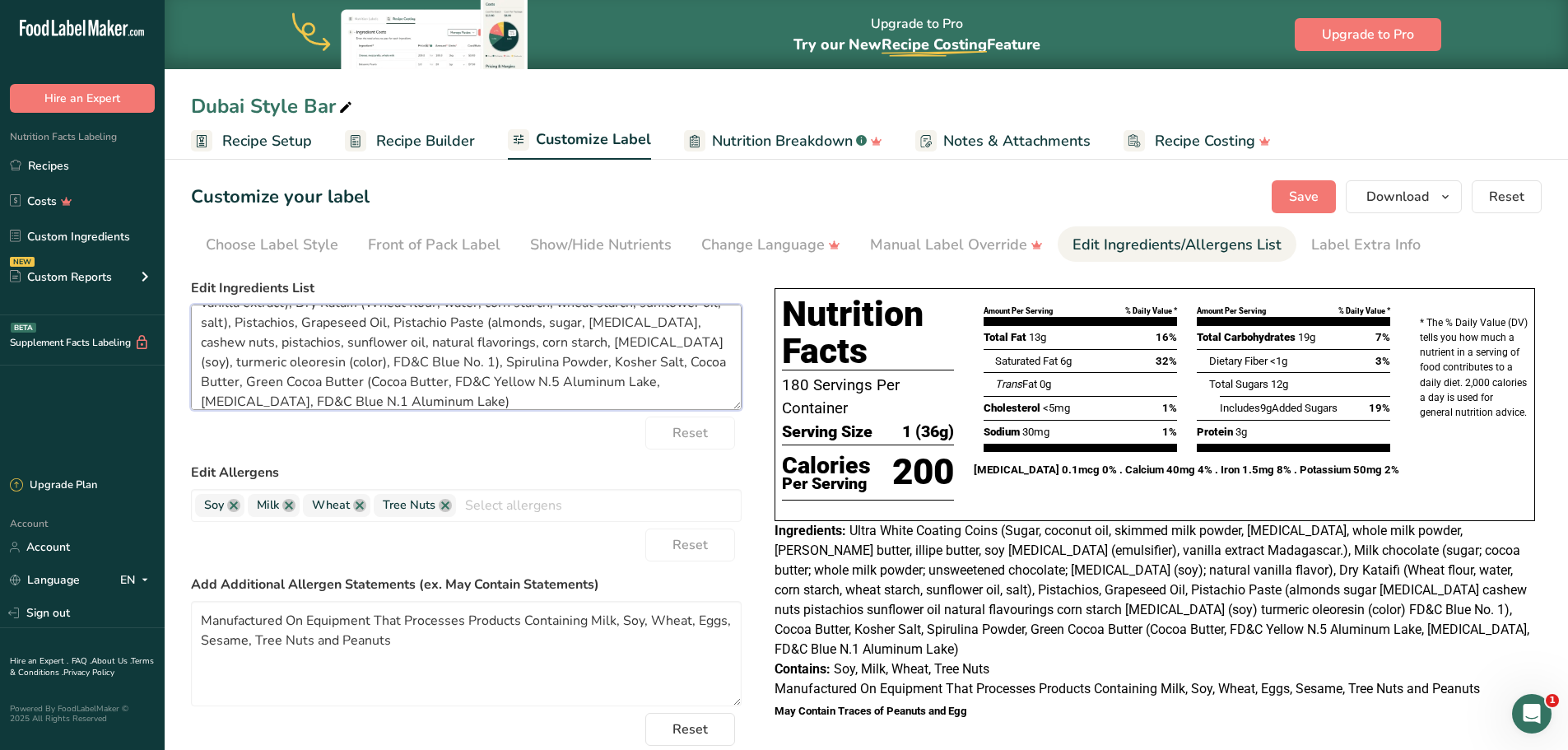
scroll to position [151, 0]
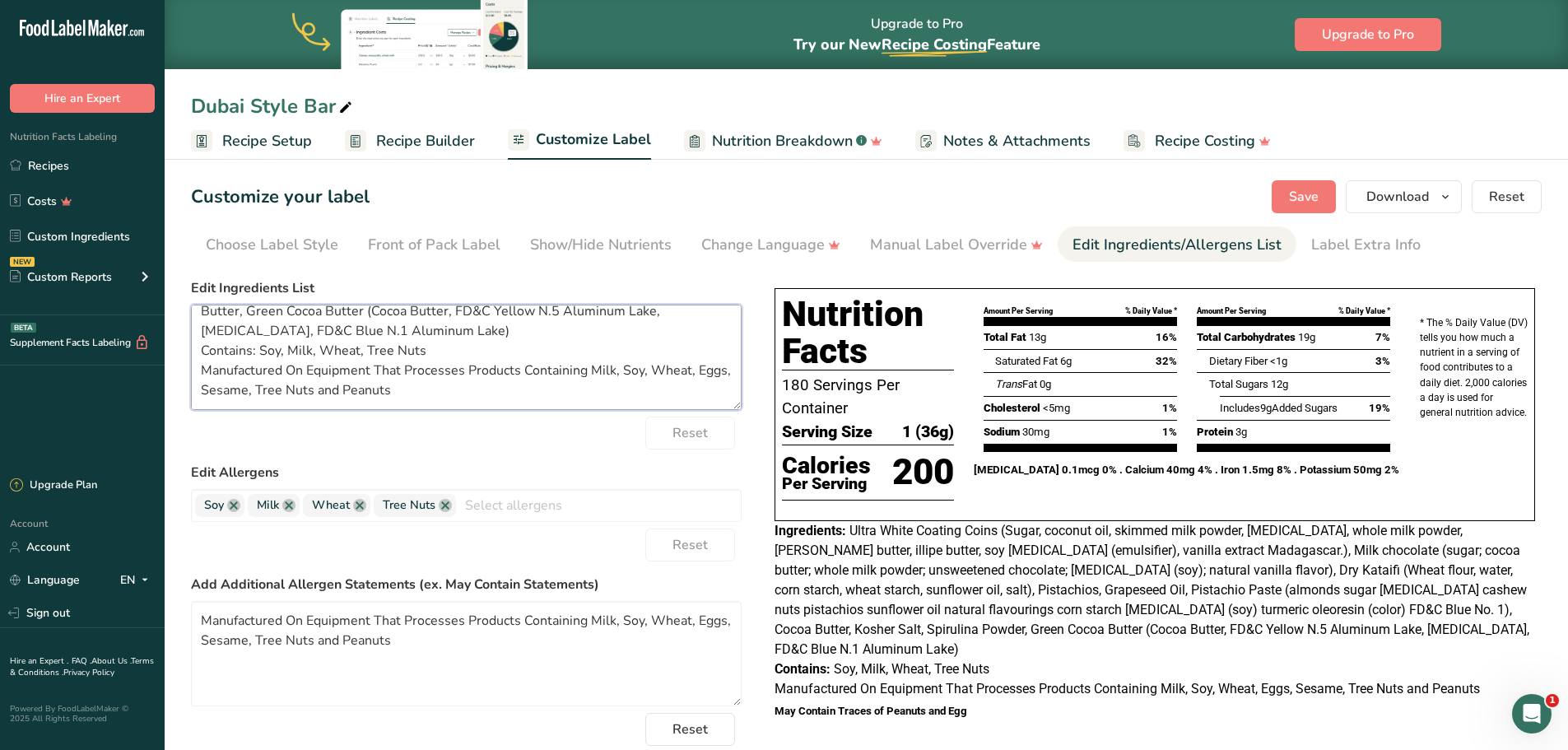
drag, startPoint x: 433, startPoint y: 396, endPoint x: 205, endPoint y: 378, distance: 228.7
click at [205, 378] on textarea "Milk Chocolate (sugar, cocoa butter, unsweetened chocolate, whole milk powder, …" at bounding box center [466, 357] width 550 height 106
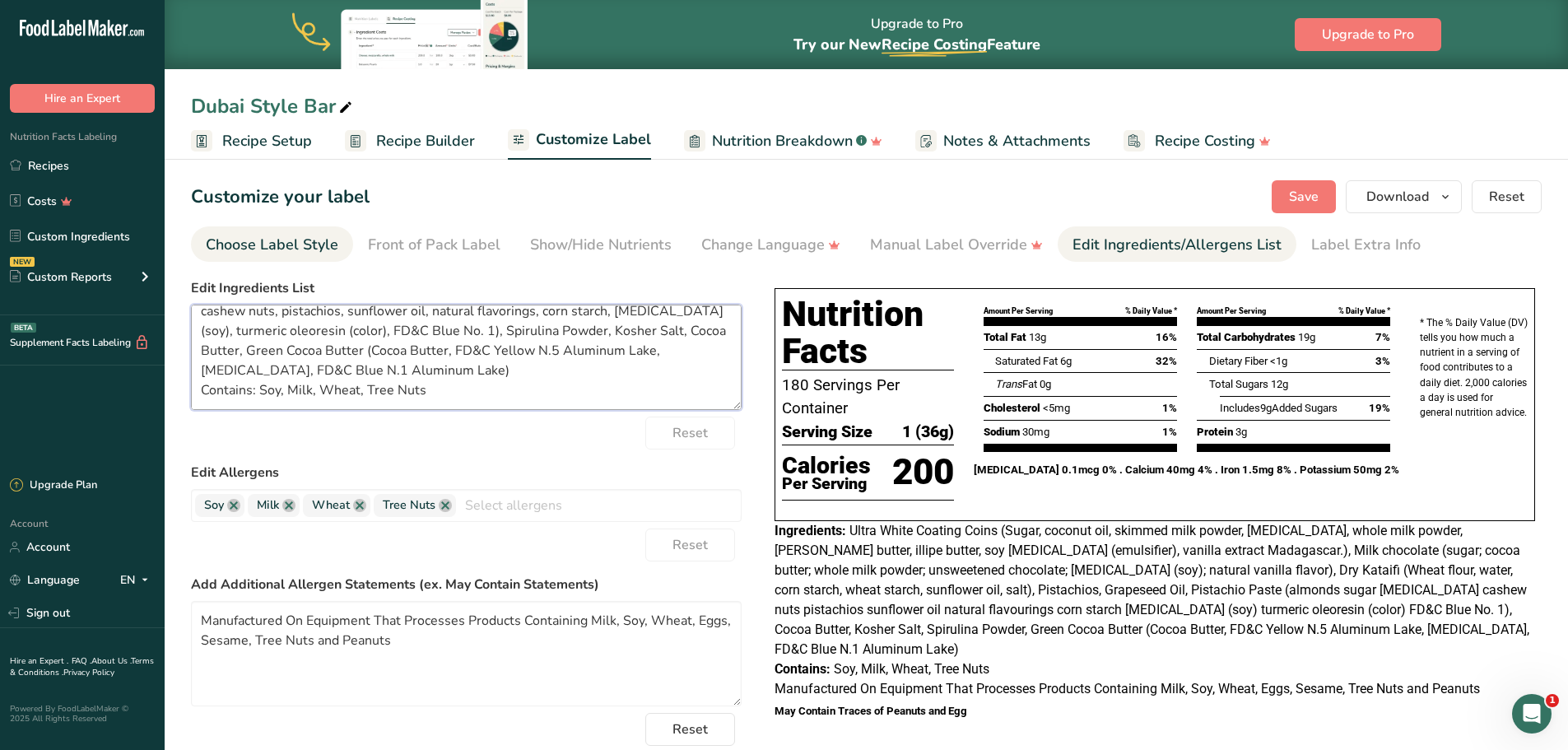
scroll to position [132, 0]
type textarea "Milk Chocolate (sugar, cocoa butter, unsweetened chocolate, whole milk powder, …"
drag, startPoint x: 405, startPoint y: 646, endPoint x: 200, endPoint y: 615, distance: 207.3
click at [200, 615] on textarea "Manufactured On Equipment That Processes Products Containing Milk, Soy, Wheat, …" at bounding box center [466, 653] width 550 height 106
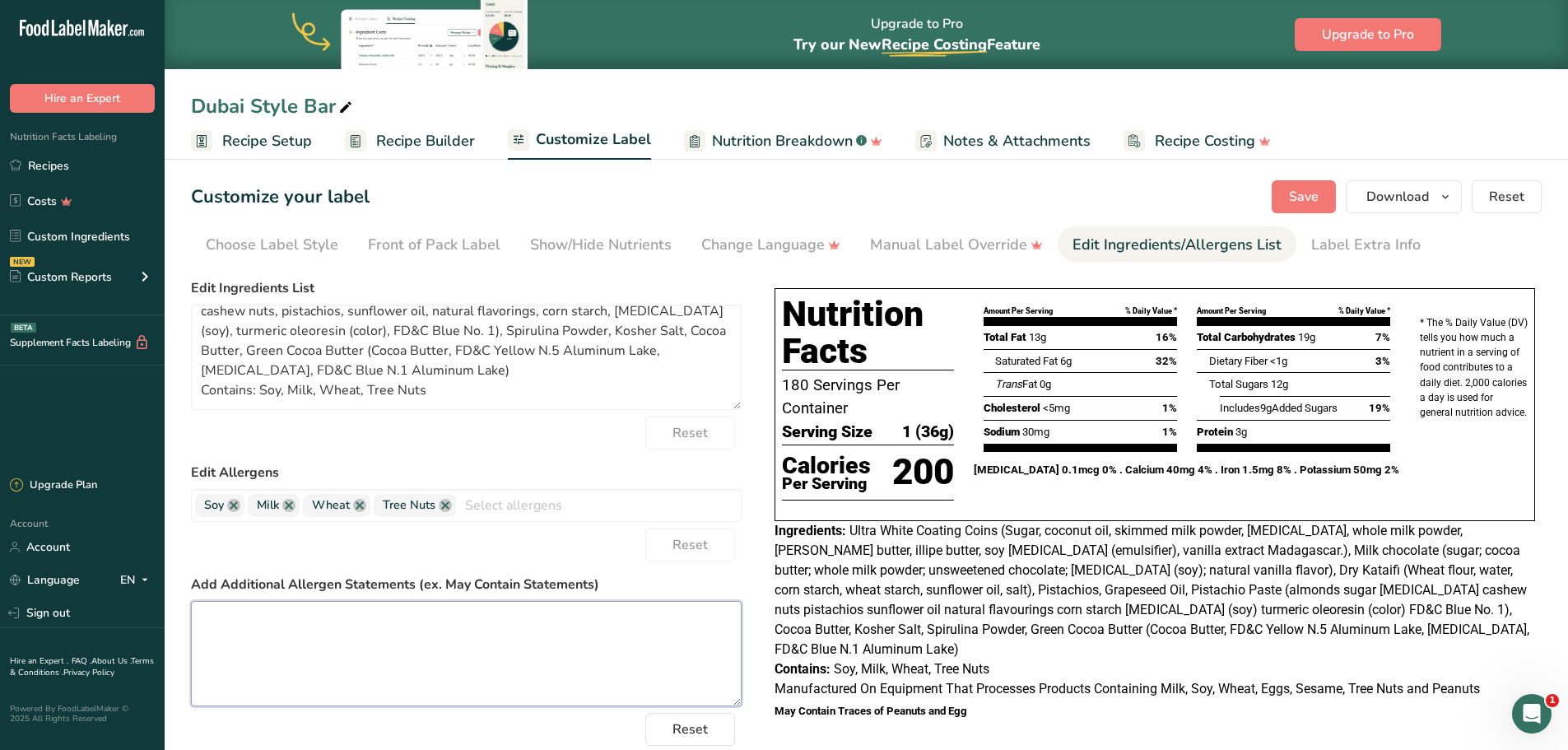
paste textarea "Manufactured On Equipment That Processes Products Containing Milk, Soy, Wheat, …"
type textarea "Manufactured On Equipment That Processes Products Containing Milk, Soy, Wheat, …"
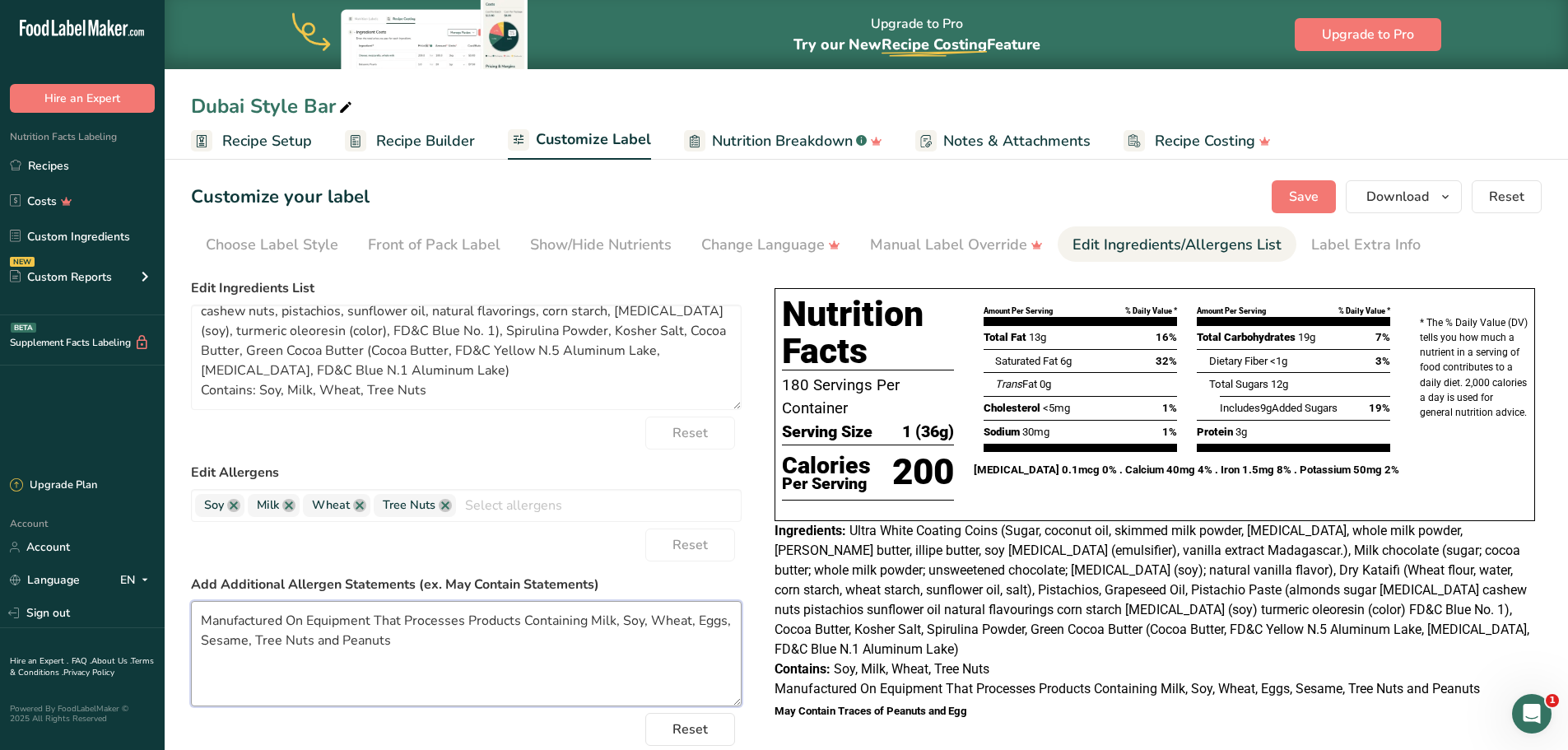
click at [445, 651] on textarea "Manufactured On Equipment That Processes Products Containing Milk, Soy, Wheat, …" at bounding box center [466, 653] width 550 height 106
drag, startPoint x: 429, startPoint y: 369, endPoint x: 200, endPoint y: 365, distance: 229.0
click at [200, 365] on textarea "Milk Chocolate (sugar, cocoa butter, unsweetened chocolate, whole milk powder, …" at bounding box center [466, 357] width 550 height 106
click at [396, 445] on div "Reset" at bounding box center [466, 433] width 550 height 33
click at [1296, 195] on span "Save" at bounding box center [1304, 197] width 30 height 19
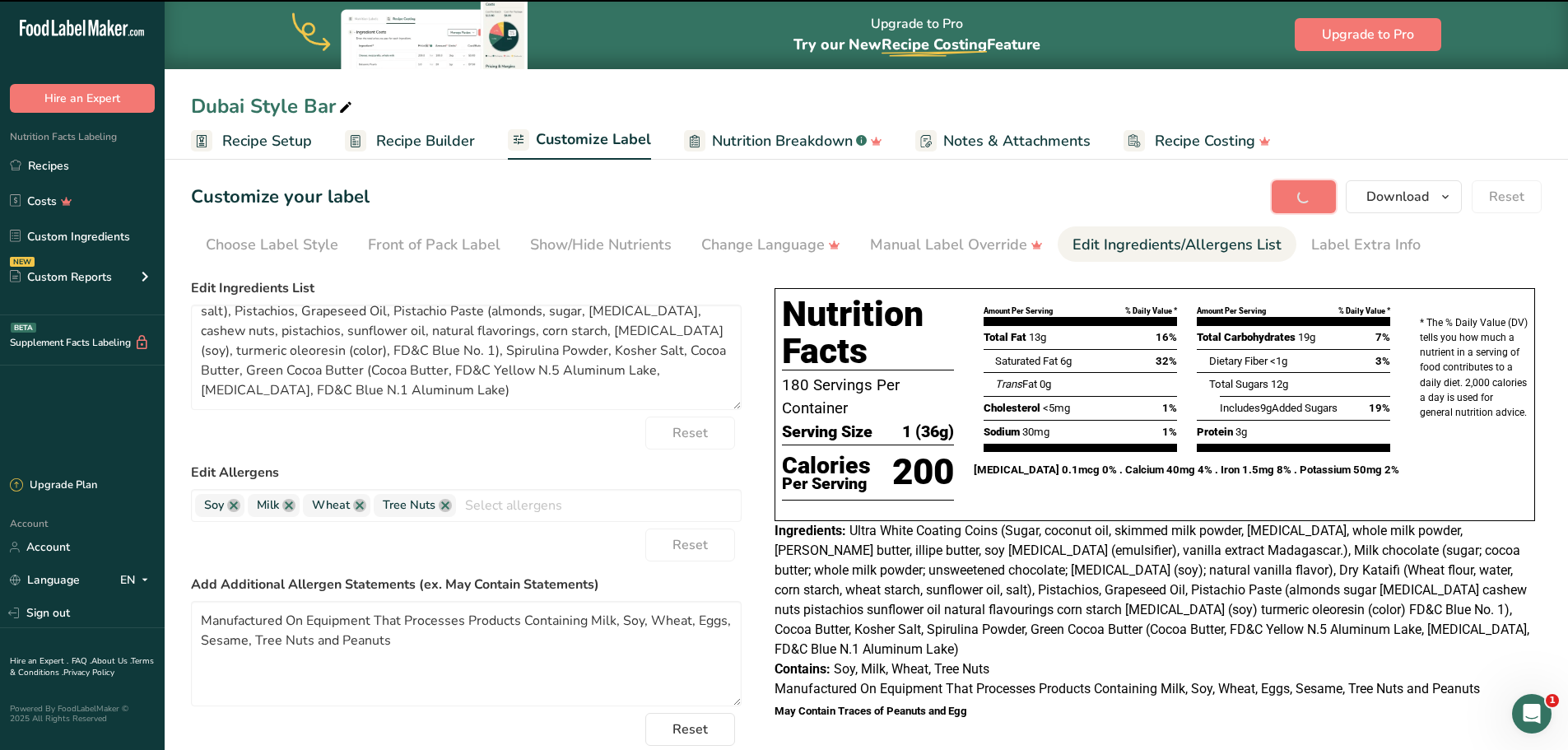
type textarea "Milk Chocolate (sugar, cocoa butter, unsweetened chocolate, whole milk powder, …"
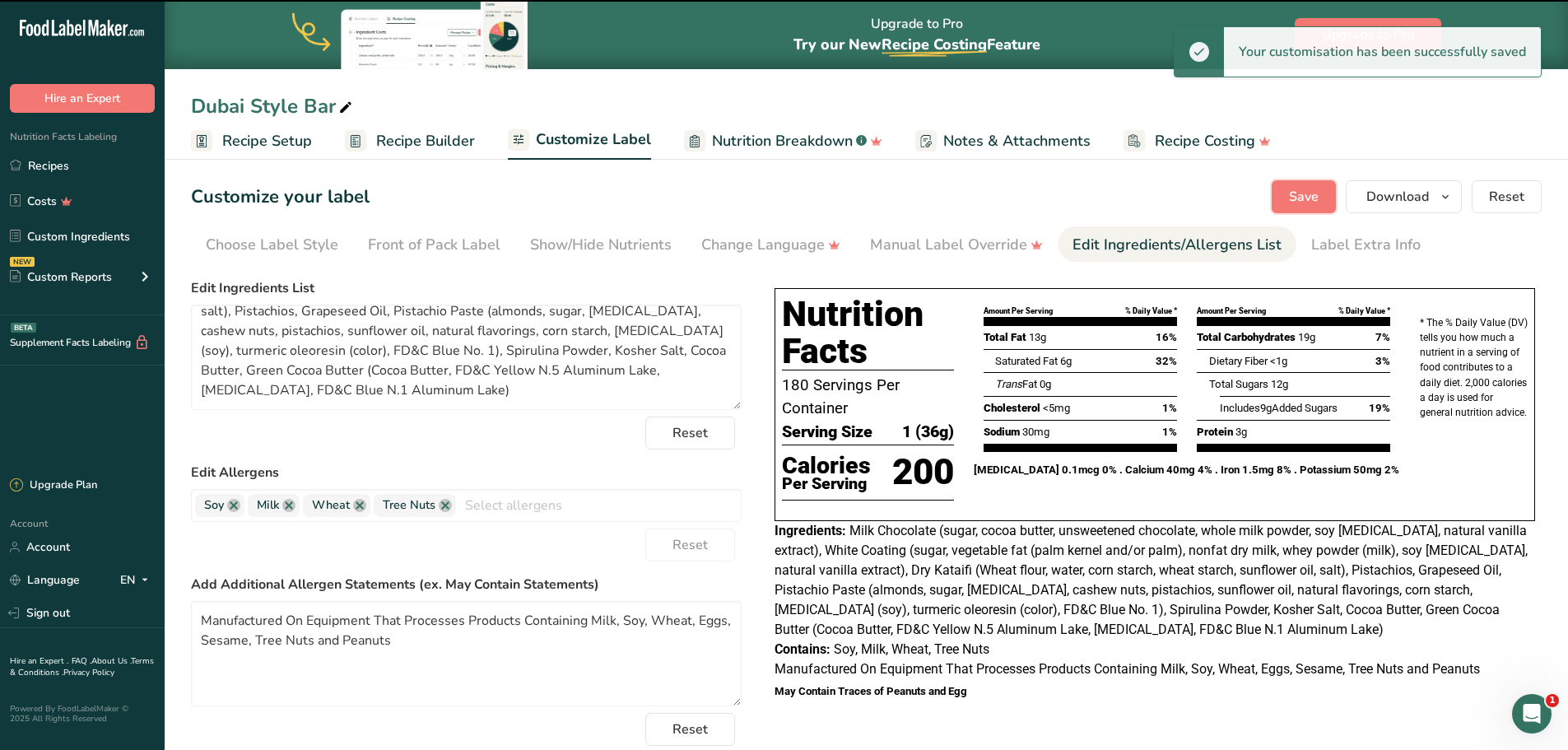
scroll to position [92, 0]
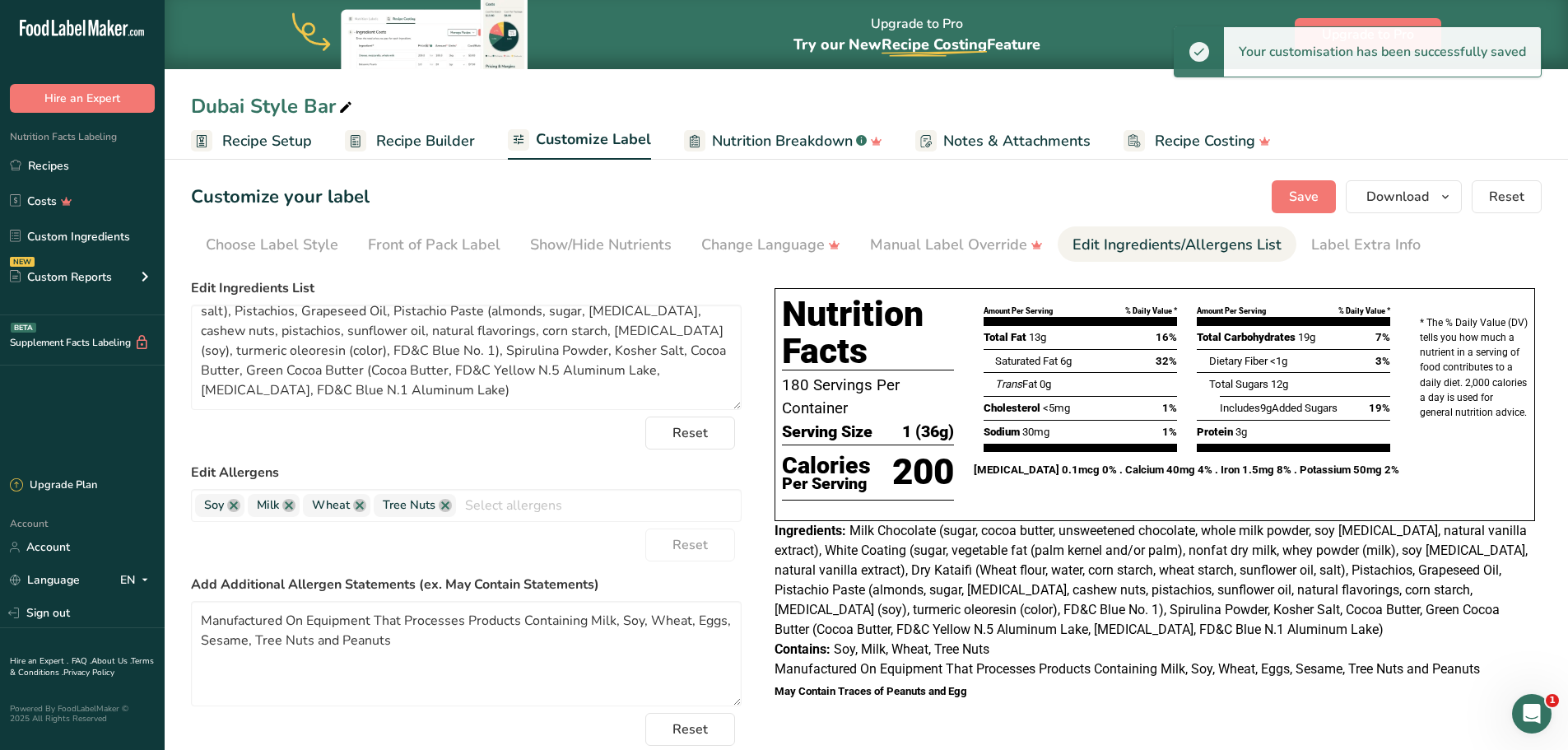
click at [946, 692] on h5 "May Contain Traces of Peanuts and Egg" at bounding box center [1154, 691] width 760 height 11
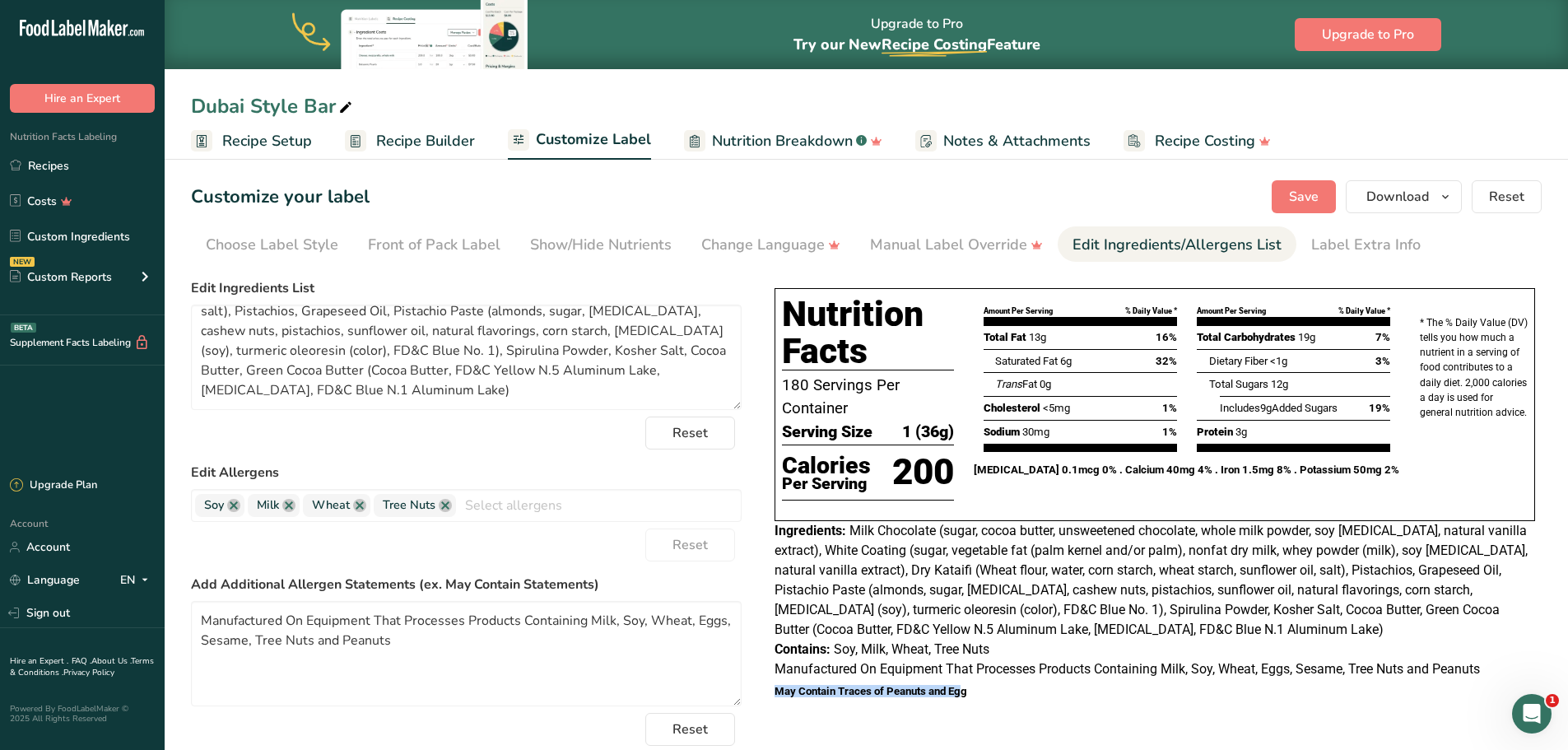
drag, startPoint x: 916, startPoint y: 693, endPoint x: 767, endPoint y: 695, distance: 149.0
click at [767, 695] on div "Choose your label style Tabular FDA label USA (FDA) Standard FDA label Tabular …" at bounding box center [866, 549] width 1350 height 557
click at [1031, 702] on div "Nutrition Facts 180 Servings Per Container Serving Size 1 (36g) Calories Per Se…" at bounding box center [1154, 494] width 774 height 424
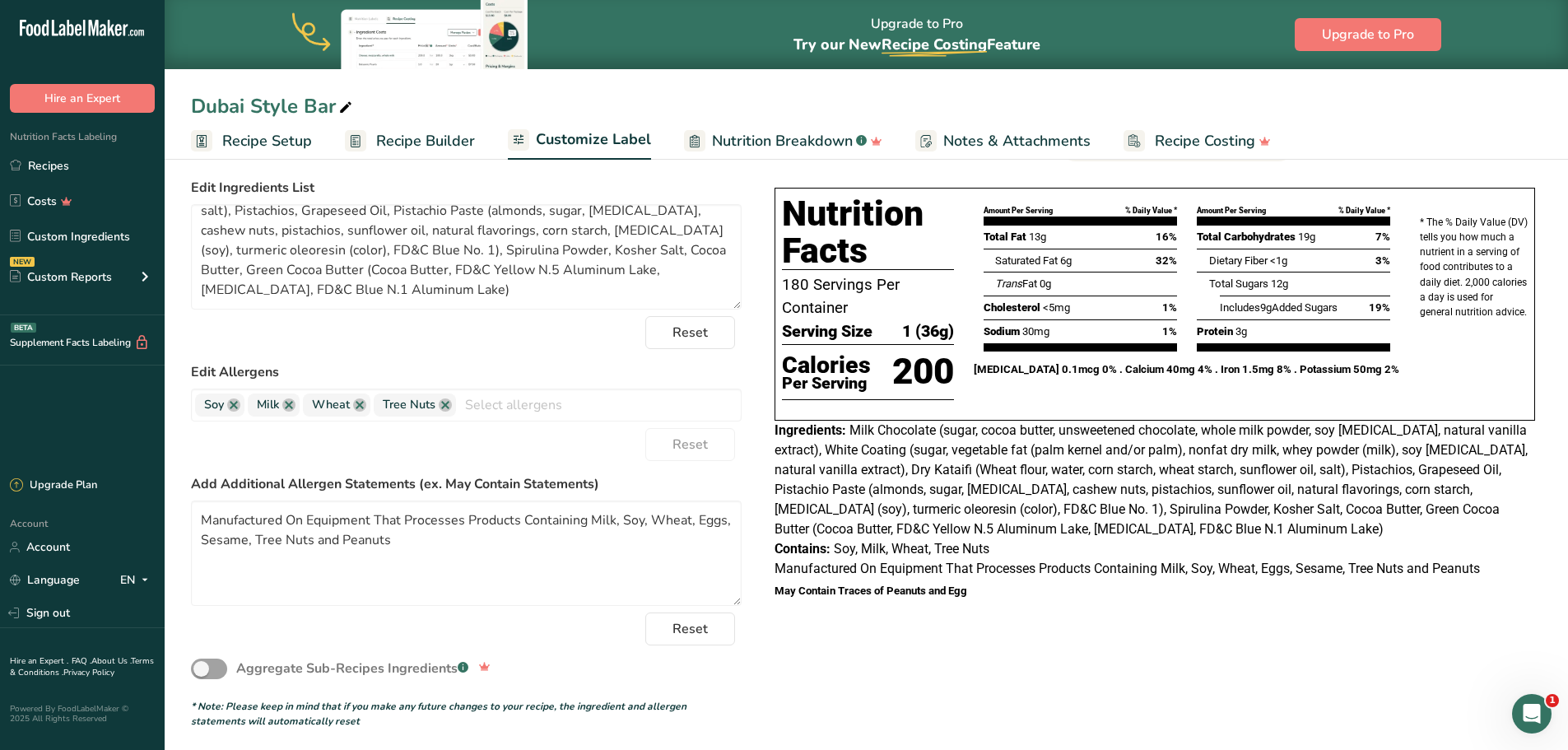
scroll to position [106, 0]
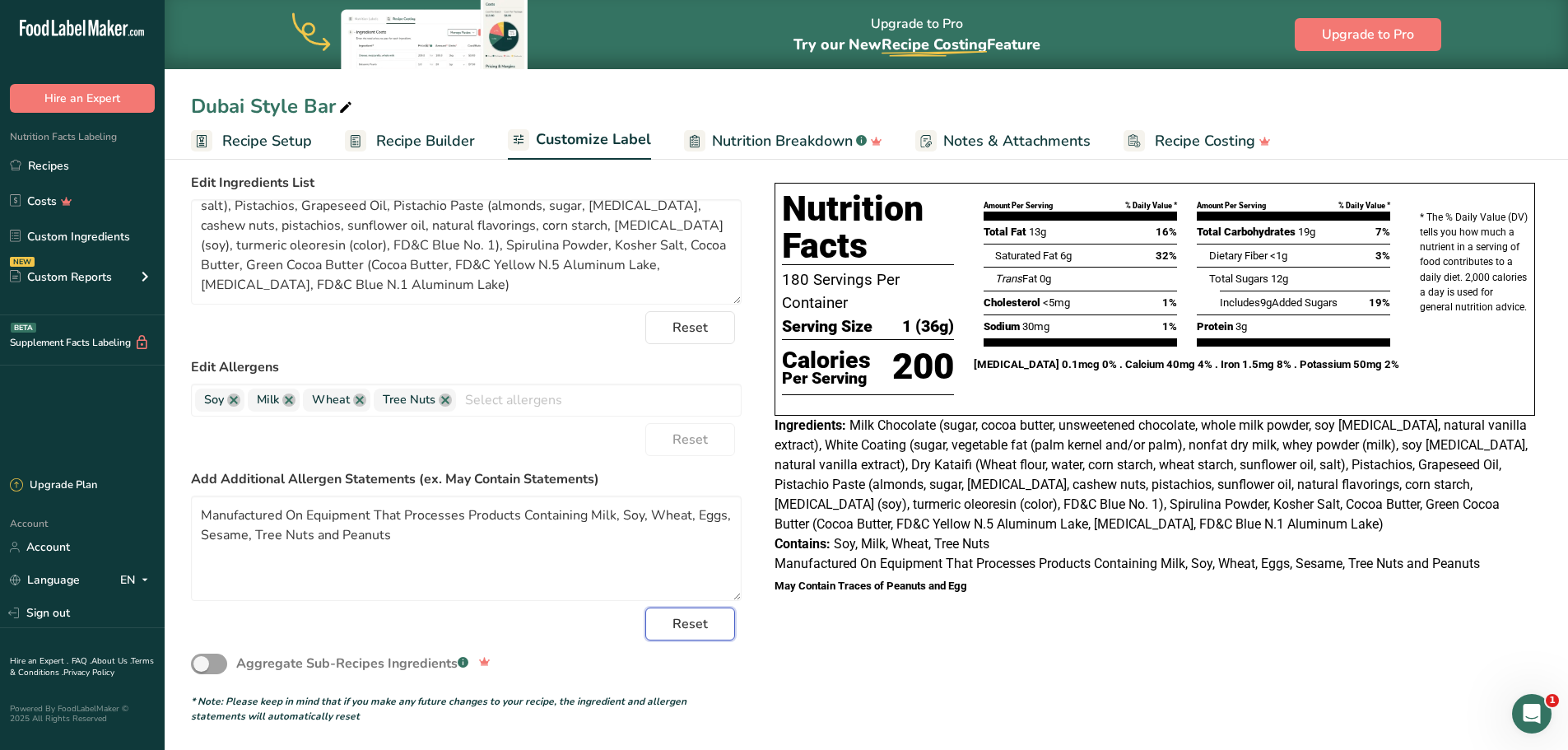
click at [692, 622] on span "Reset" at bounding box center [690, 624] width 36 height 19
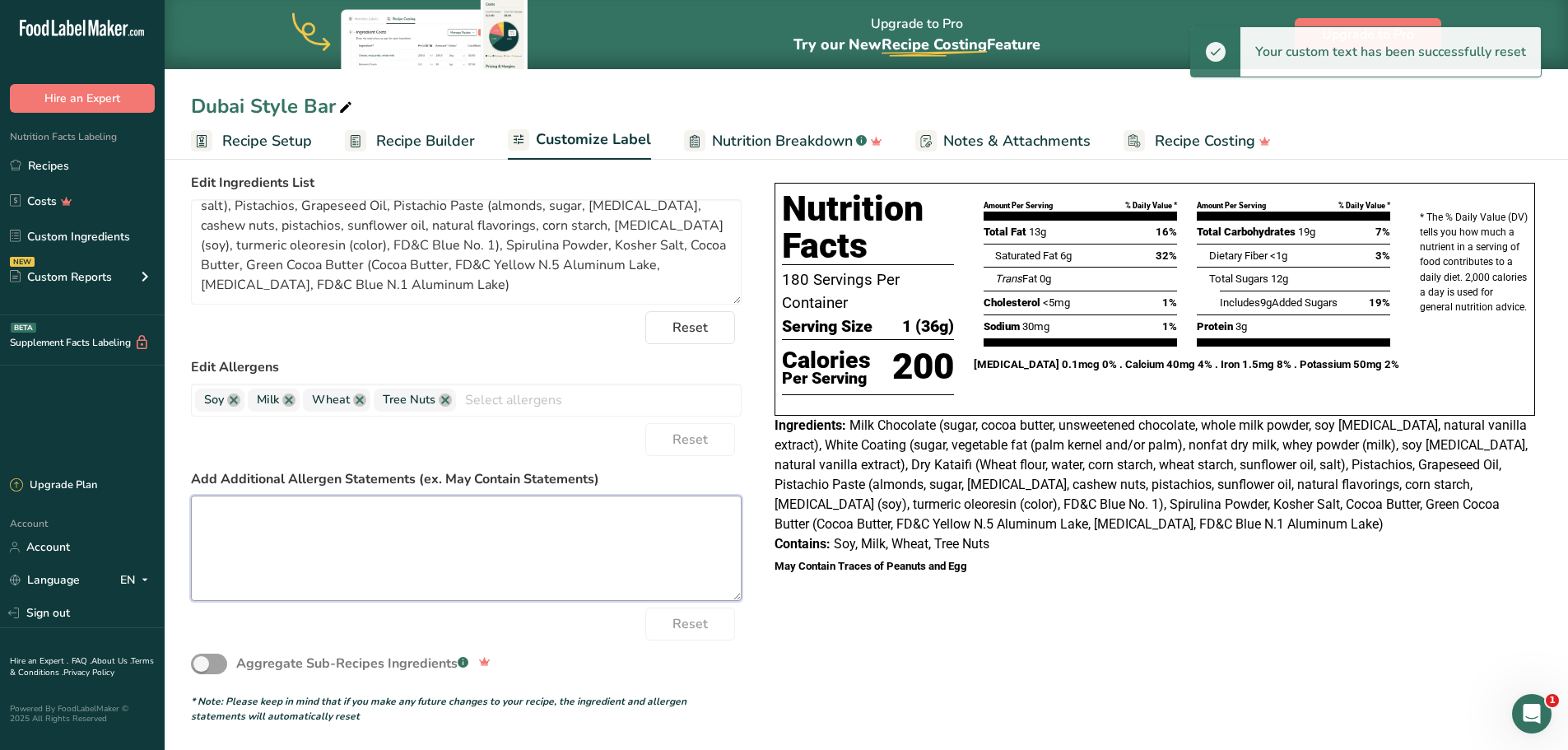
click at [592, 580] on textarea at bounding box center [466, 547] width 550 height 106
click at [998, 573] on div "Nutrition Facts 180 Servings Per Container Serving Size 1 (36g) Calories Per Se…" at bounding box center [1154, 379] width 774 height 405
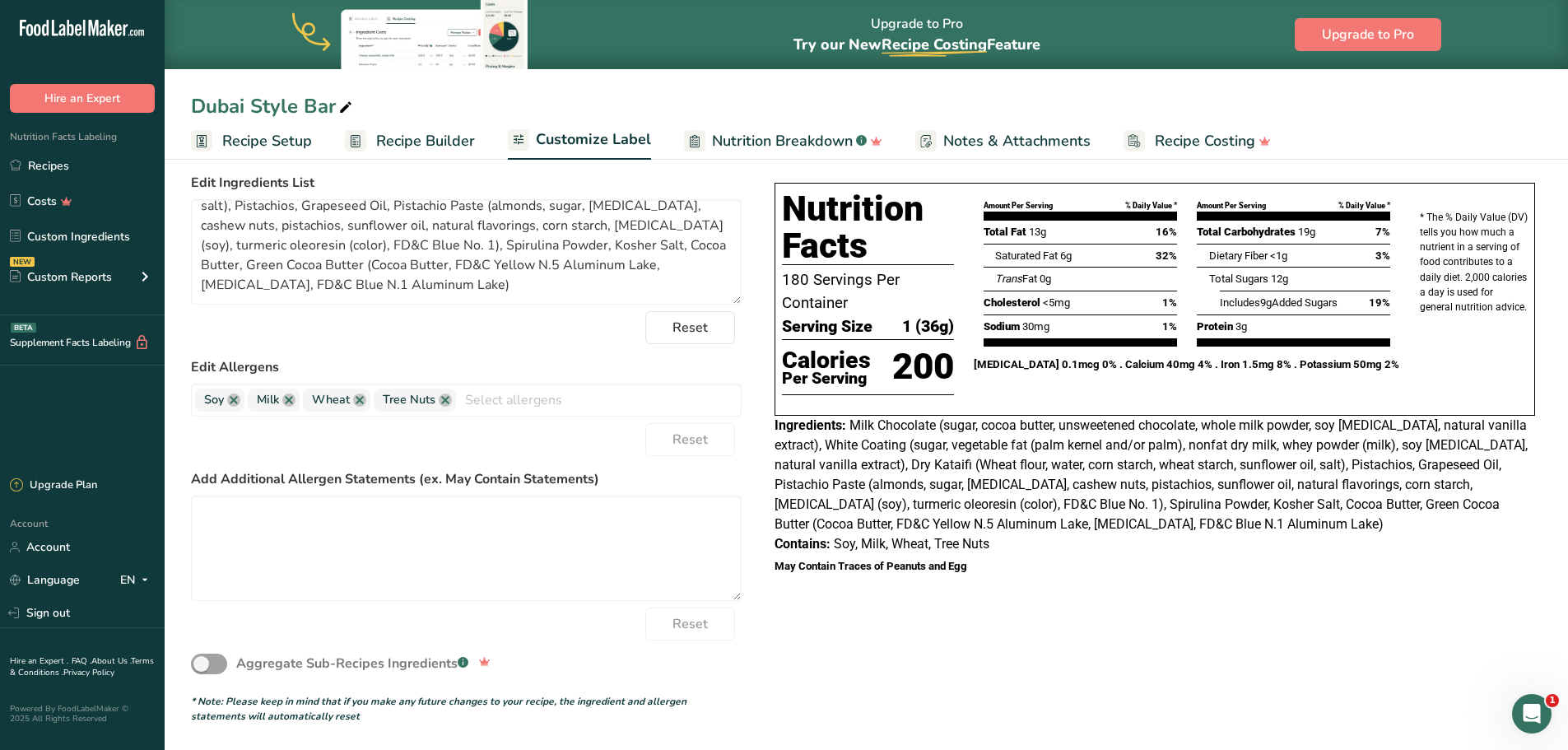
click at [975, 571] on h5 "May Contain Traces of Peanuts and Egg" at bounding box center [1154, 566] width 760 height 11
drag, startPoint x: 911, startPoint y: 569, endPoint x: 774, endPoint y: 581, distance: 137.5
click at [774, 581] on div "Nutrition Facts 180 Servings Per Container Serving Size 1 (36g) Calories Per Se…" at bounding box center [1154, 379] width 774 height 405
click at [568, 568] on textarea at bounding box center [466, 547] width 550 height 106
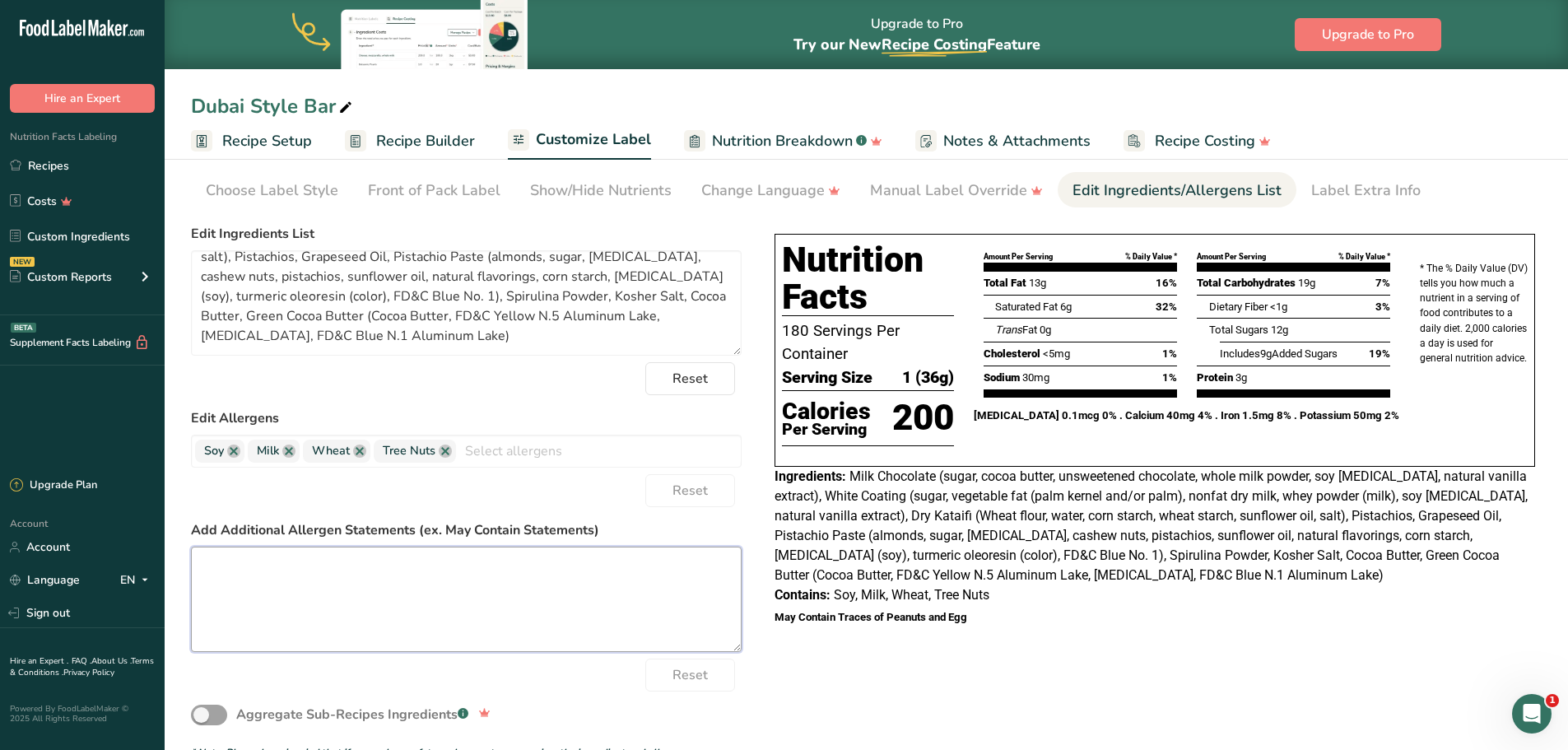
scroll to position [82, 0]
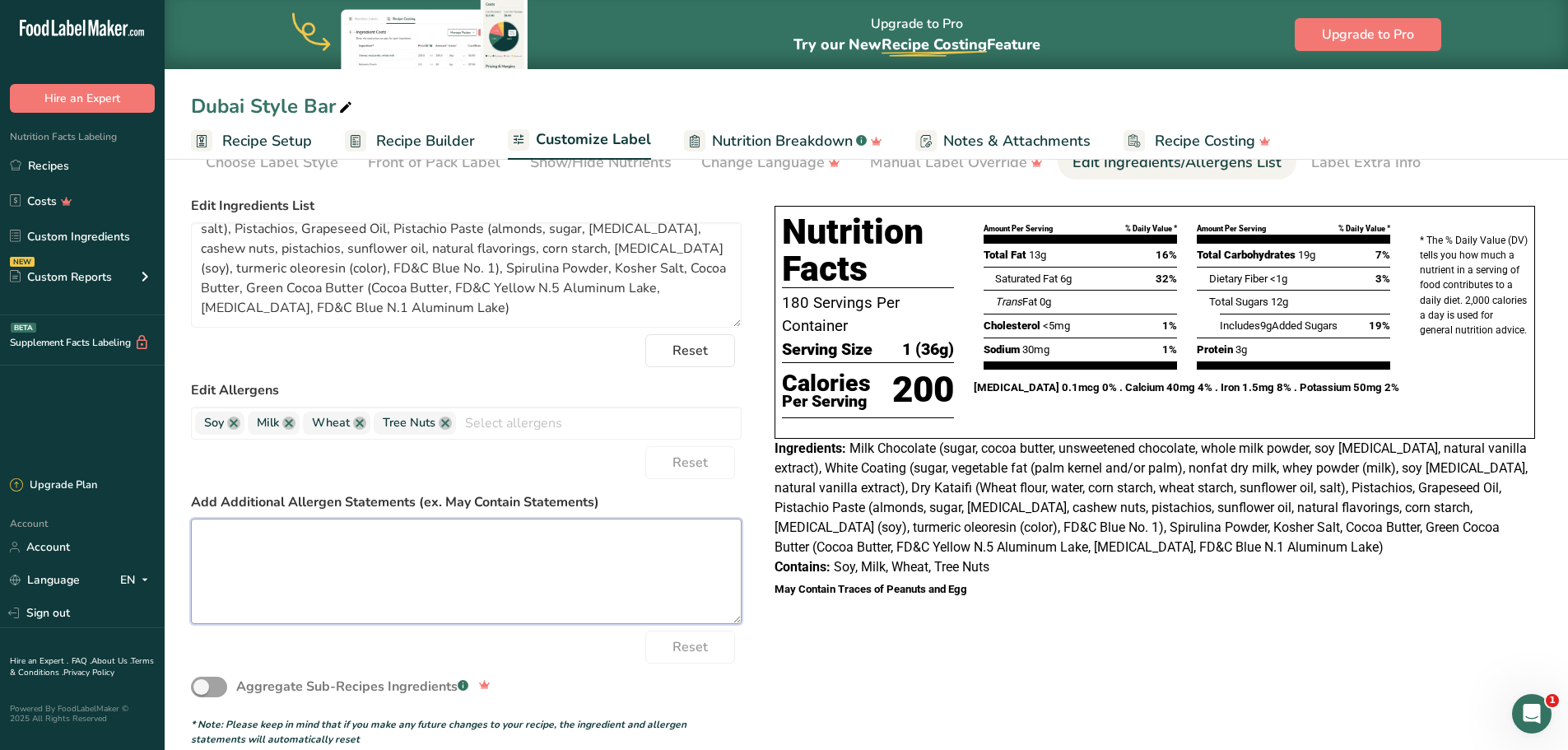
paste textarea "Manufactured On Equipment That Processes Products Containing Milk, Soy, Wheat, …"
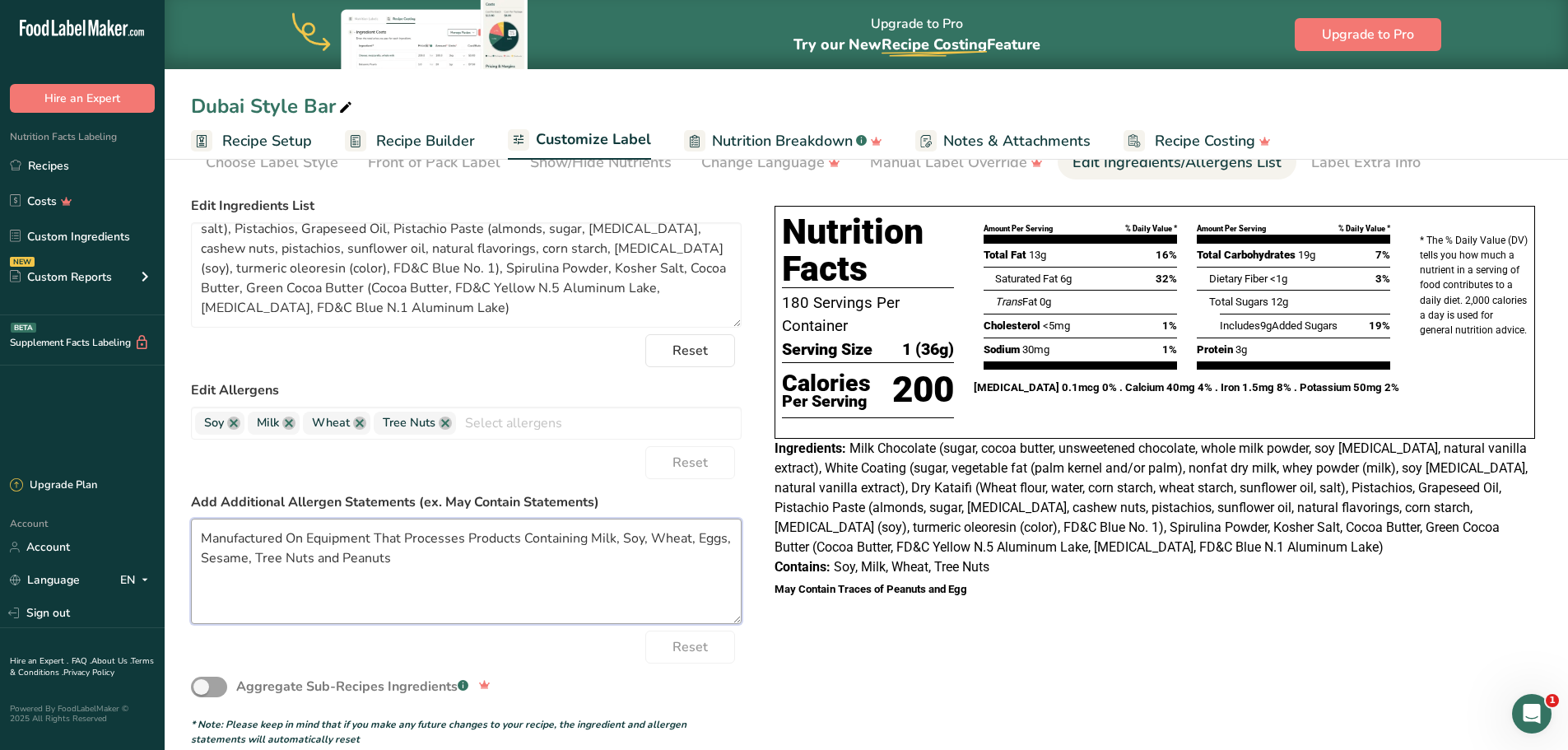
type textarea "Manufactured On Equipment That Processes Products Containing Milk, Soy, Wheat, …"
click at [903, 645] on div "Choose your label style Tabular FDA label USA (FDA) Standard FDA label Tabular …" at bounding box center [866, 467] width 1350 height 557
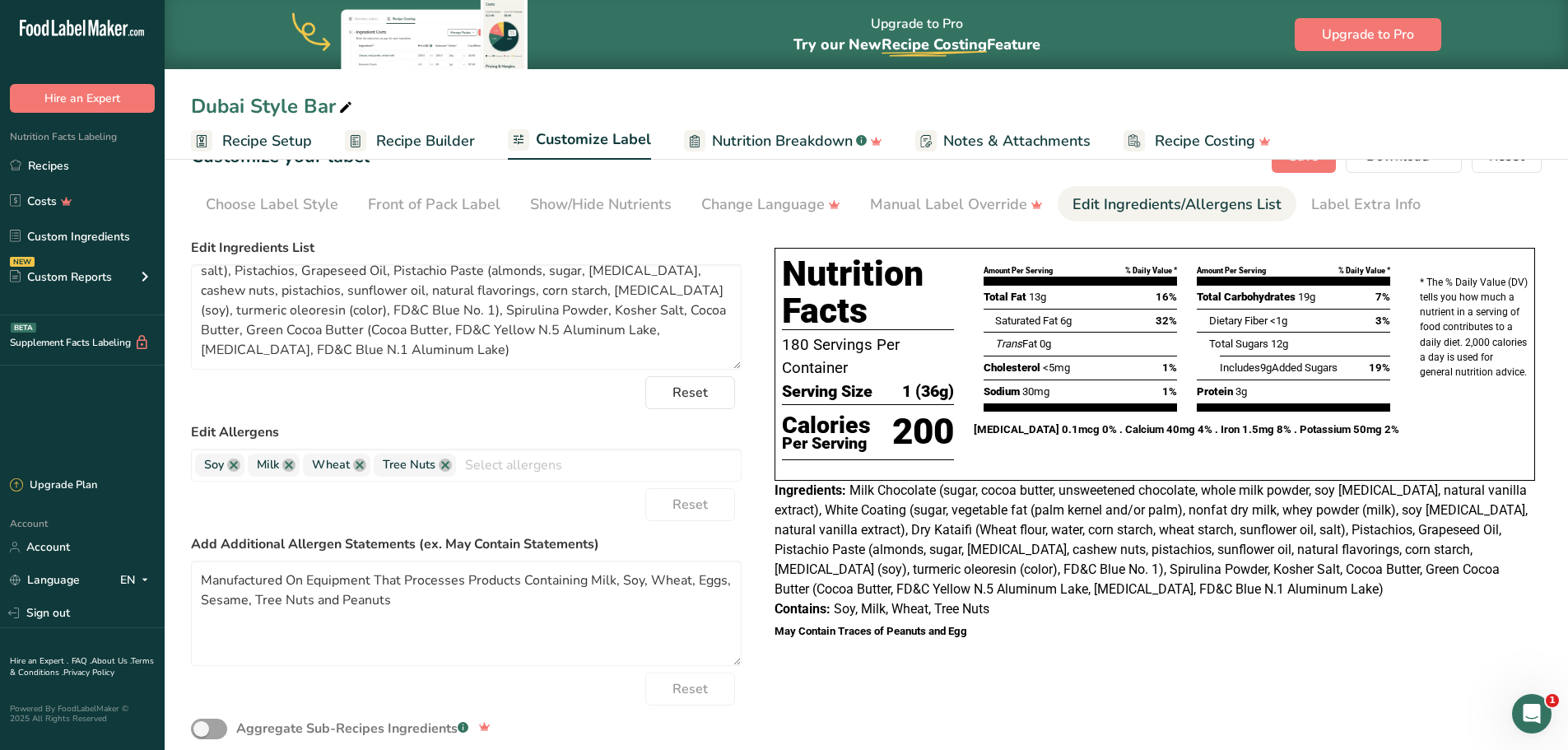
scroll to position [0, 0]
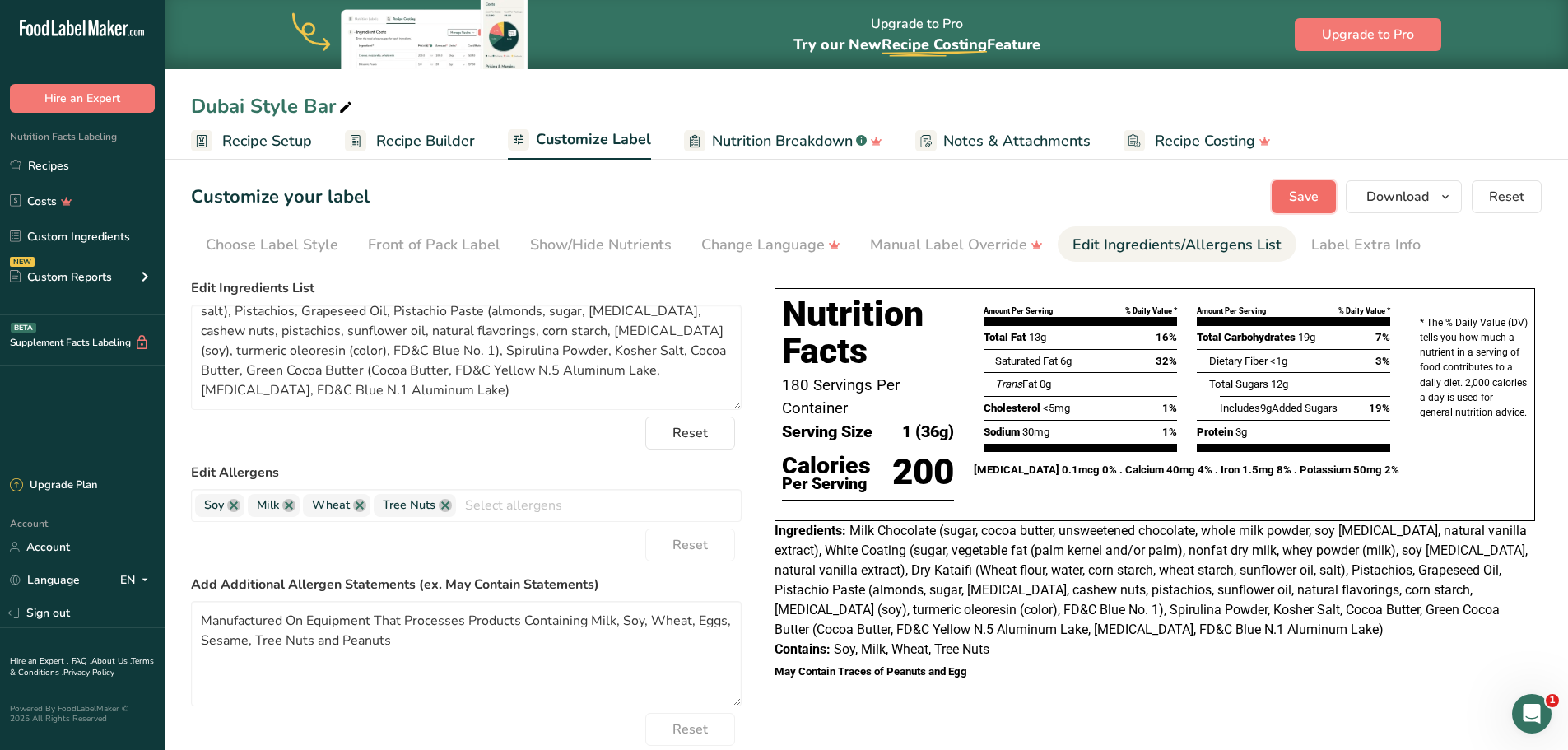
click at [1311, 195] on span "Save" at bounding box center [1304, 197] width 30 height 19
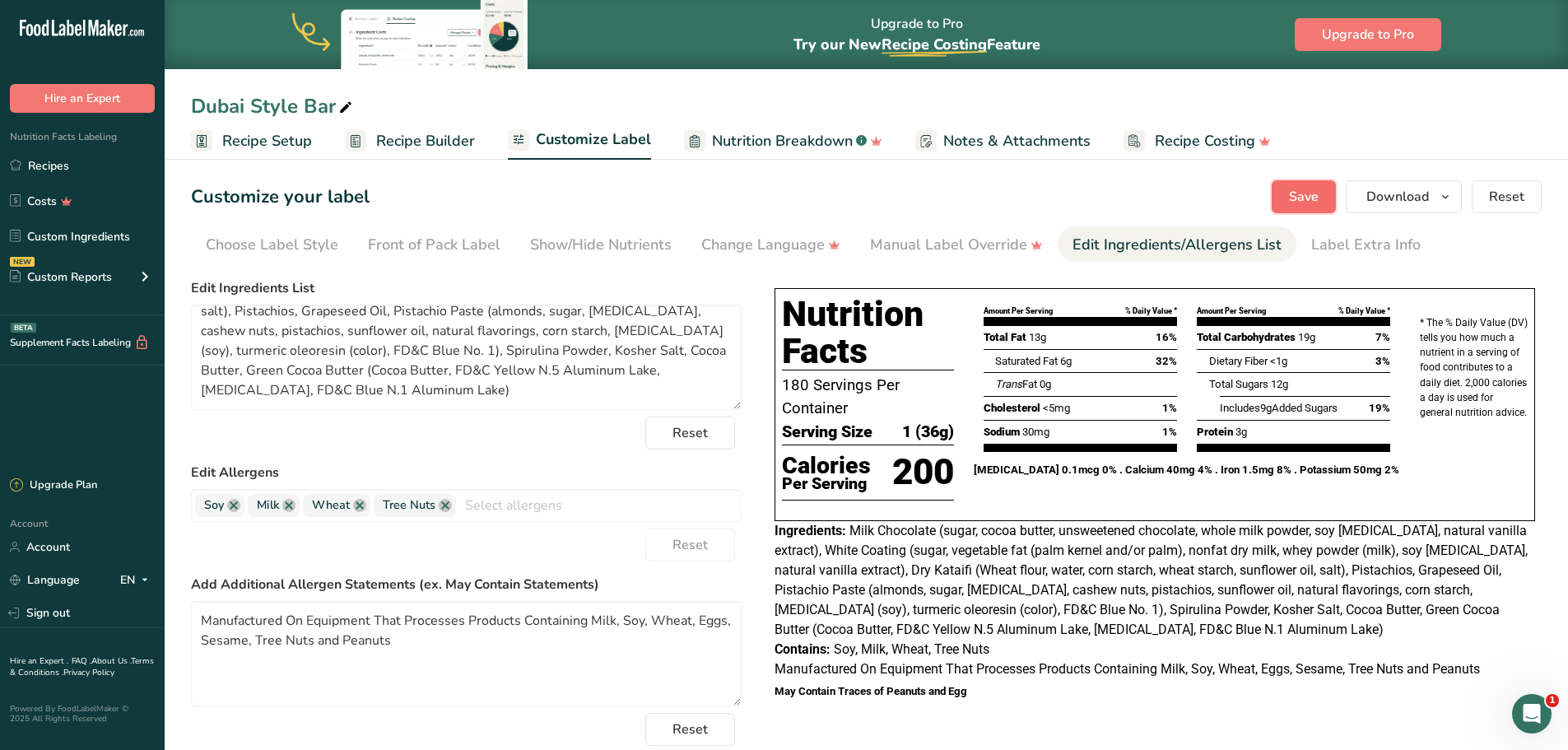
click at [1300, 205] on span "Save" at bounding box center [1304, 197] width 30 height 19
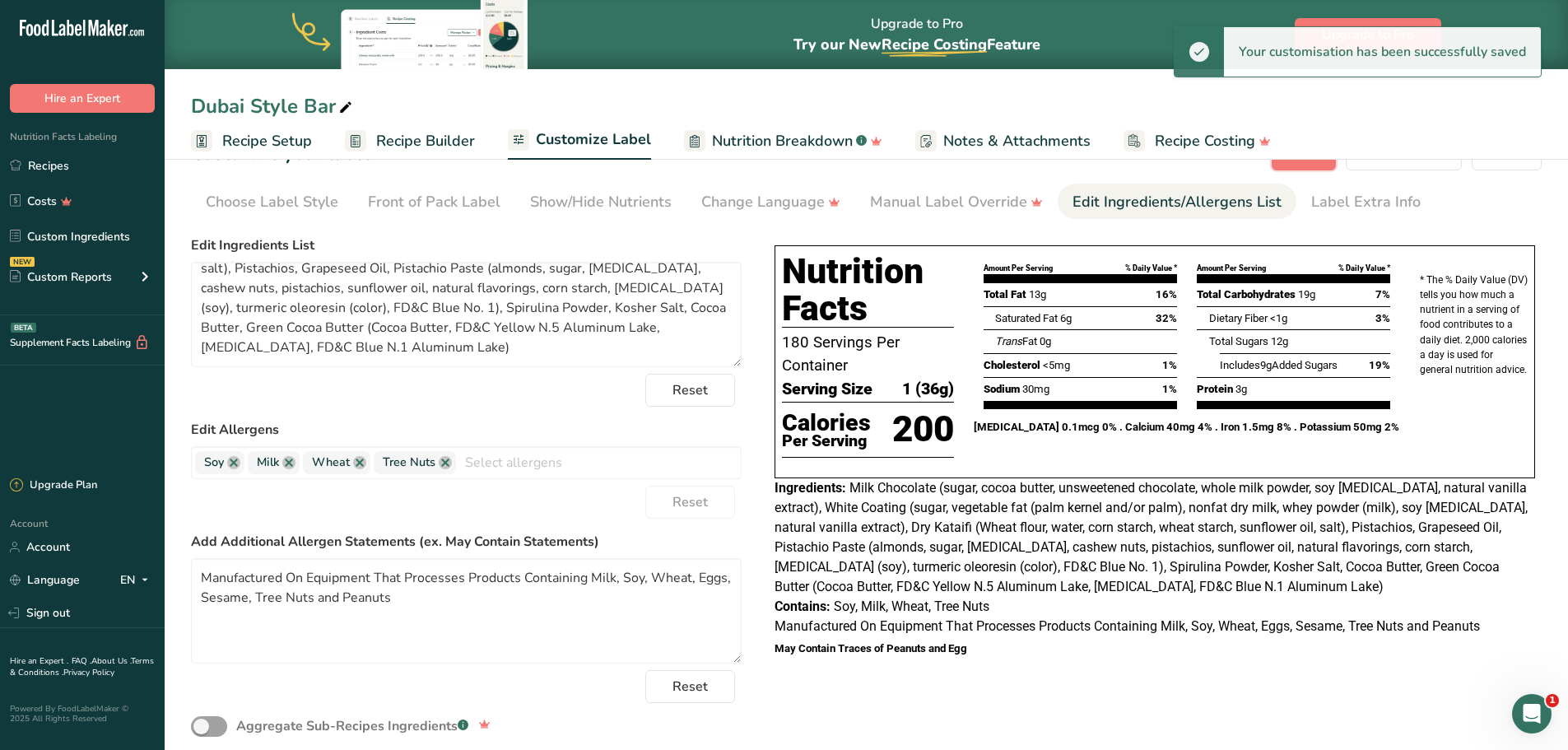
scroll to position [82, 0]
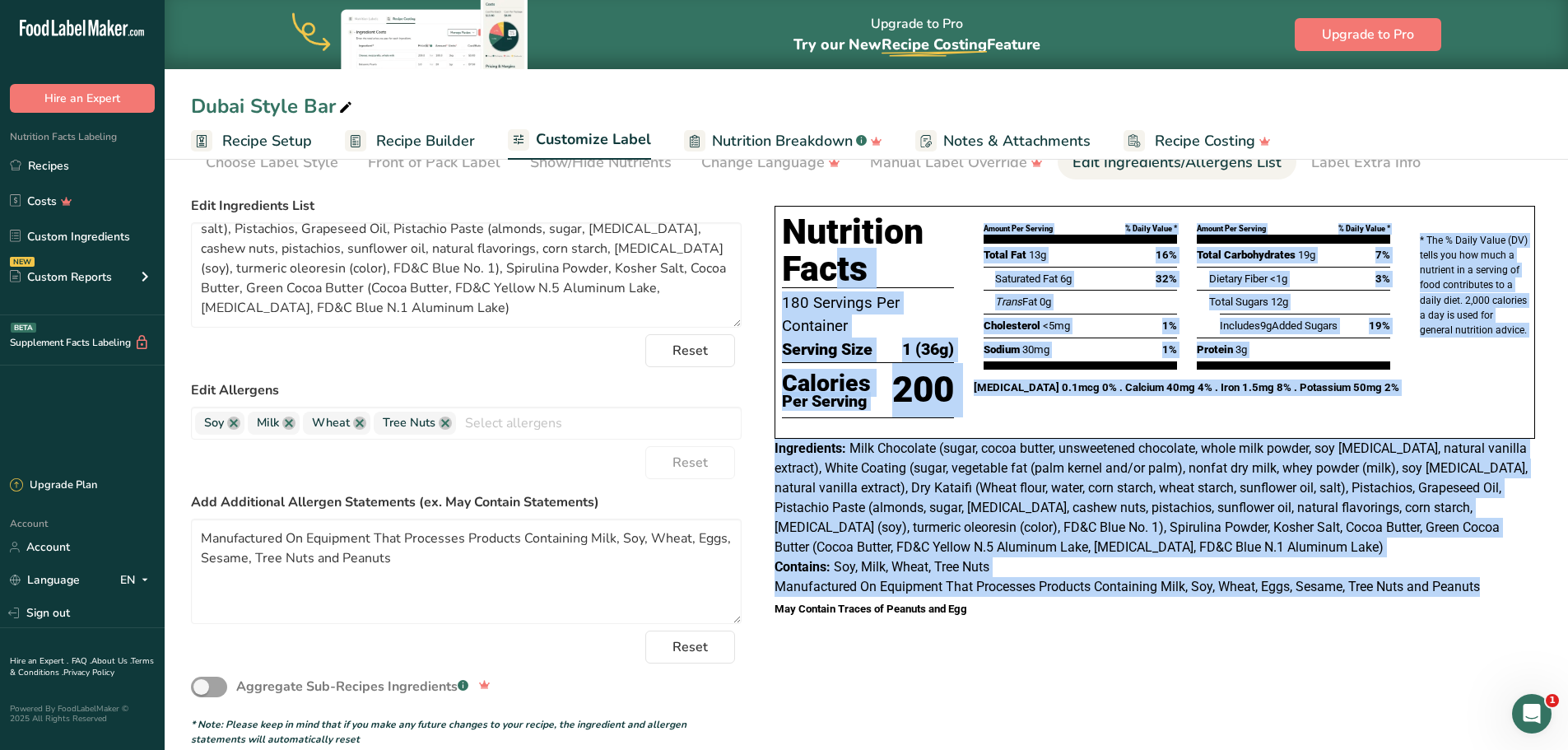
drag, startPoint x: 1498, startPoint y: 587, endPoint x: 775, endPoint y: 217, distance: 812.2
click at [775, 217] on div "Nutrition Facts 180 Servings Per Container Serving Size 1 (36g) Calories Per Se…" at bounding box center [1154, 401] width 774 height 404
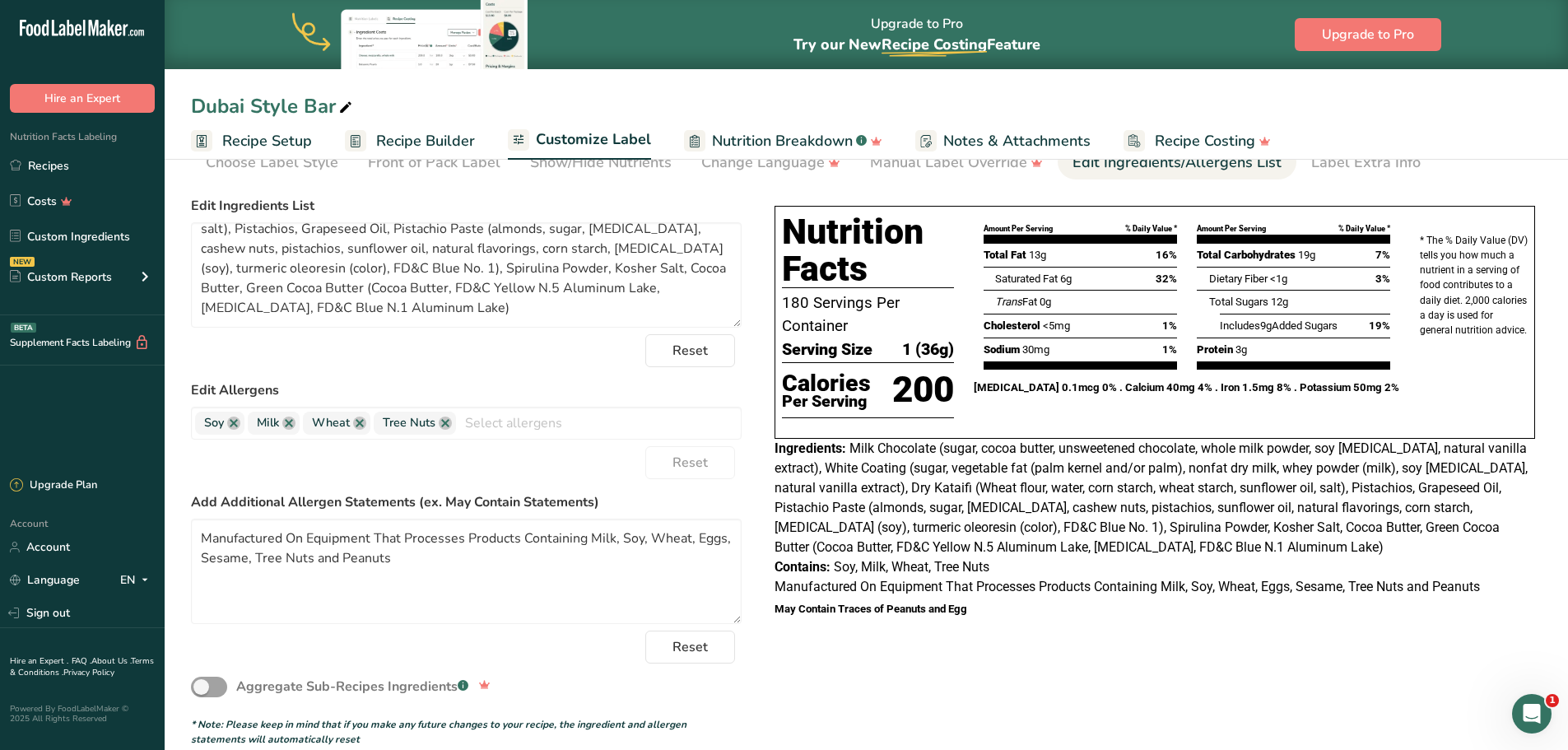
drag, startPoint x: 812, startPoint y: 222, endPoint x: 1342, endPoint y: 678, distance: 699.2
click at [1352, 682] on div "Choose your label style Tabular FDA label USA (FDA) Standard FDA label Tabular …" at bounding box center [866, 467] width 1350 height 557
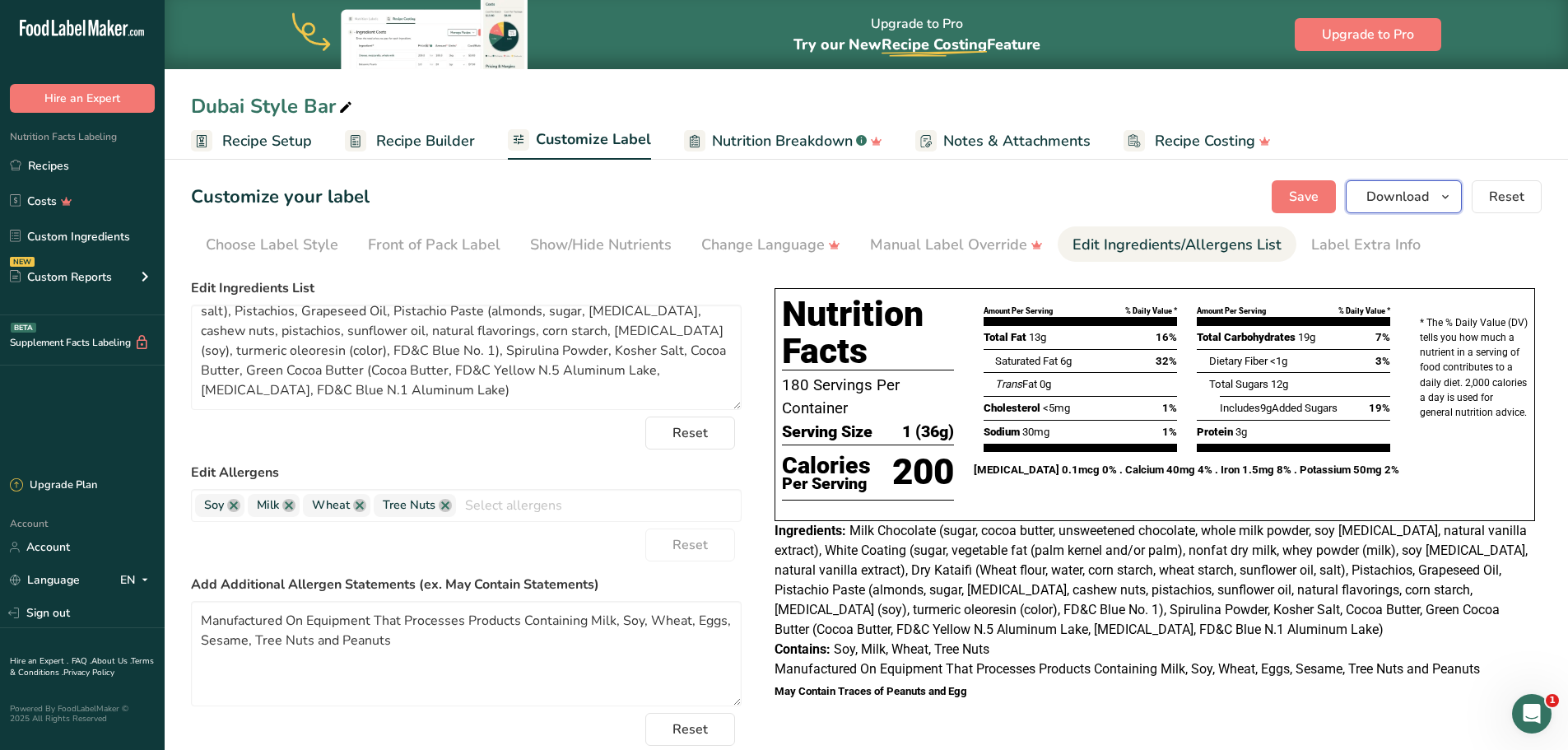
click at [1448, 205] on icon "button" at bounding box center [1445, 197] width 14 height 20
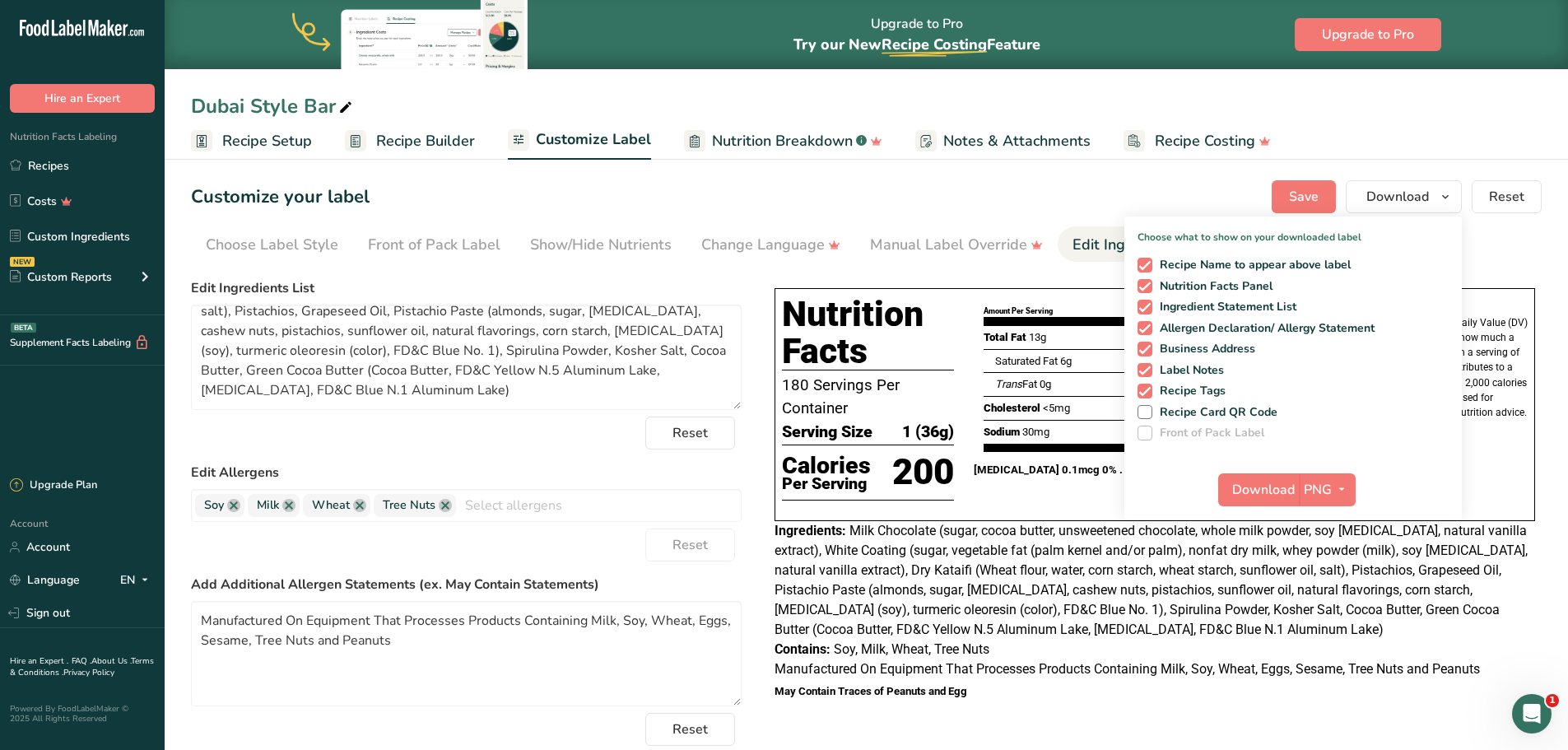
drag, startPoint x: 1148, startPoint y: 395, endPoint x: 1153, endPoint y: 381, distance: 14.9
click at [1148, 394] on span at bounding box center [1144, 391] width 15 height 15
click at [1148, 394] on input "Recipe Tags" at bounding box center [1142, 391] width 11 height 11
checkbox input "false"
click at [1146, 368] on span at bounding box center [1144, 370] width 15 height 15
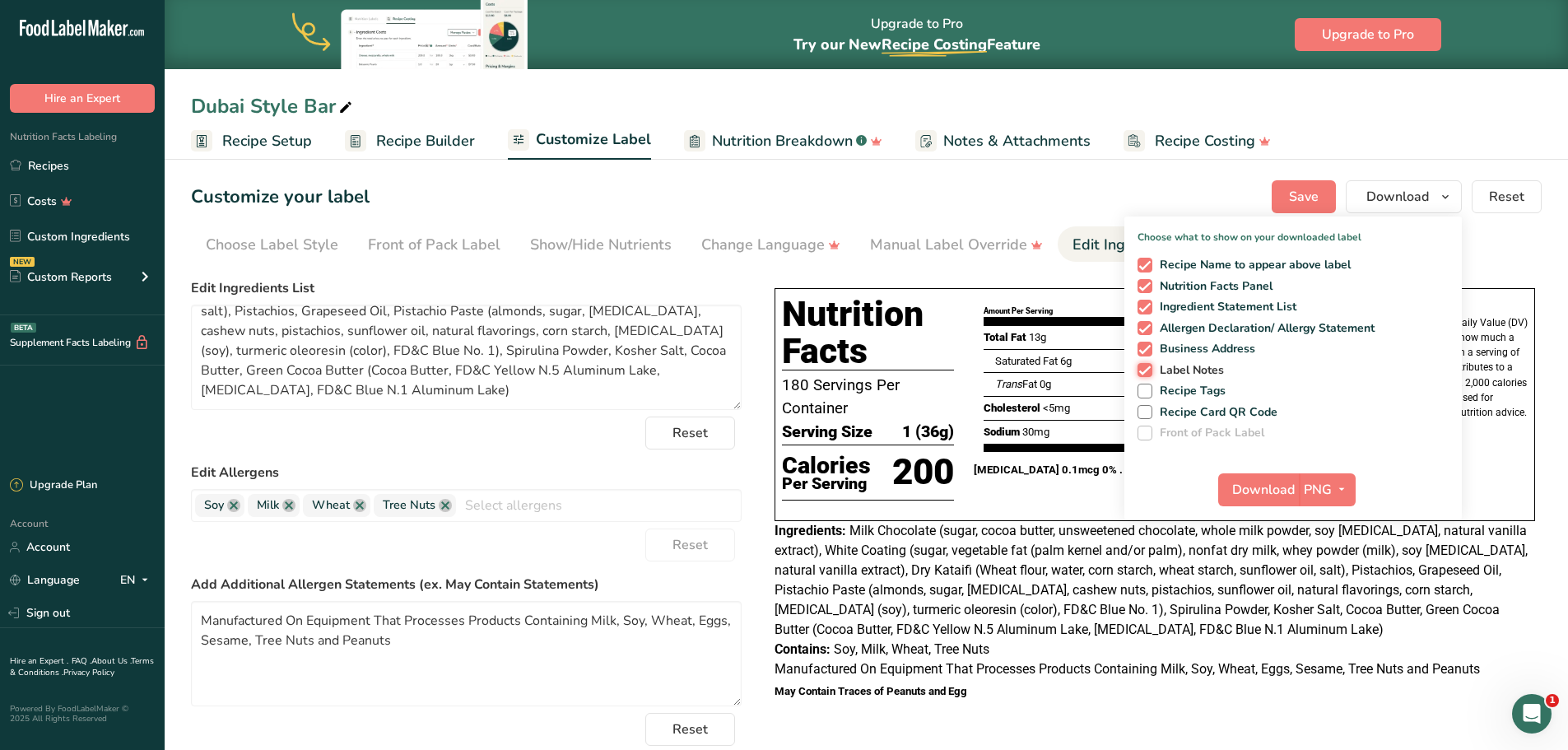
click at [1146, 368] on input "Label Notes" at bounding box center [1142, 369] width 11 height 11
checkbox input "false"
click at [1145, 353] on span at bounding box center [1144, 349] width 15 height 15
click at [1145, 353] on input "Business Address" at bounding box center [1142, 348] width 11 height 11
checkbox input "false"
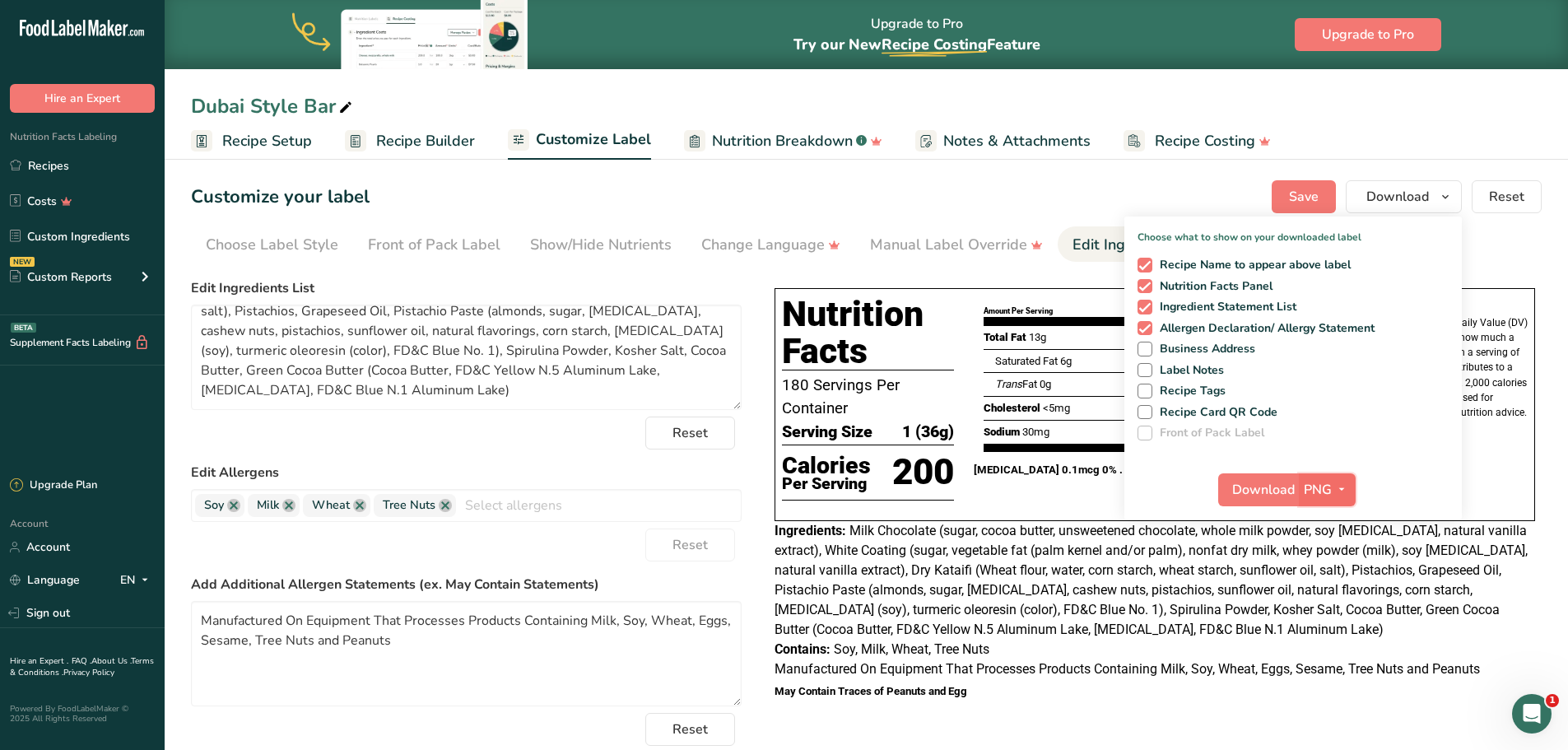
click at [1322, 484] on span "PNG" at bounding box center [1317, 489] width 28 height 19
click at [1333, 604] on link "PDF" at bounding box center [1329, 605] width 52 height 27
click at [1265, 487] on span "Download" at bounding box center [1264, 489] width 63 height 19
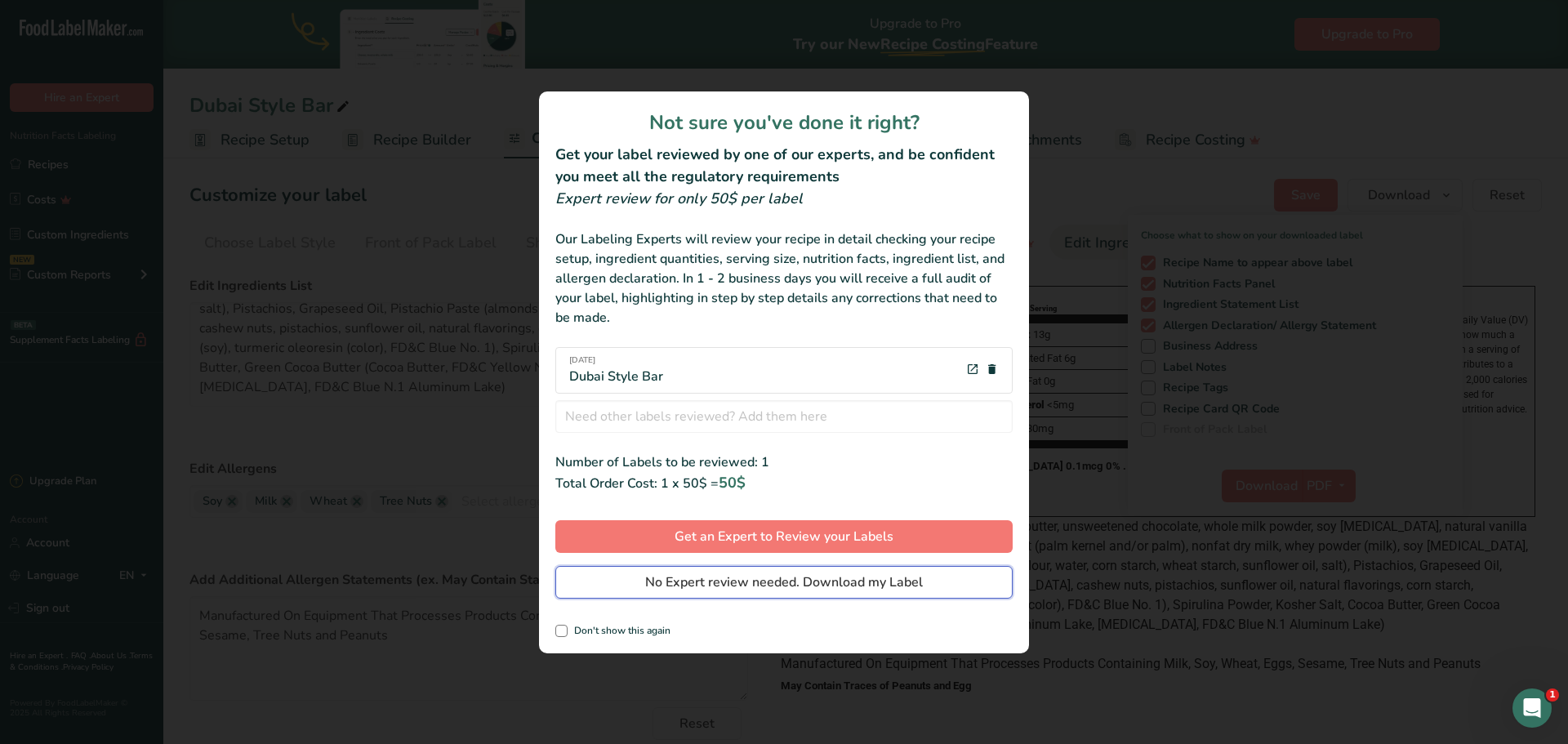
click at [759, 584] on span "No Expert review needed. Download my Label" at bounding box center [784, 583] width 278 height 19
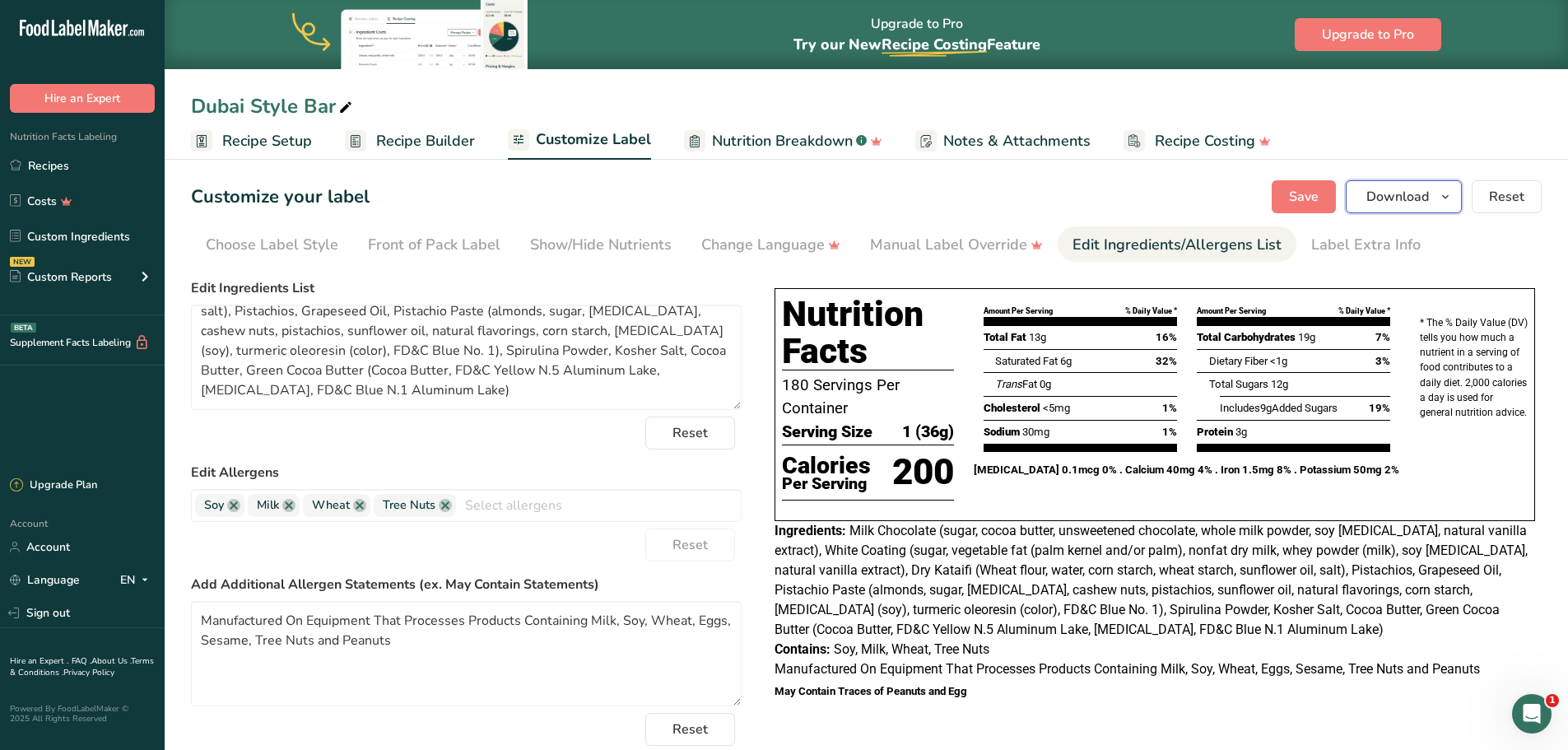
click at [1447, 200] on icon "button" at bounding box center [1445, 197] width 14 height 20
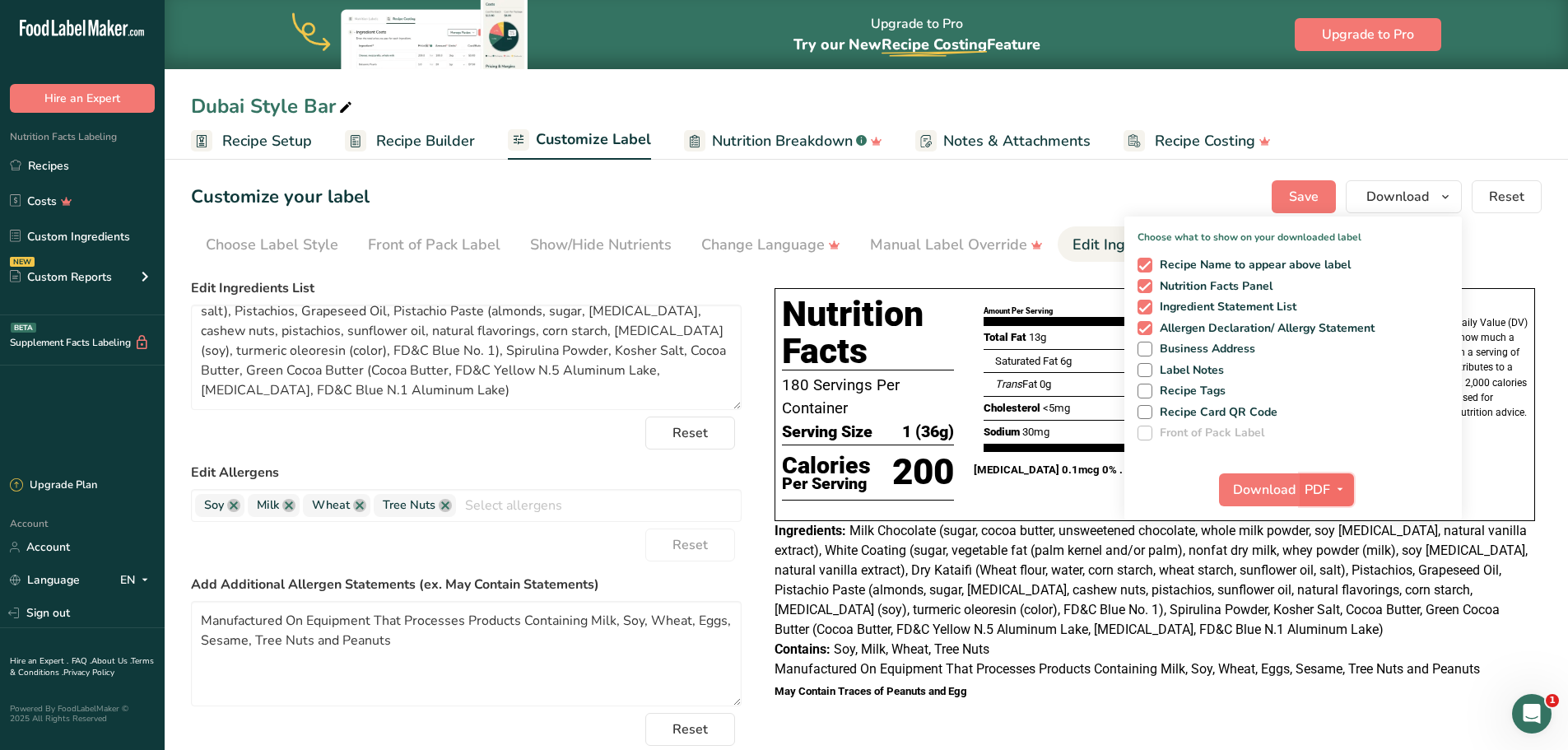
click at [1337, 500] on button "PDF" at bounding box center [1327, 490] width 54 height 33
click at [1324, 523] on link "PNG" at bounding box center [1327, 523] width 52 height 27
click at [1240, 496] on span "Download" at bounding box center [1263, 489] width 63 height 19
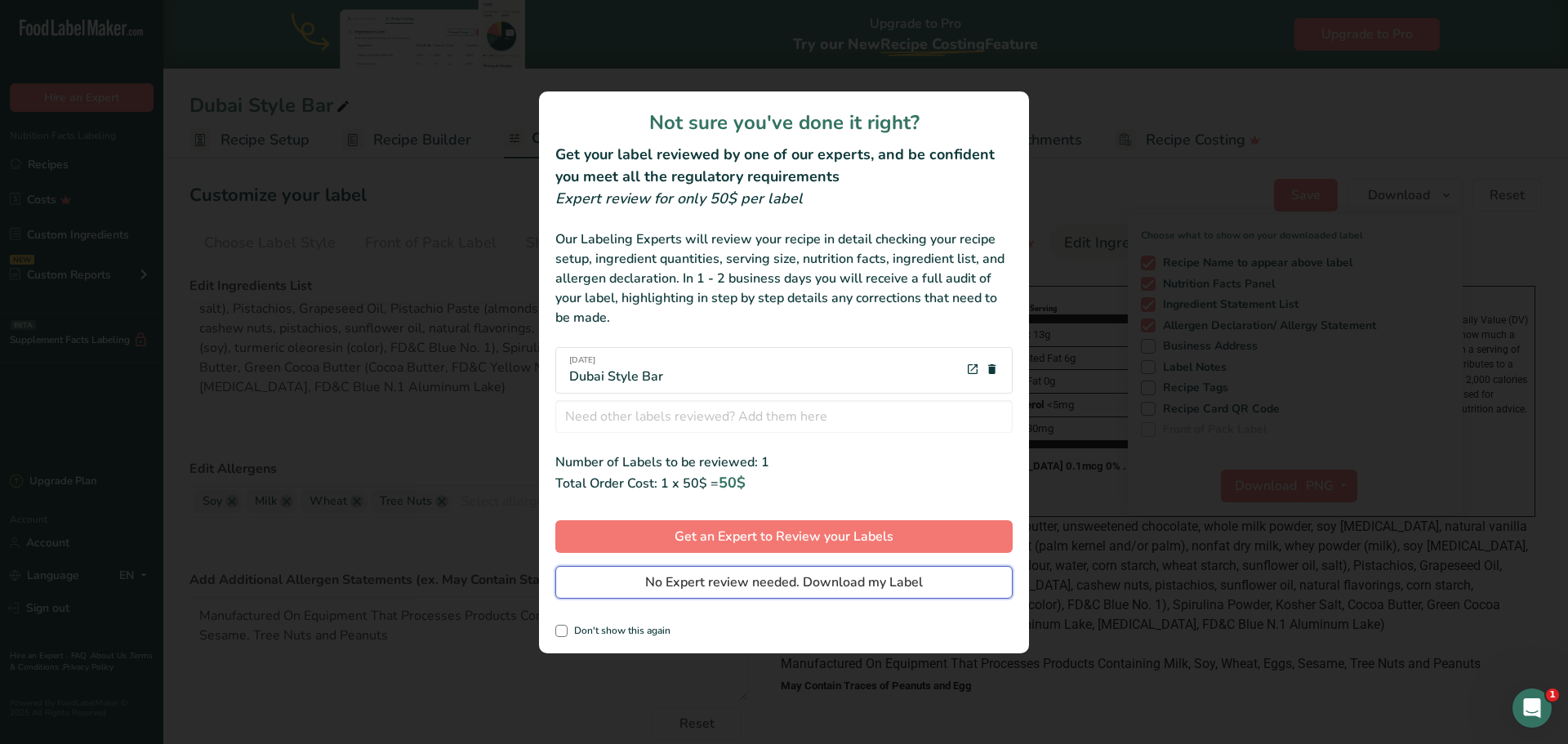
click at [796, 583] on span "No Expert review needed. Download my Label" at bounding box center [784, 583] width 278 height 19
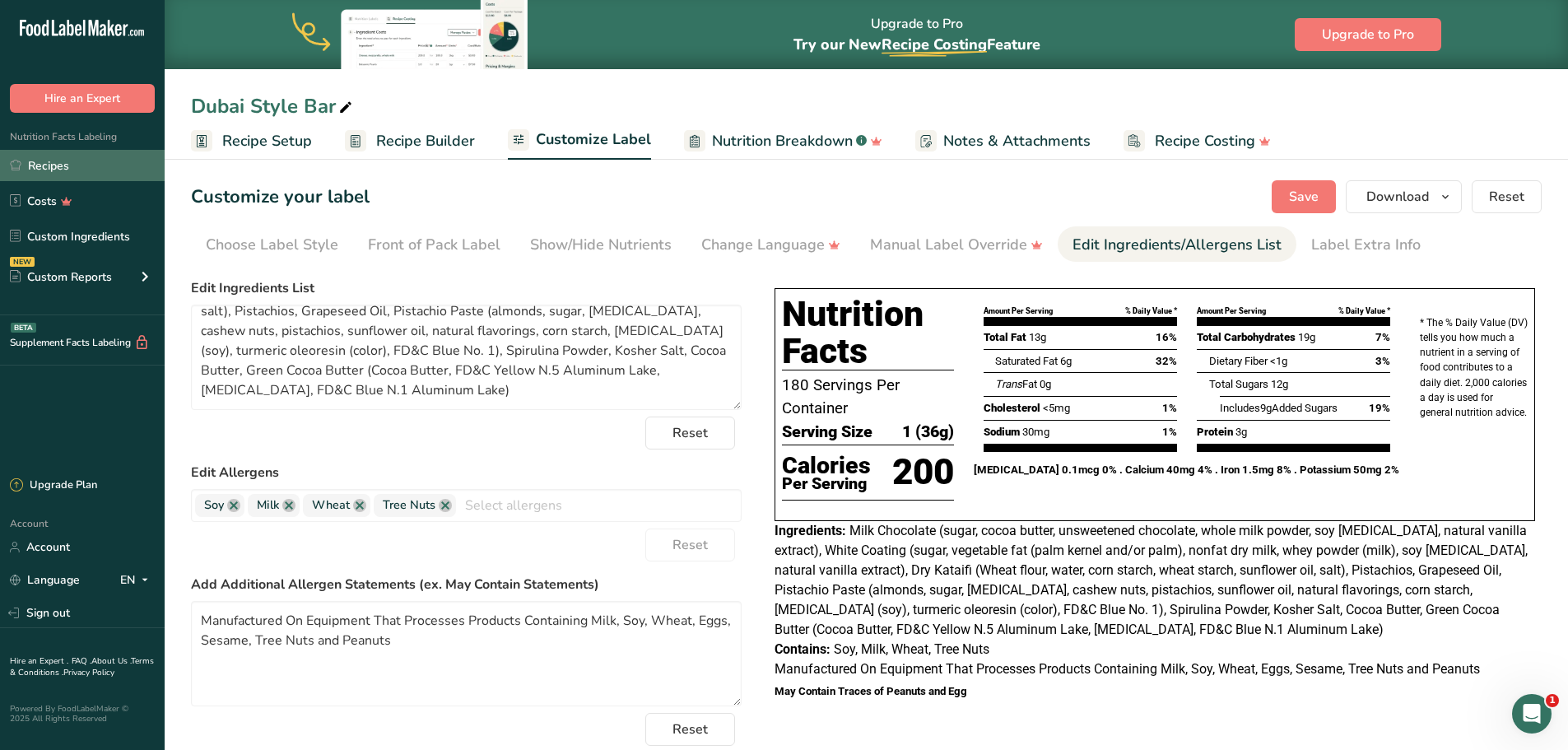
click at [61, 167] on link "Recipes" at bounding box center [82, 166] width 165 height 31
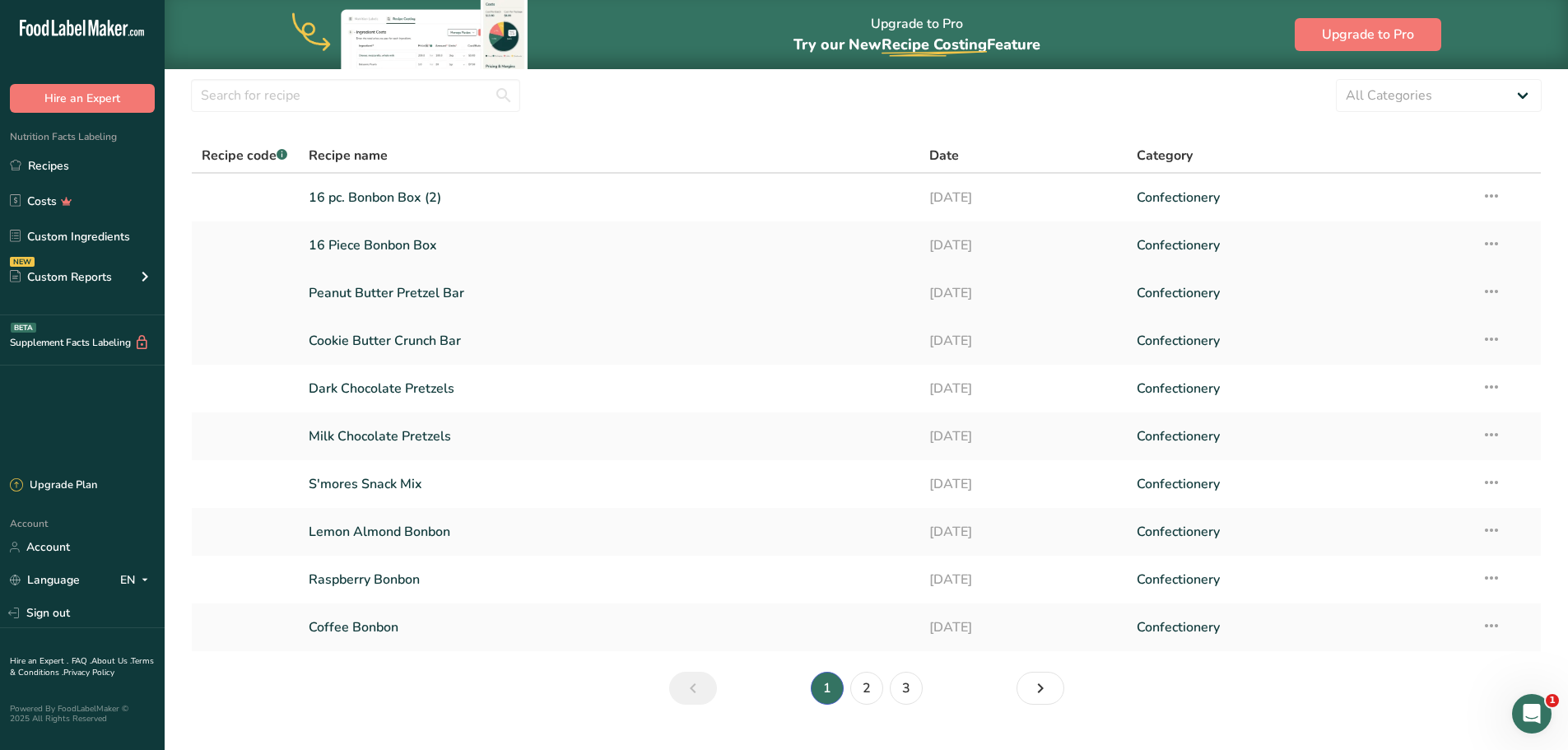
scroll to position [82, 0]
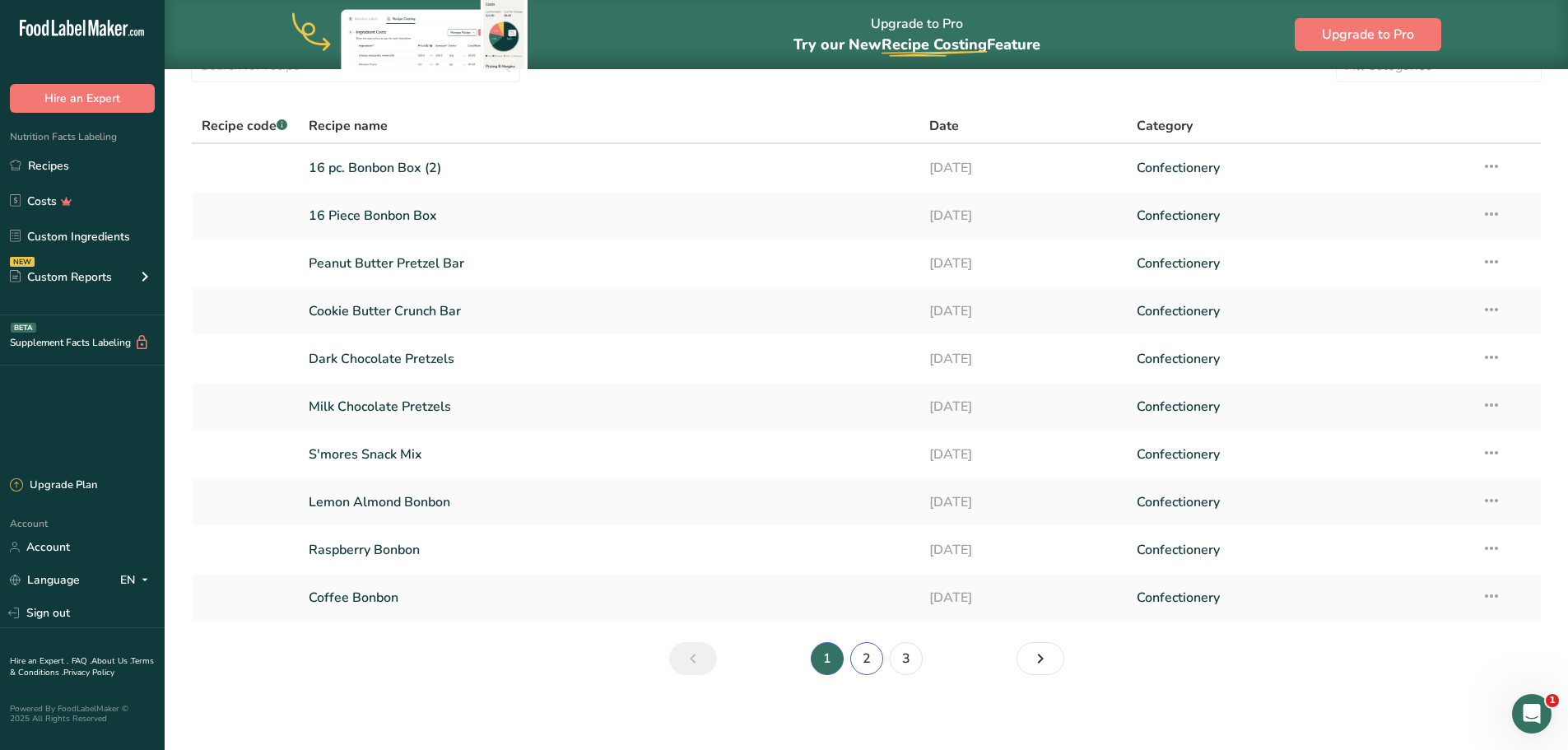
click at [874, 663] on link "2" at bounding box center [867, 659] width 33 height 33
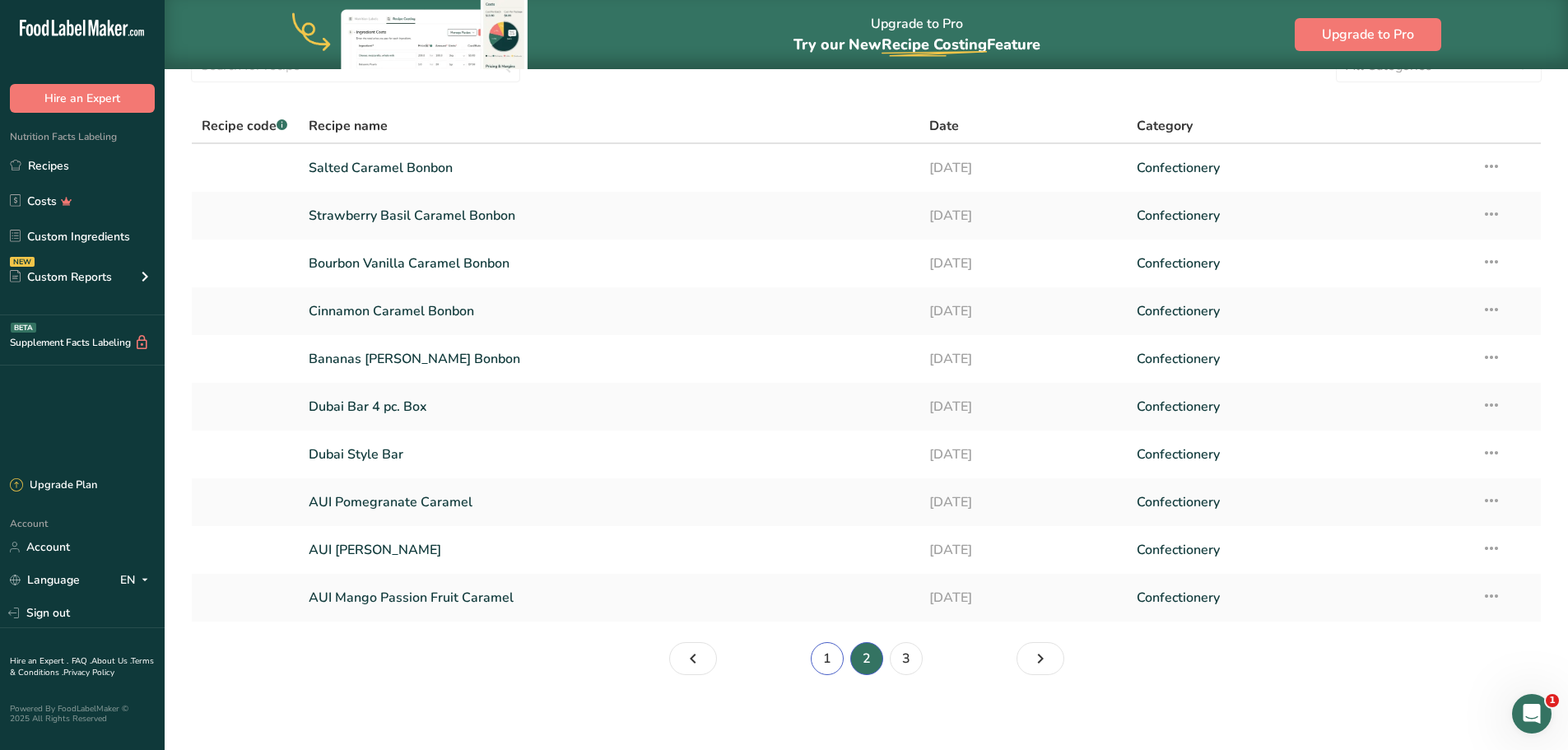
click at [835, 667] on link "1" at bounding box center [827, 659] width 33 height 33
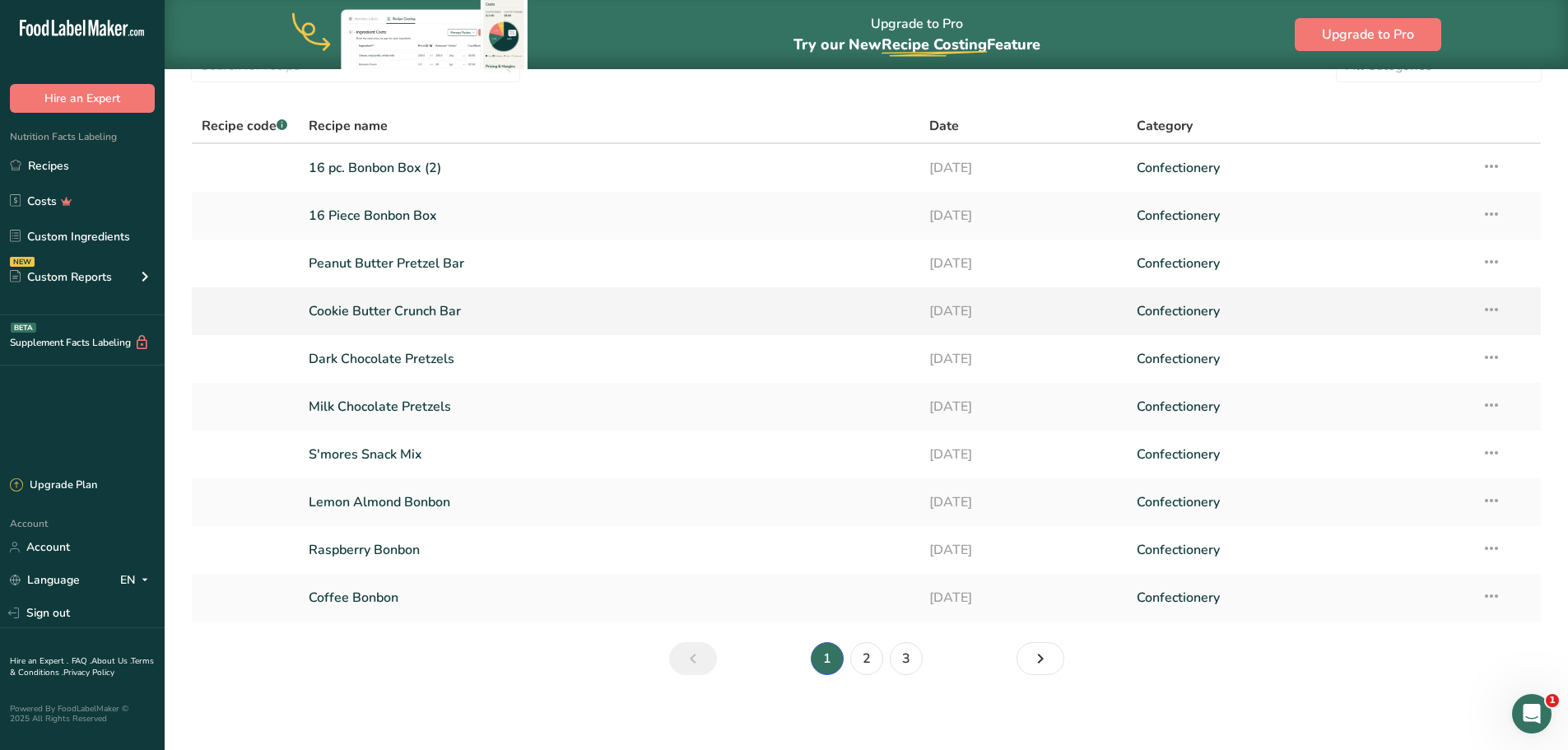
click at [403, 309] on link "Cookie Butter Crunch Bar" at bounding box center [609, 311] width 601 height 35
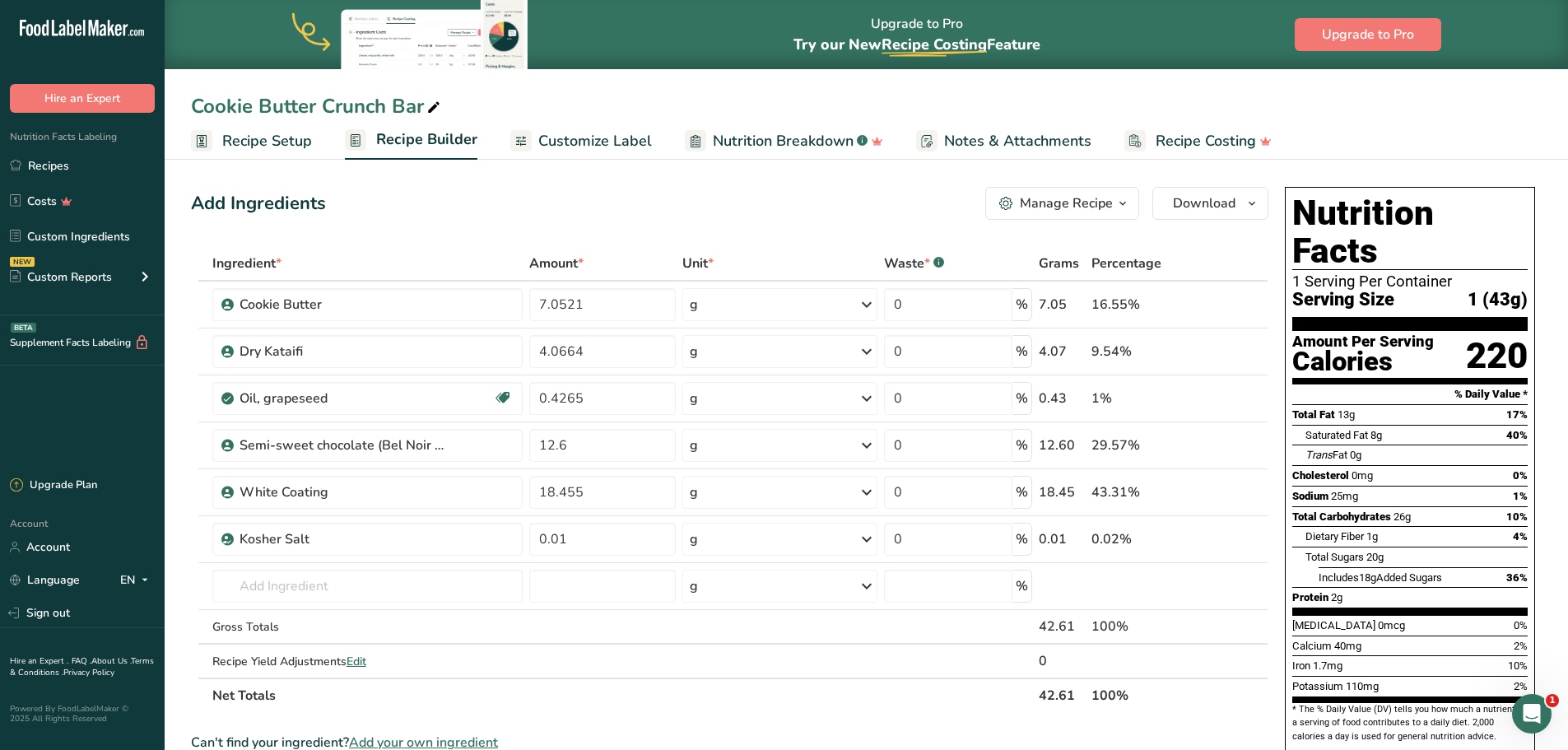
click at [608, 139] on span "Customize Label" at bounding box center [595, 141] width 113 height 22
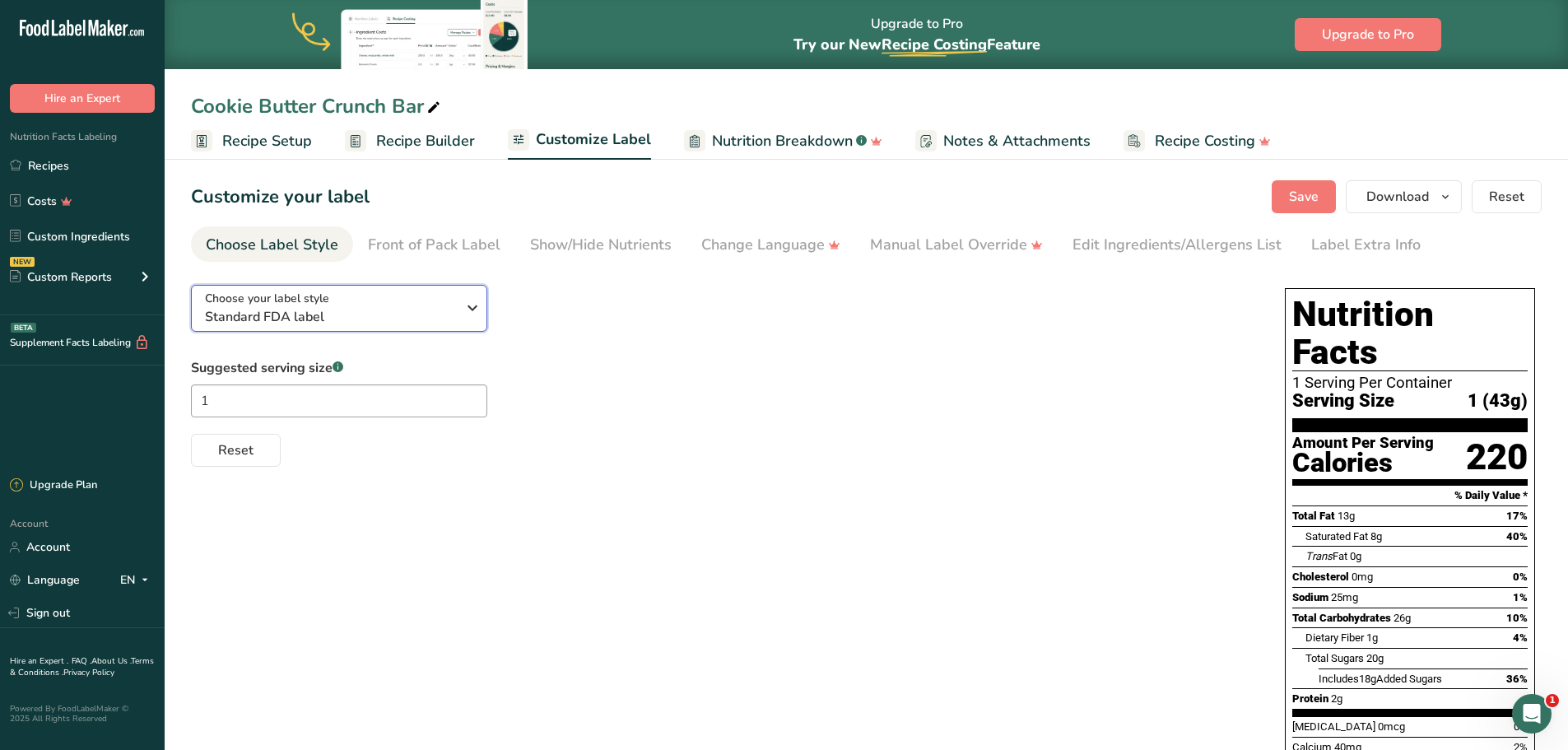
click at [477, 309] on icon "button" at bounding box center [473, 307] width 19 height 30
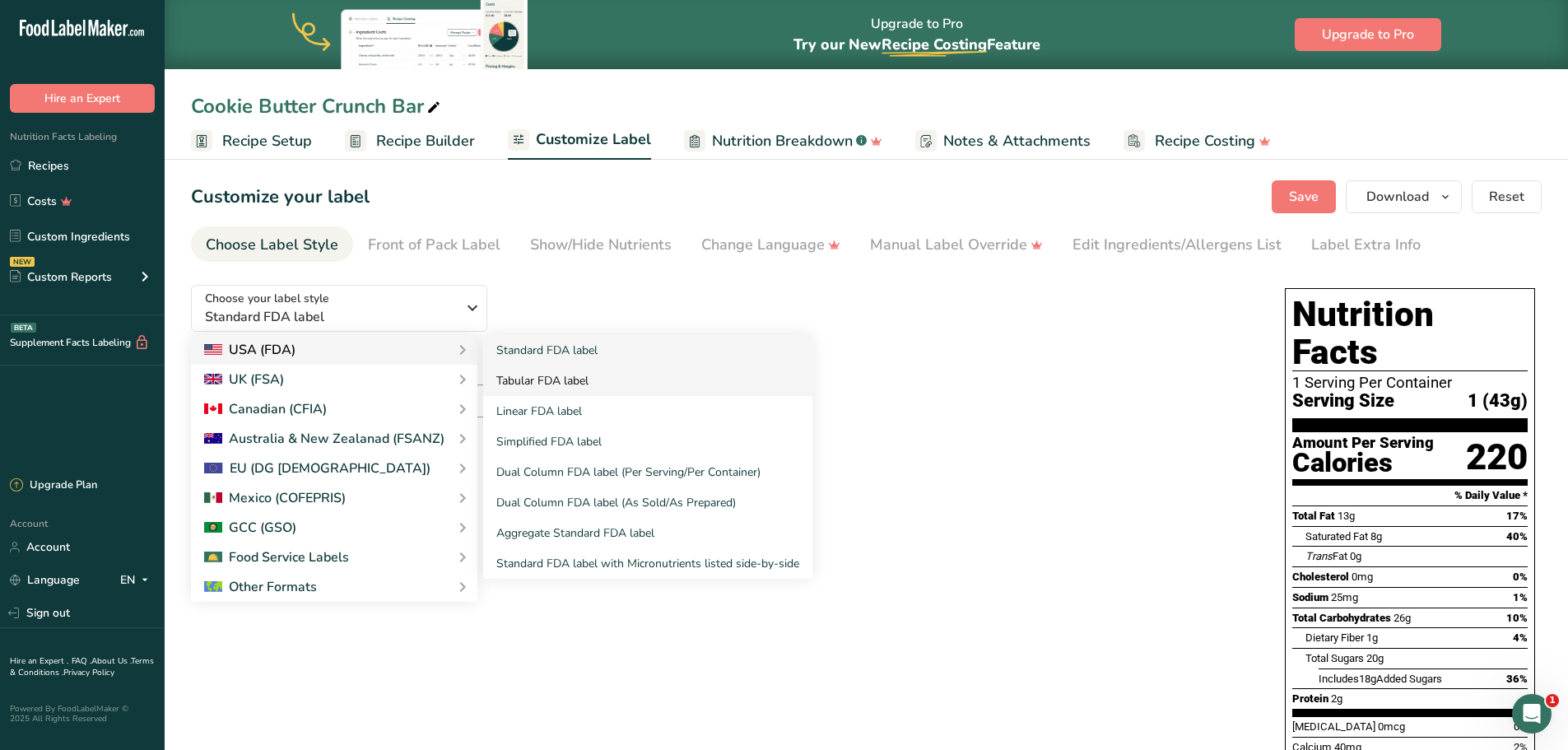
click at [543, 375] on link "Tabular FDA label" at bounding box center [648, 380] width 329 height 30
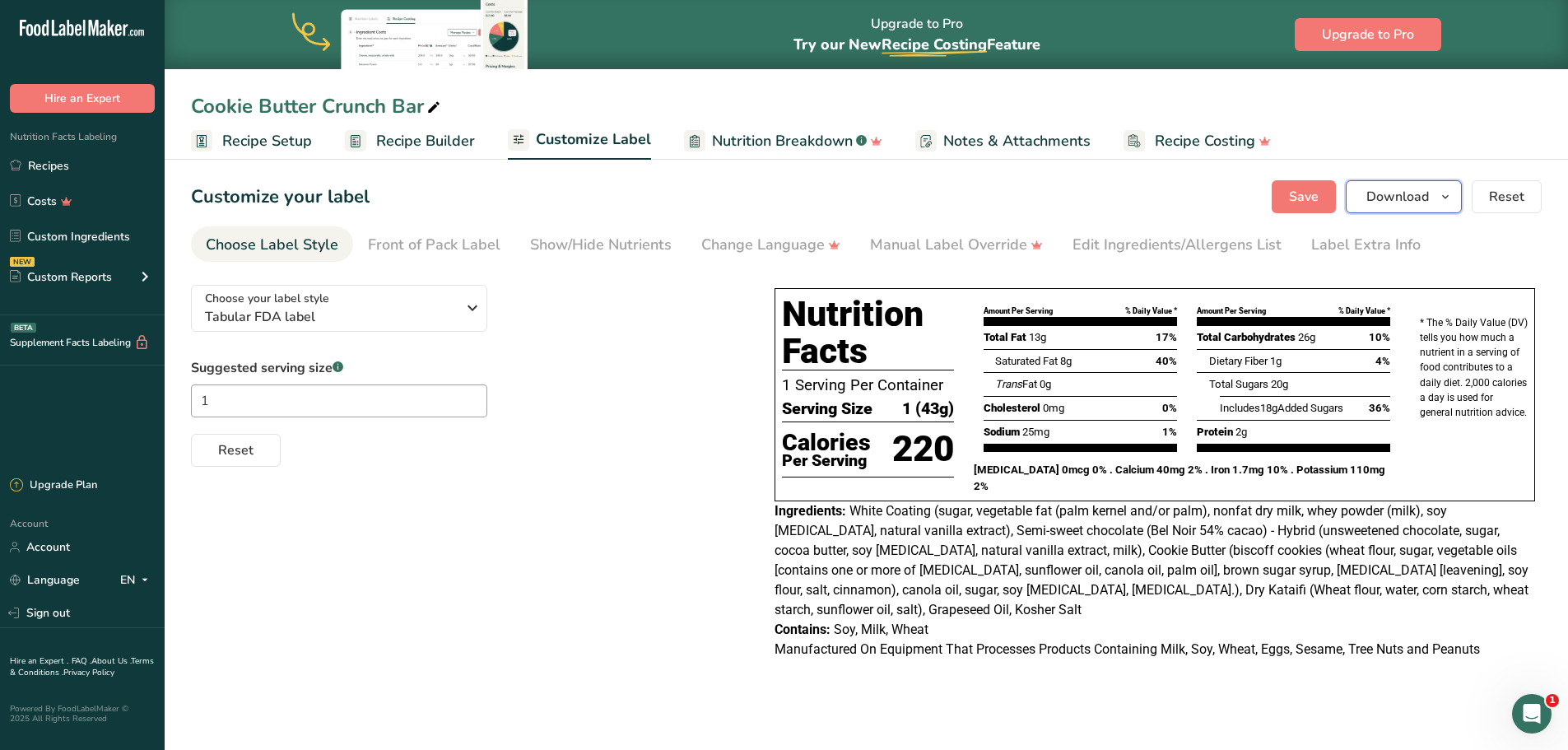
click at [1444, 196] on icon "button" at bounding box center [1445, 197] width 14 height 20
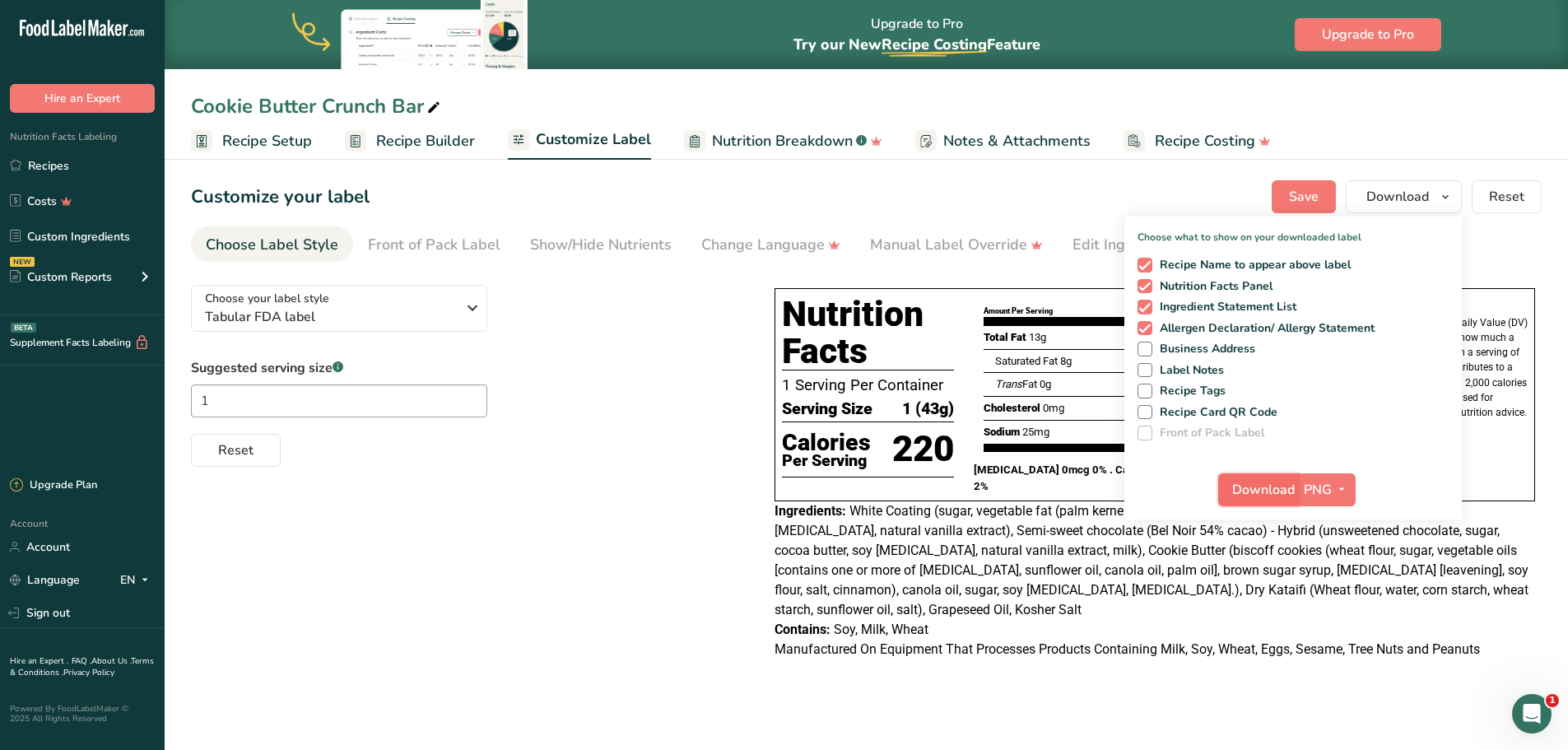
click at [1260, 493] on span "Download" at bounding box center [1263, 489] width 63 height 19
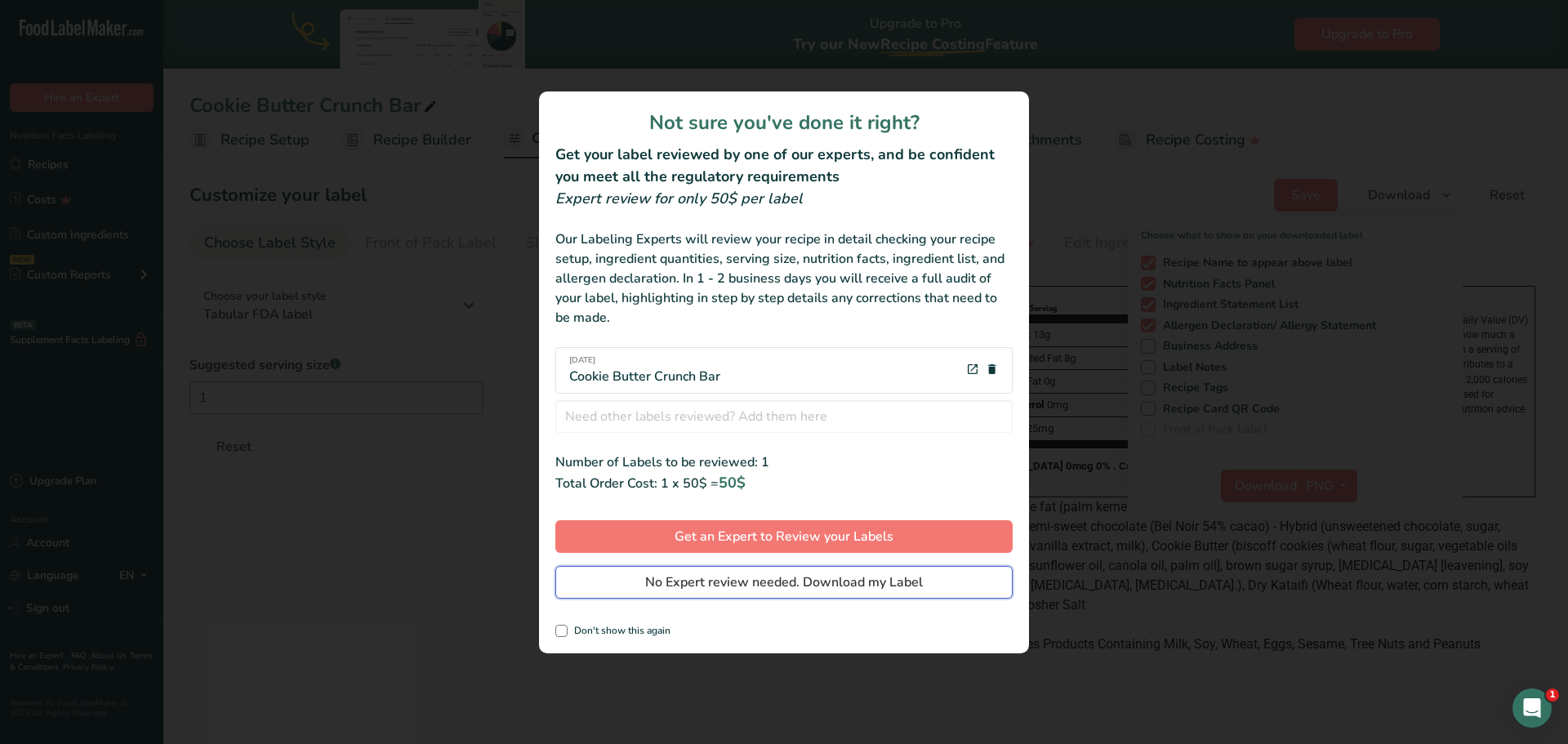
click at [859, 574] on span "No Expert review needed. Download my Label" at bounding box center [784, 583] width 278 height 19
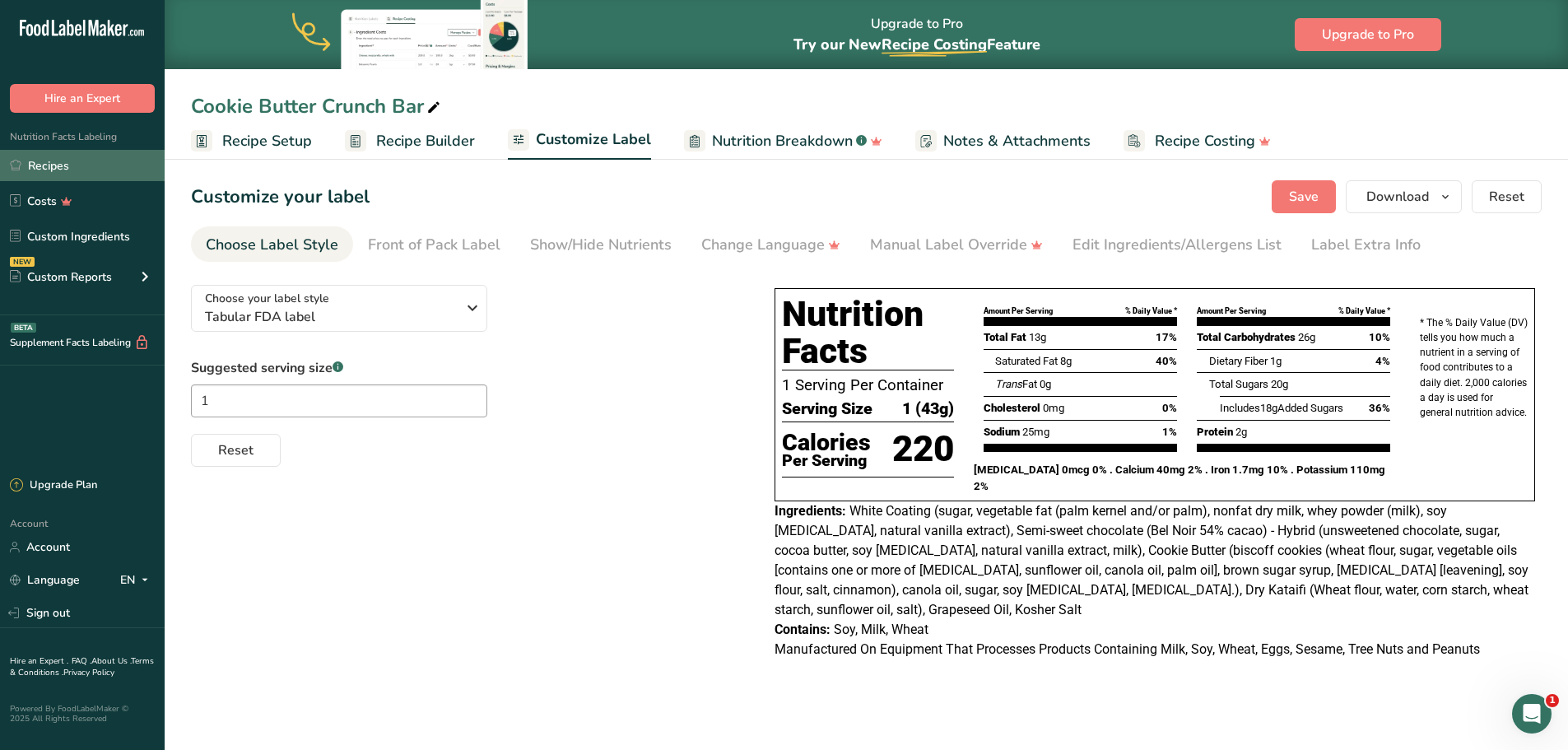
click at [48, 167] on link "Recipes" at bounding box center [82, 166] width 165 height 31
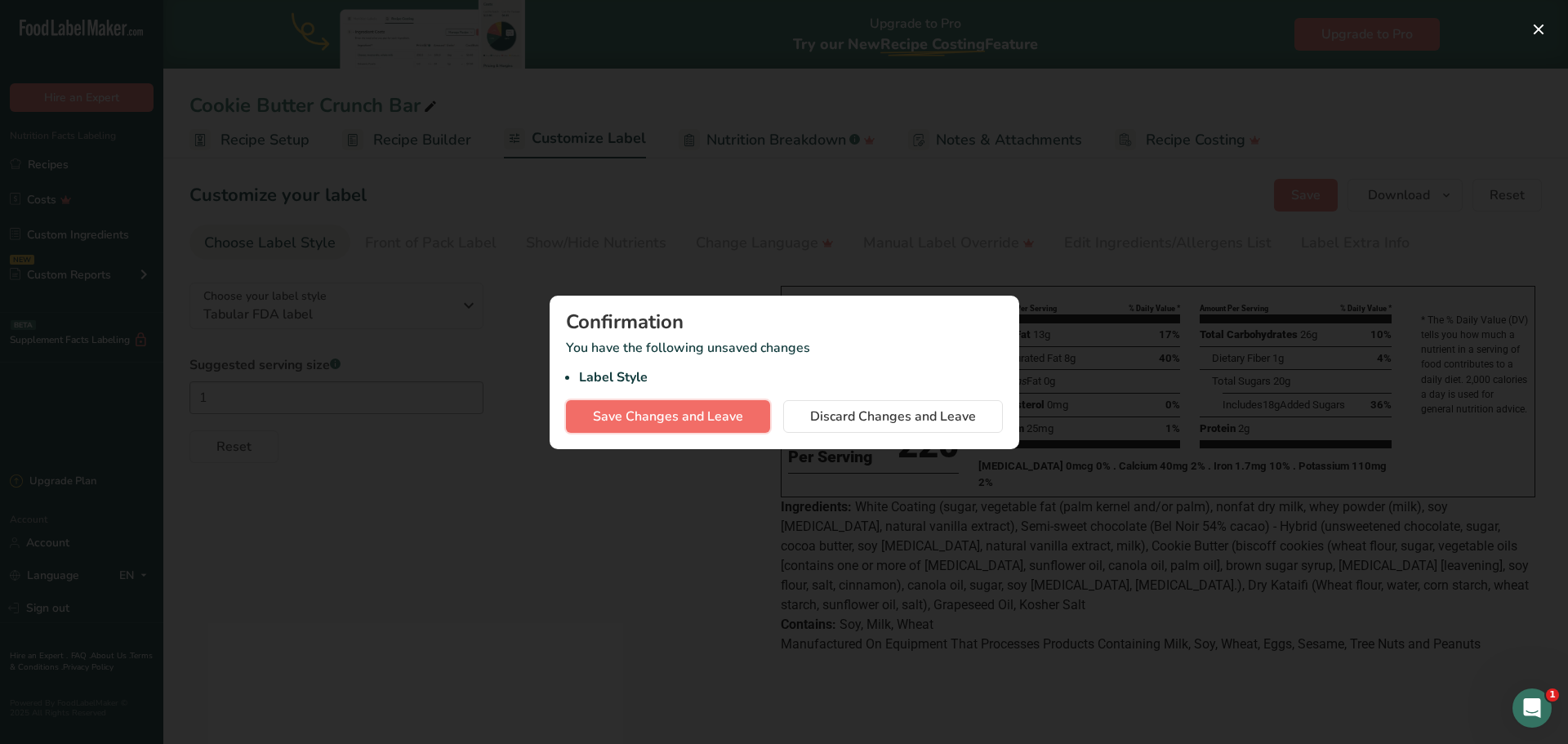
click at [665, 417] on span "Save Changes and Leave" at bounding box center [668, 416] width 150 height 19
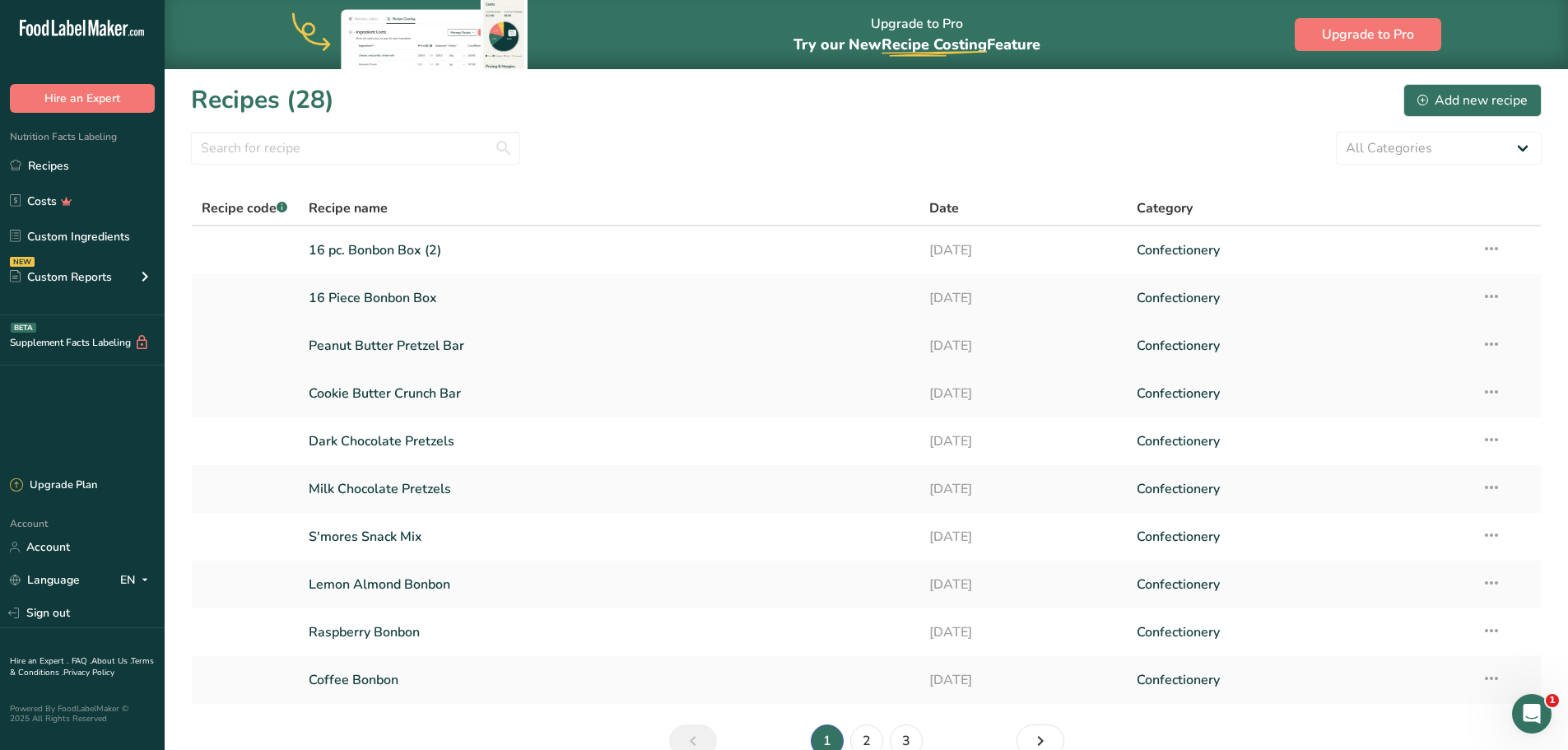
click at [420, 343] on link "Peanut Butter Pretzel Bar" at bounding box center [609, 346] width 601 height 35
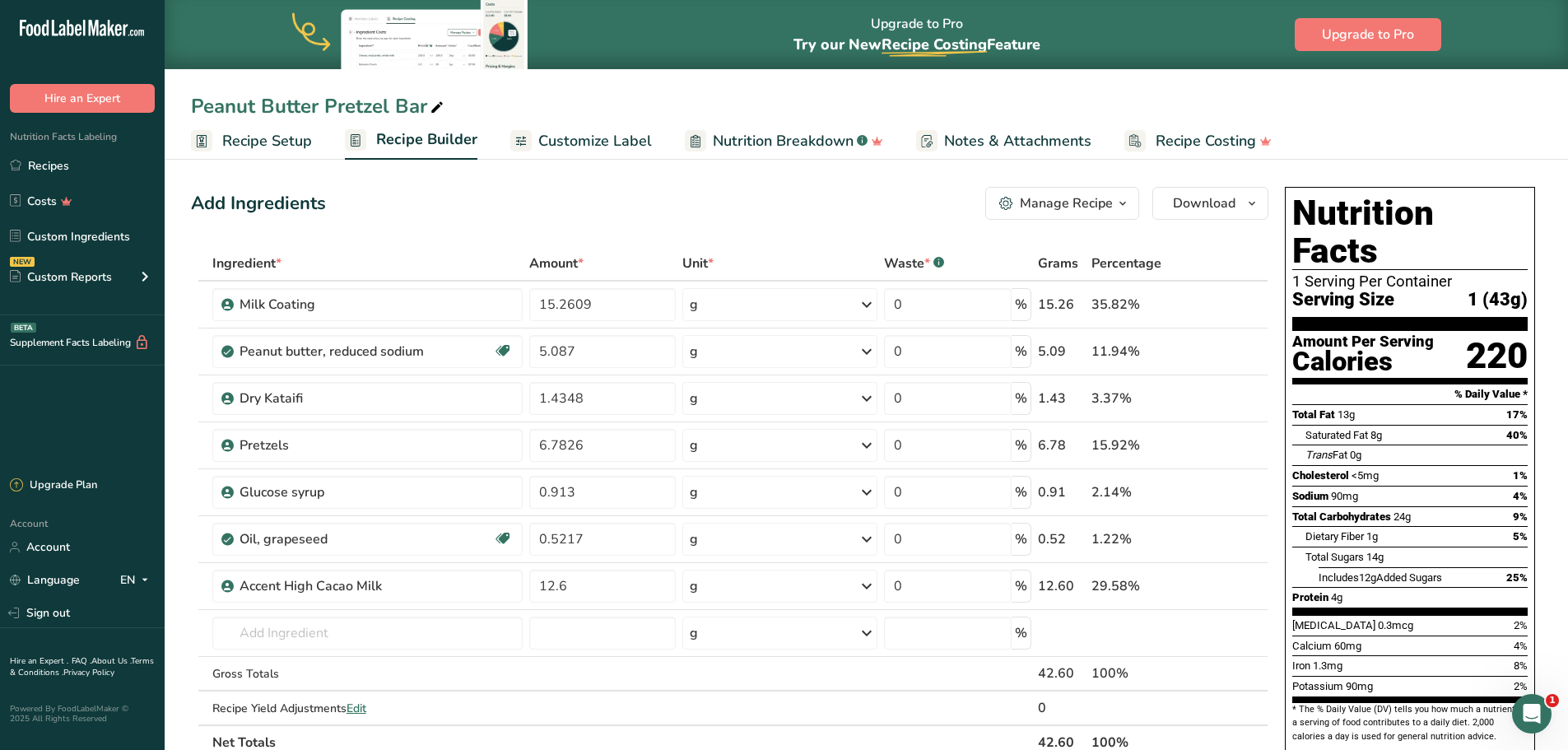
click at [620, 140] on span "Customize Label" at bounding box center [595, 141] width 113 height 22
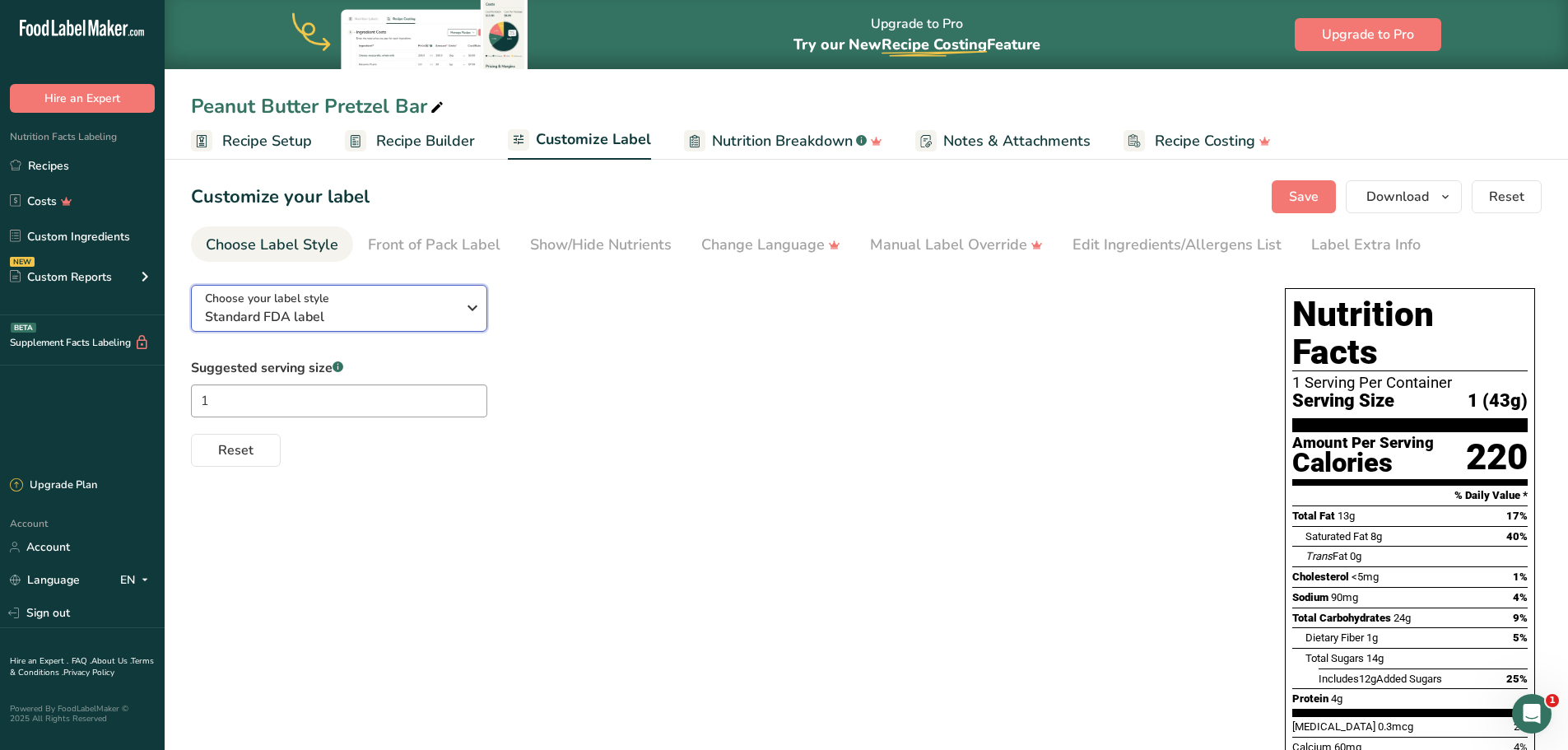
click at [477, 310] on icon "button" at bounding box center [473, 307] width 19 height 30
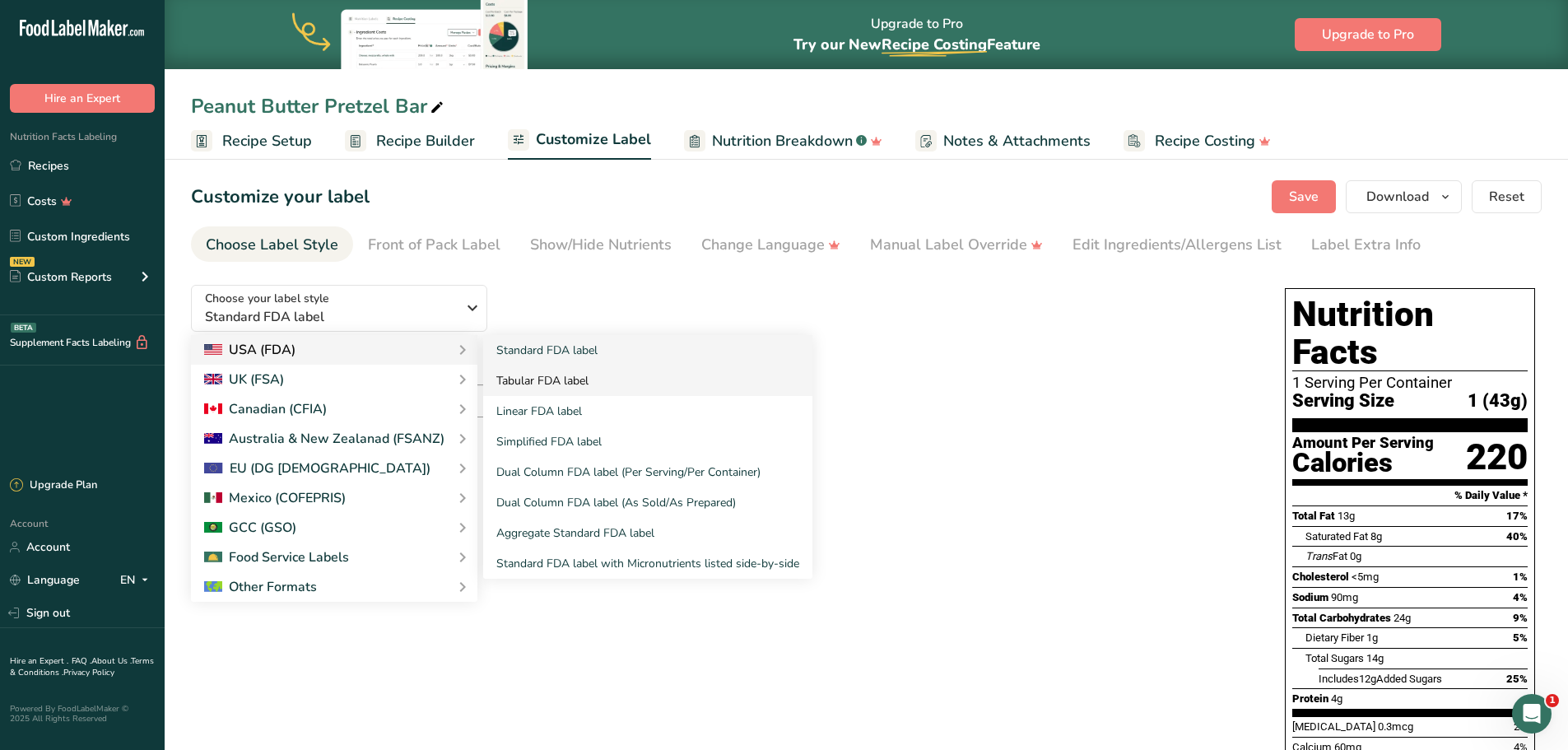
click at [519, 377] on link "Tabular FDA label" at bounding box center [648, 380] width 329 height 30
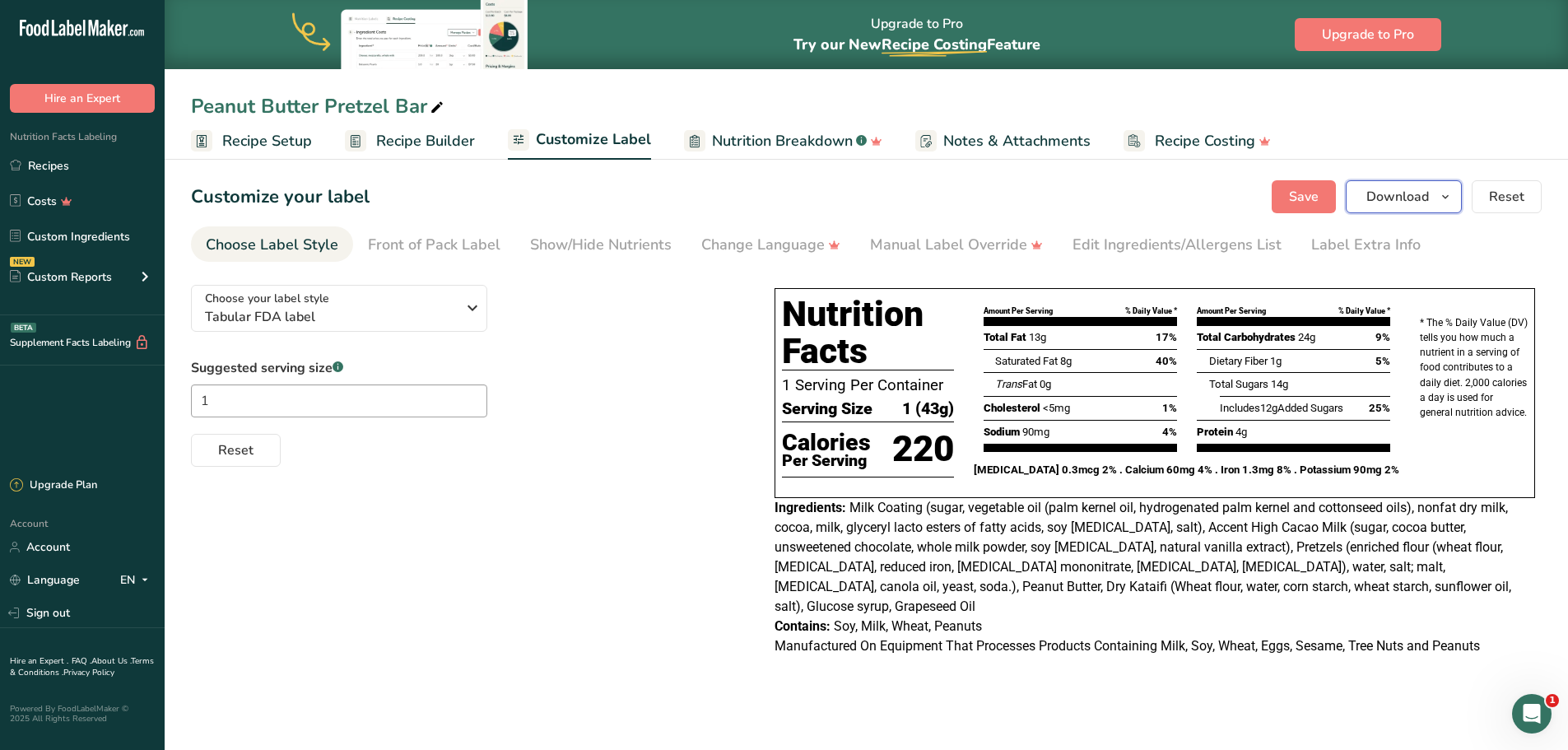
click at [1443, 195] on icon "button" at bounding box center [1445, 197] width 14 height 20
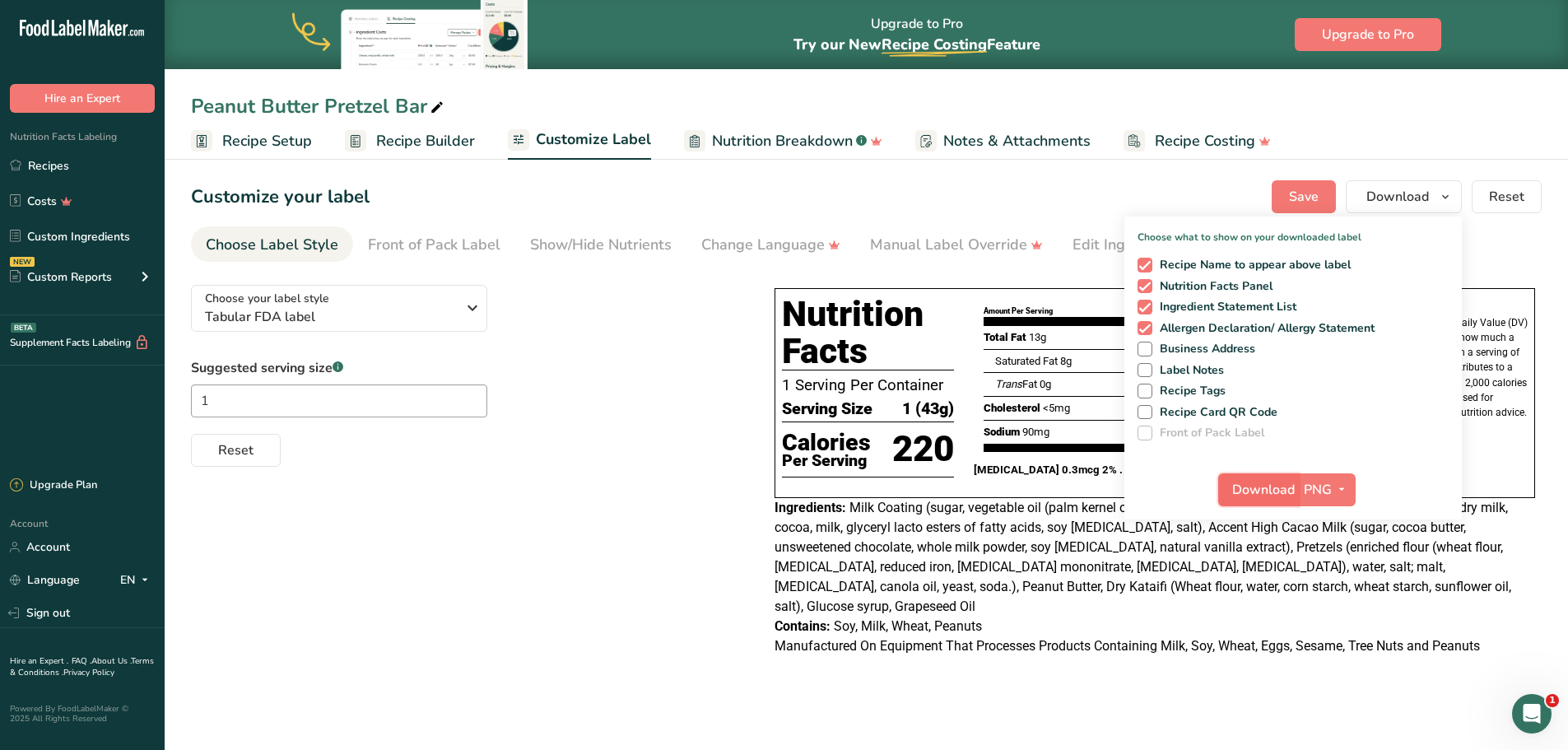
click at [1273, 485] on span "Download" at bounding box center [1263, 489] width 63 height 19
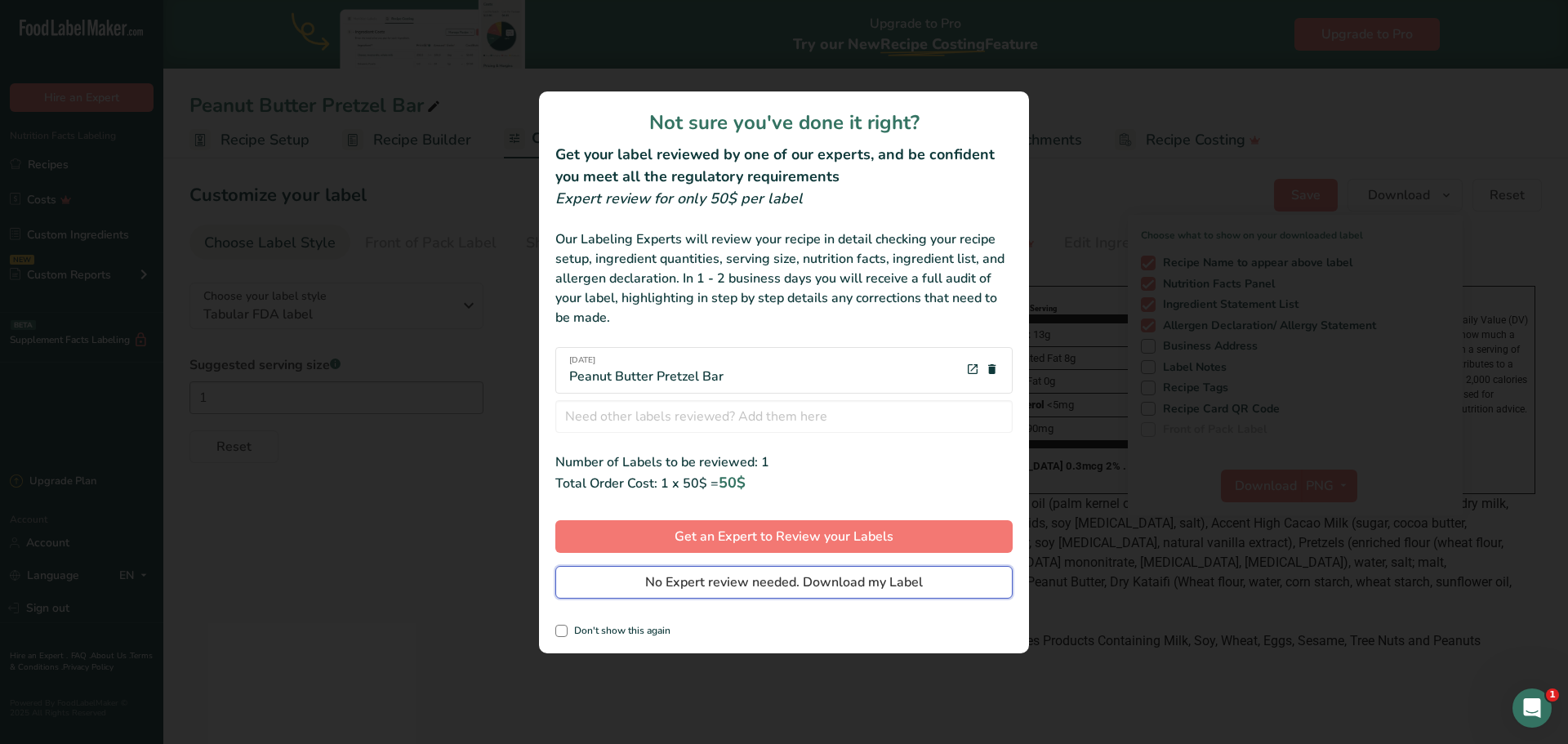
click at [784, 583] on span "No Expert review needed. Download my Label" at bounding box center [784, 583] width 278 height 19
